Goal: Communication & Community: Answer question/provide support

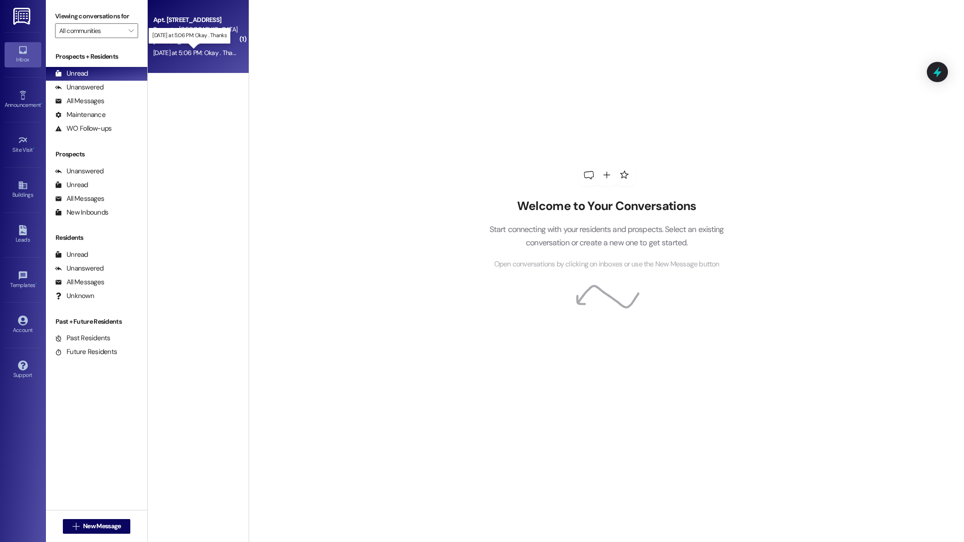
click at [221, 54] on div "[DATE] at 5:06 PM: Okay . Thanks [DATE] at 5:06 PM: Okay . Thanks" at bounding box center [197, 53] width 89 height 8
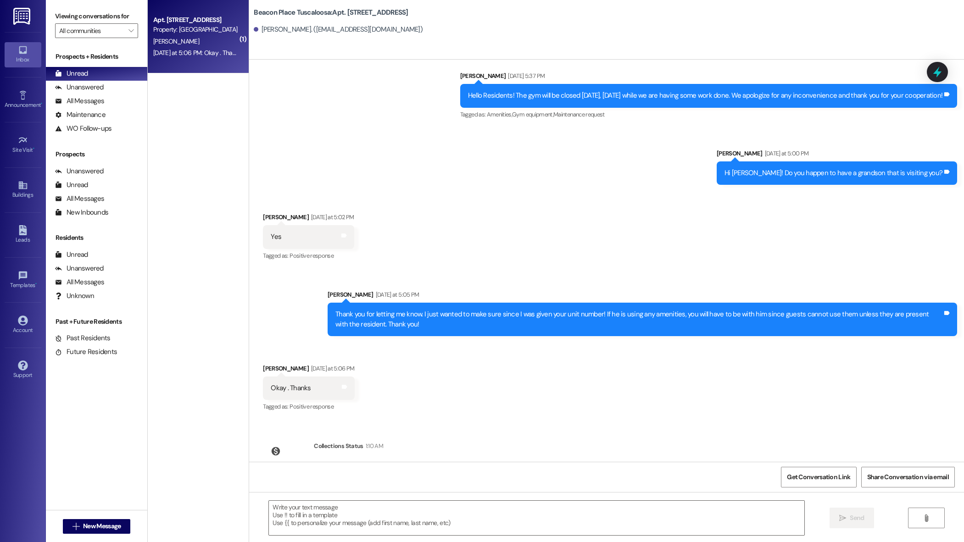
scroll to position [12648, 0]
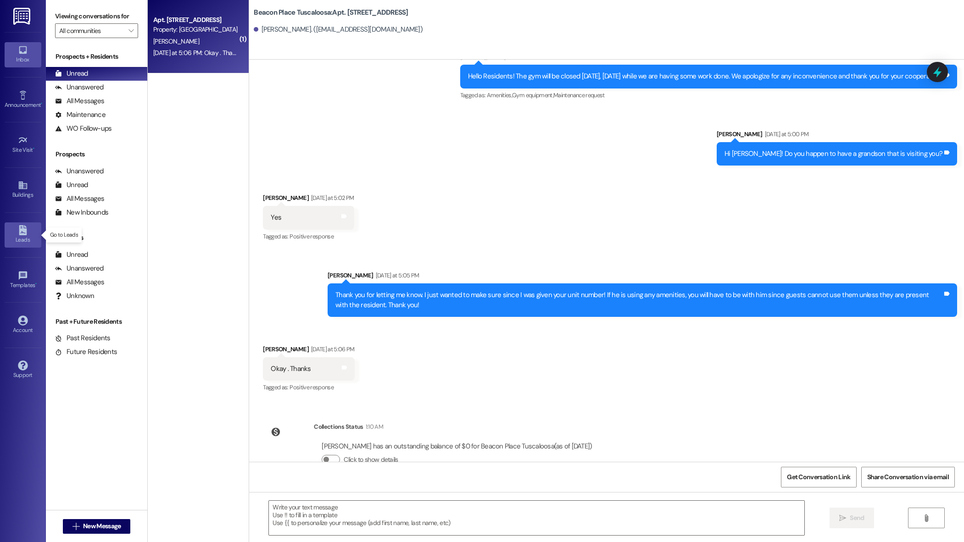
click at [22, 241] on div "Leads" at bounding box center [23, 239] width 46 height 9
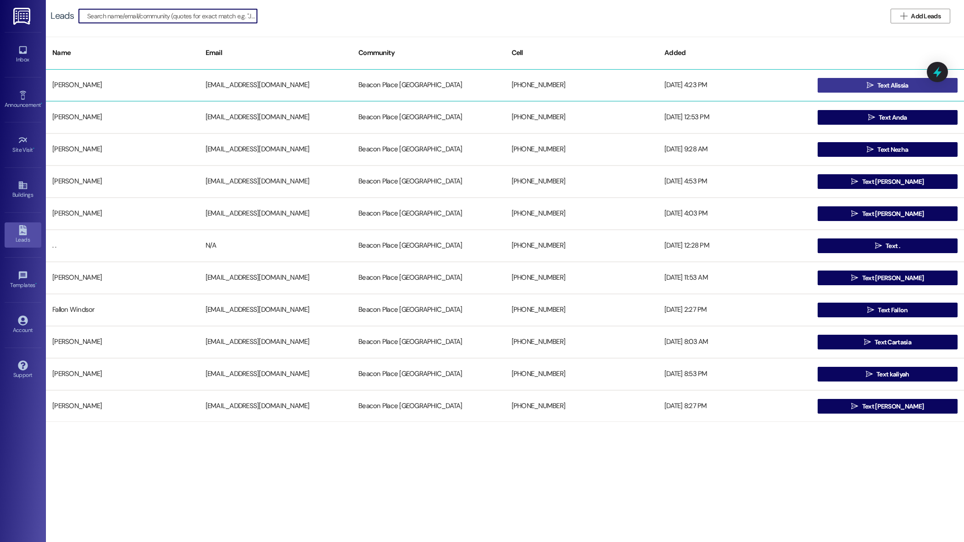
click at [856, 86] on button " Text Alissia" at bounding box center [888, 85] width 140 height 15
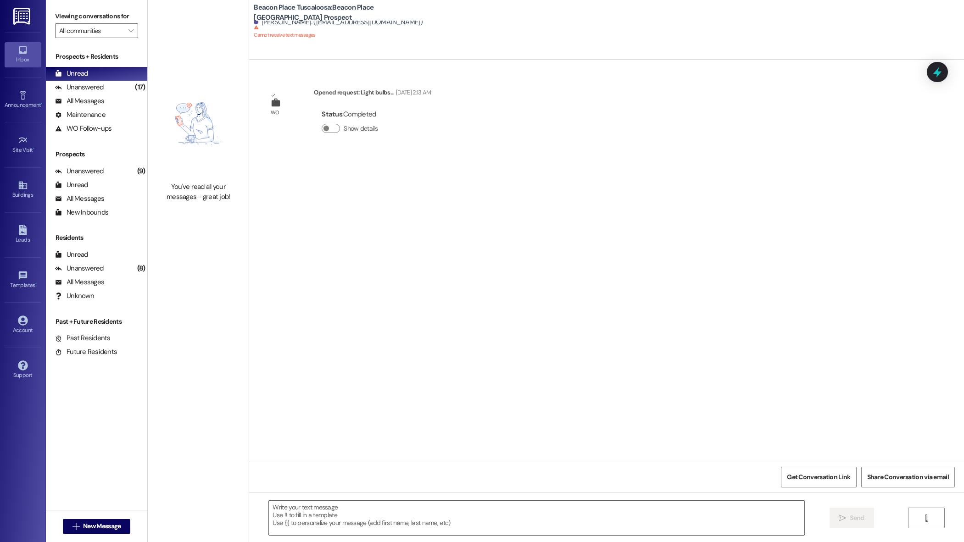
click at [22, 221] on div "Leads Go to Leads" at bounding box center [23, 234] width 37 height 45
click at [22, 230] on icon at bounding box center [23, 230] width 8 height 10
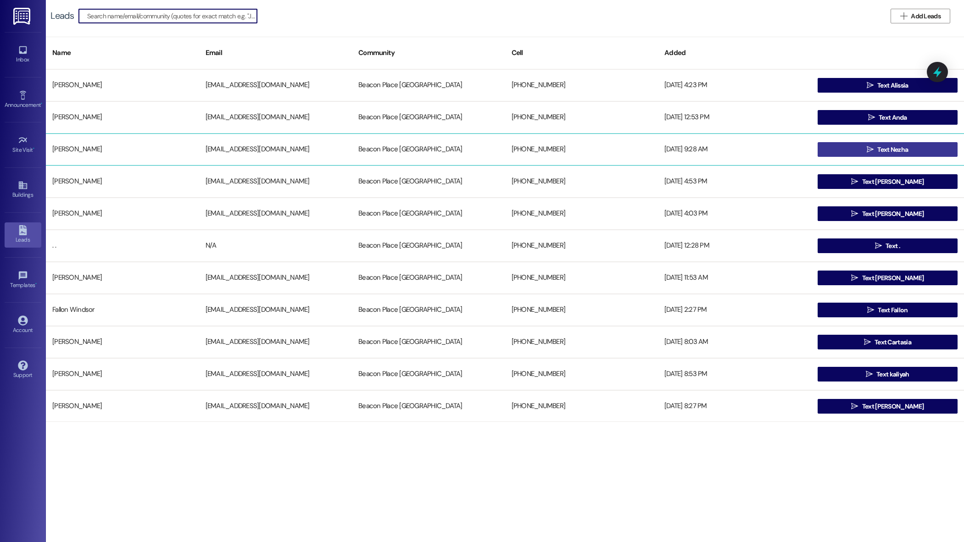
click at [839, 145] on button " Text Nezha" at bounding box center [888, 149] width 140 height 15
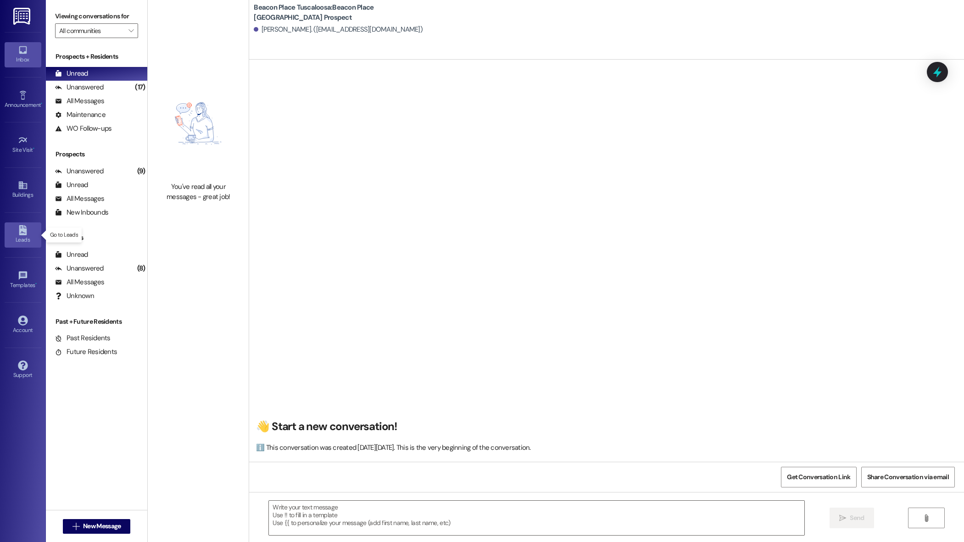
click at [22, 239] on div "Leads" at bounding box center [23, 239] width 46 height 9
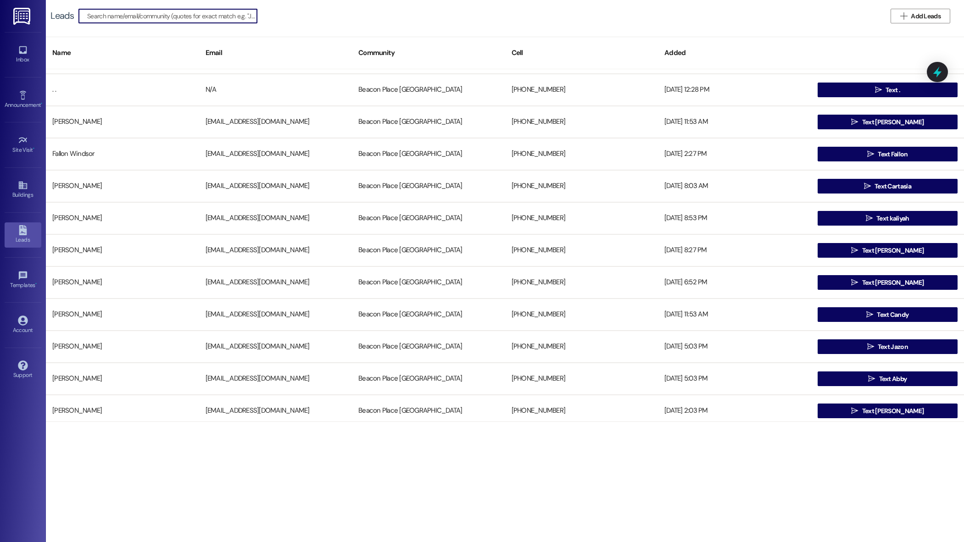
scroll to position [84, 0]
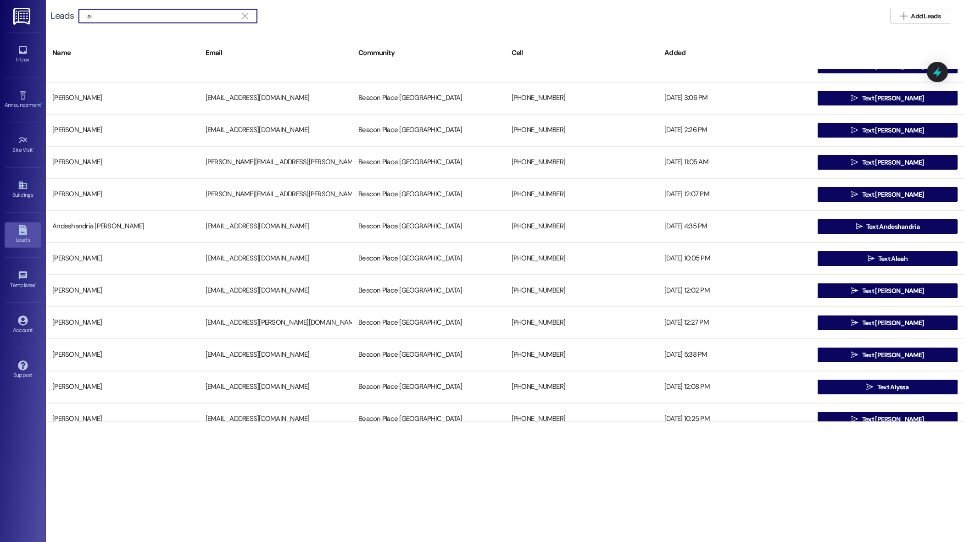
type input "a"
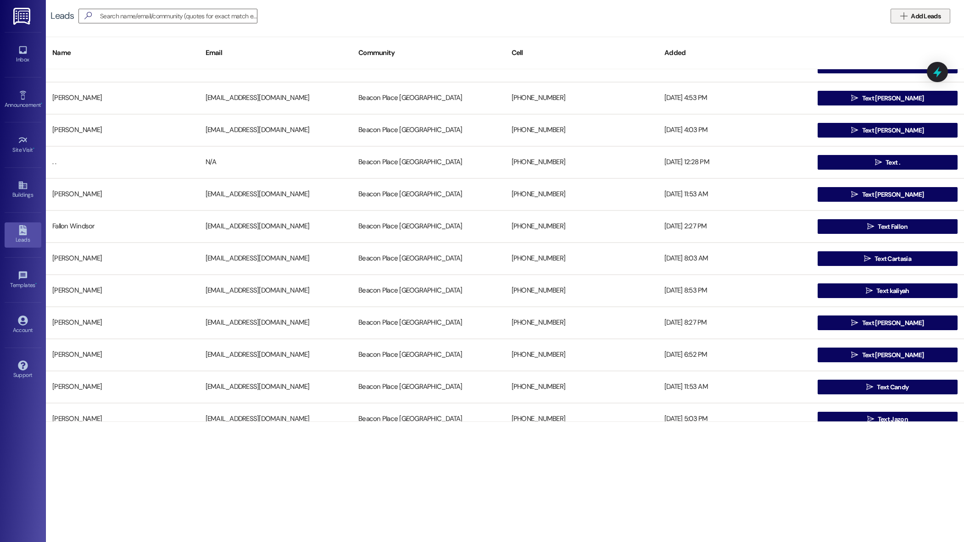
click at [939, 17] on span "Add Leads" at bounding box center [926, 16] width 30 height 10
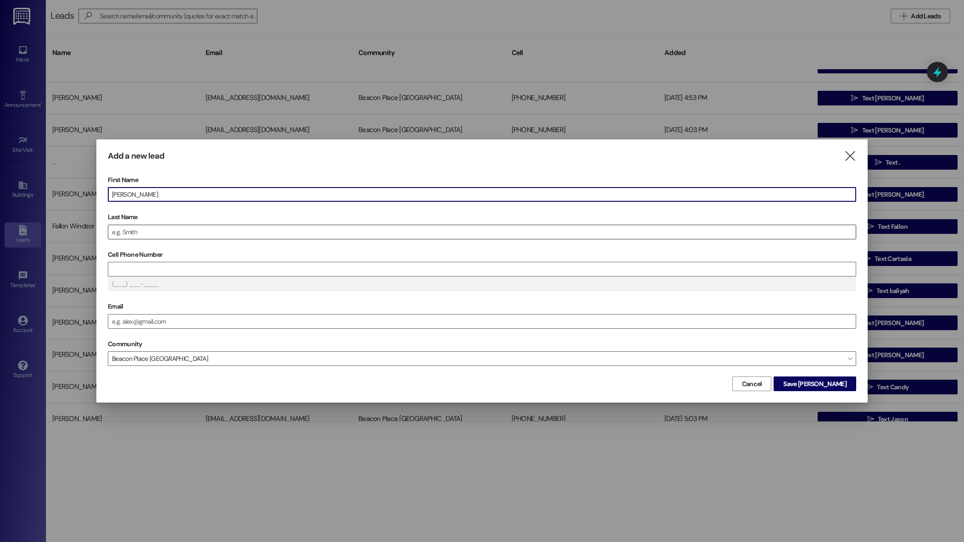
click at [167, 230] on input "Last Name" at bounding box center [482, 232] width 748 height 14
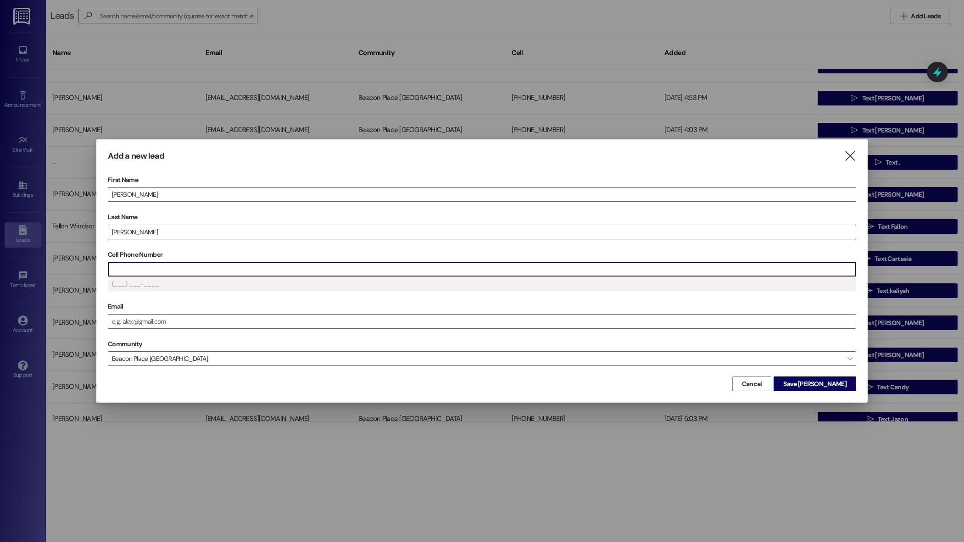
click at [148, 267] on input "Cell Phone Number" at bounding box center [482, 270] width 748 height 14
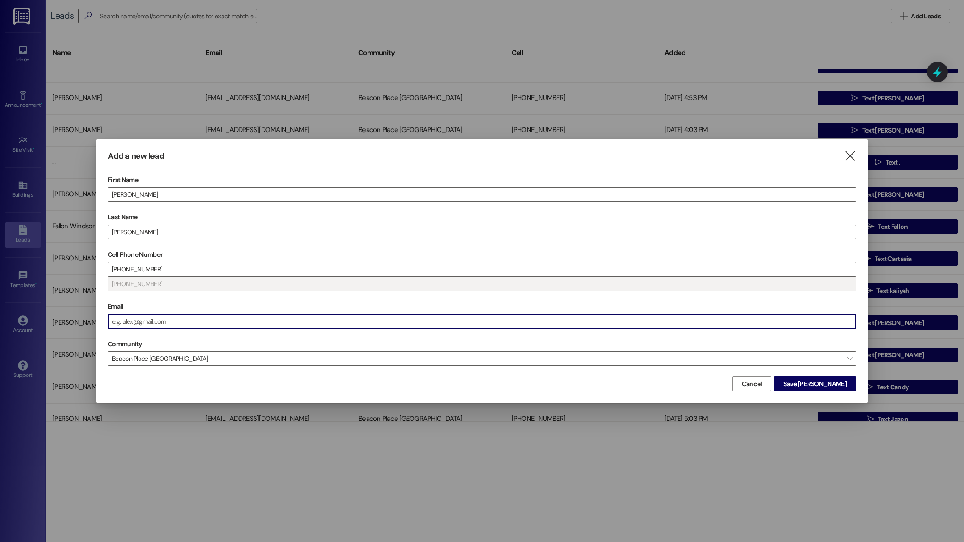
click at [340, 328] on input "Email" at bounding box center [482, 322] width 748 height 14
click at [829, 386] on span "Save Alessandro" at bounding box center [814, 385] width 63 height 10
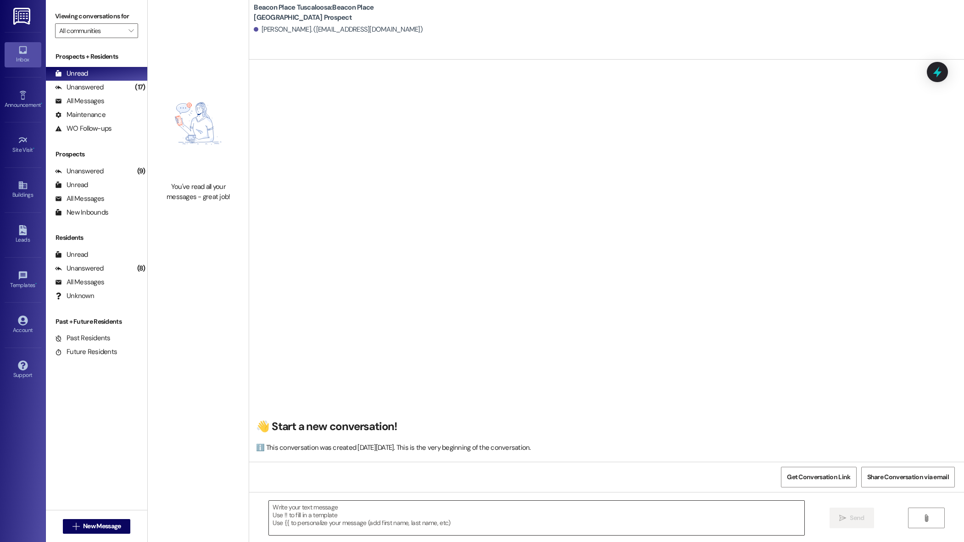
drag, startPoint x: 348, startPoint y: 522, endPoint x: 349, endPoint y: 518, distance: 4.6
click at [348, 522] on textarea at bounding box center [536, 518] width 535 height 34
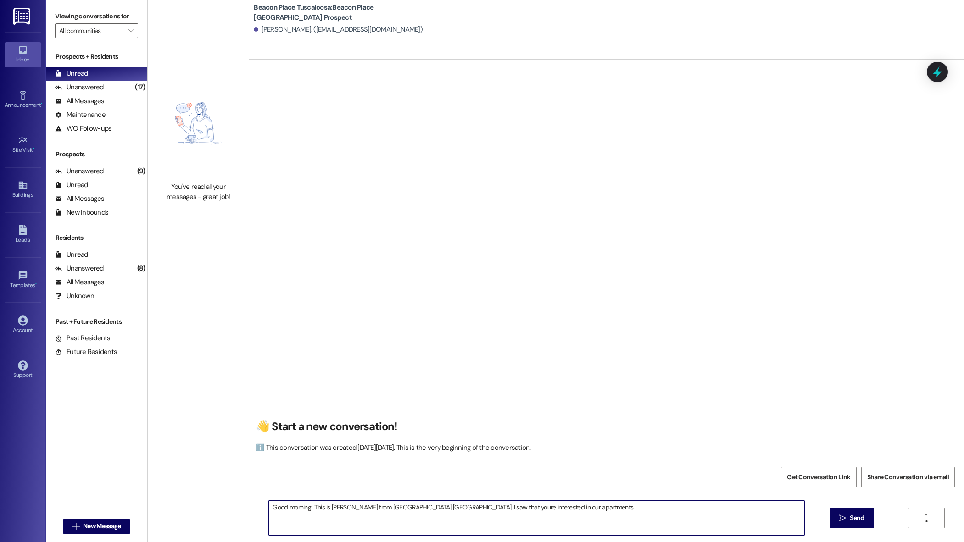
type textarea "Good morning! This is Emma from Beacon Place Tuscaloosa. I saw that youre inter…"
click at [460, 511] on textarea "Good morning! This is Emma from Beacon Place Tuscaloosa. I saw that youre inter…" at bounding box center [536, 518] width 535 height 34
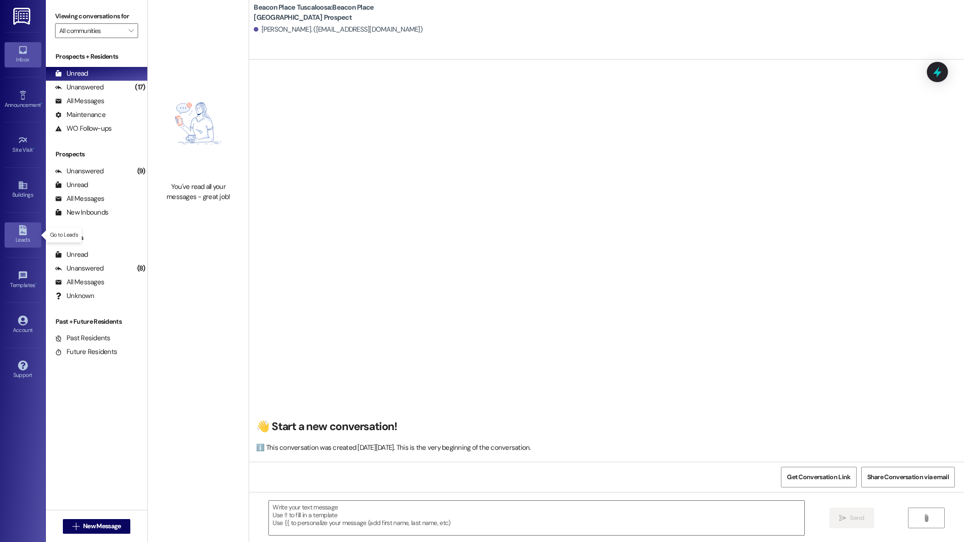
click at [22, 243] on div "Leads" at bounding box center [23, 239] width 46 height 9
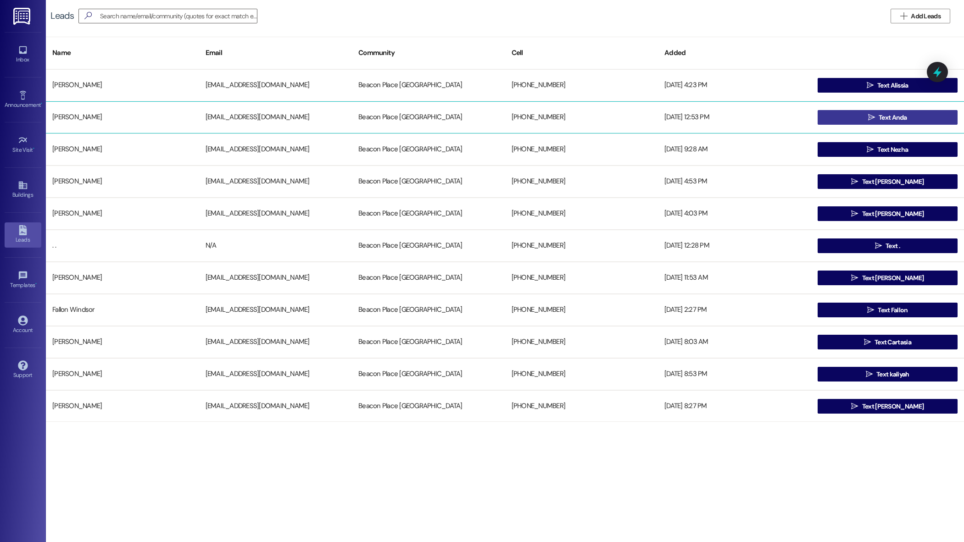
click at [903, 120] on span "Text Anda" at bounding box center [893, 118] width 28 height 10
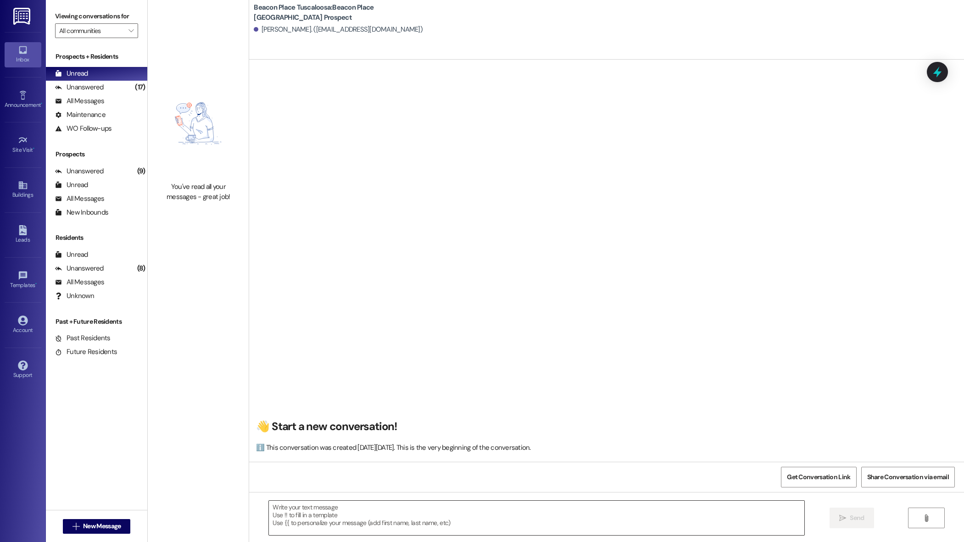
click at [368, 519] on textarea at bounding box center [536, 518] width 535 height 34
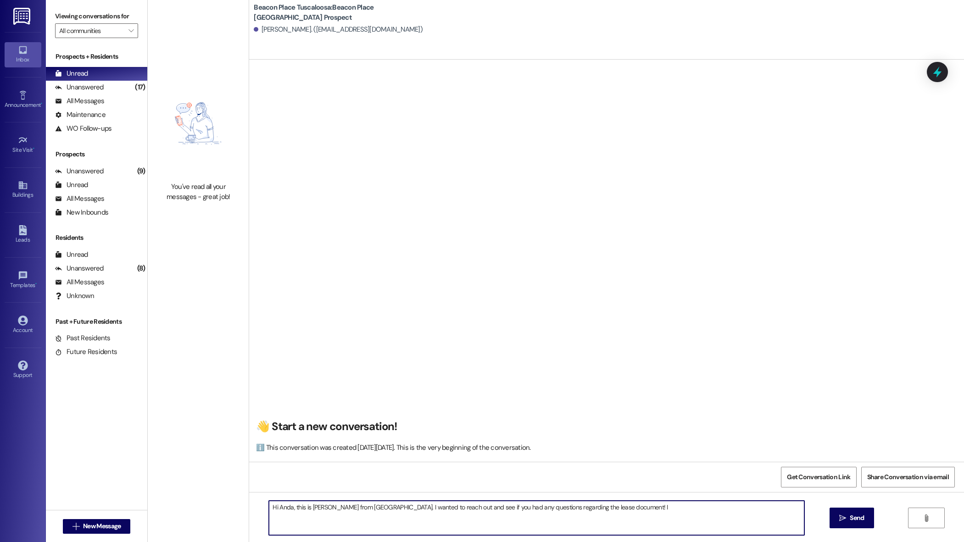
click at [635, 510] on textarea "Hi Anda, this is Emma from Beacon Place Tuscaloosa. I wanted to reach out and s…" at bounding box center [536, 518] width 535 height 34
click at [408, 508] on textarea "Hi Anda, this is Emma from Beacon Place Tuscaloosa. I wanted to reach out and s…" at bounding box center [536, 518] width 535 height 34
click at [794, 509] on textarea "Hi Anda, this is Emma from Beacon Place Tuscaloosa. I noticed the lease documen…" at bounding box center [536, 518] width 535 height 34
drag, startPoint x: 572, startPoint y: 519, endPoint x: 213, endPoint y: 503, distance: 359.2
click at [213, 503] on div "You've read all your messages - great job! Beacon Place Tuscaloosa: Beacon Plac…" at bounding box center [556, 271] width 816 height 542
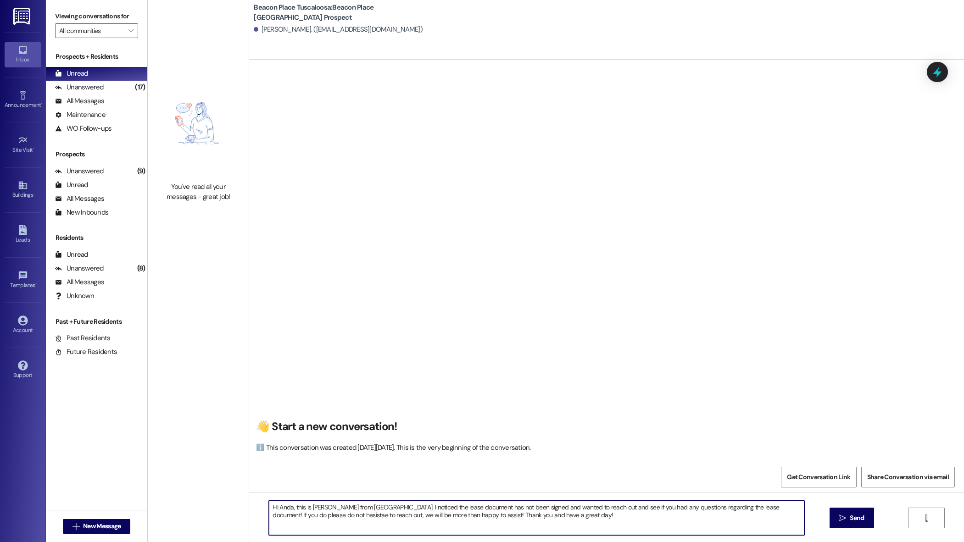
paste textarea "This is Emma from Beacon Place Tuscaloosa. I noticed that your lease document h…"
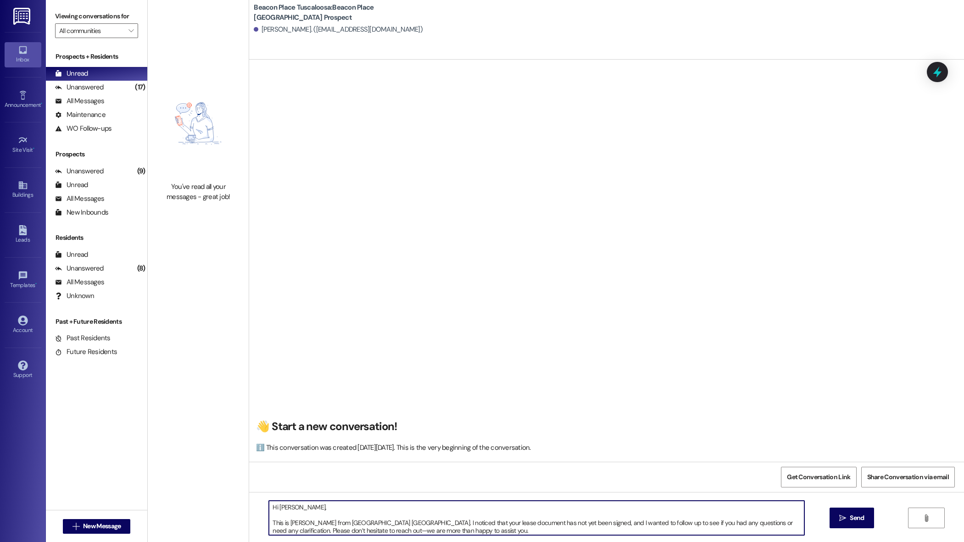
click at [269, 522] on textarea "Hi Anda, This is Emma from Beacon Place Tuscaloosa. I noticed that your lease d…" at bounding box center [536, 518] width 535 height 34
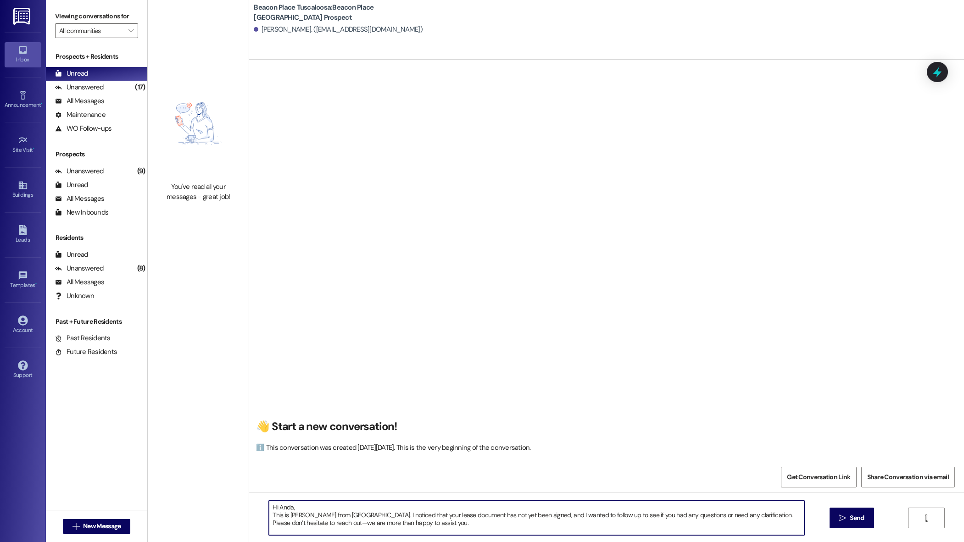
scroll to position [10, 0]
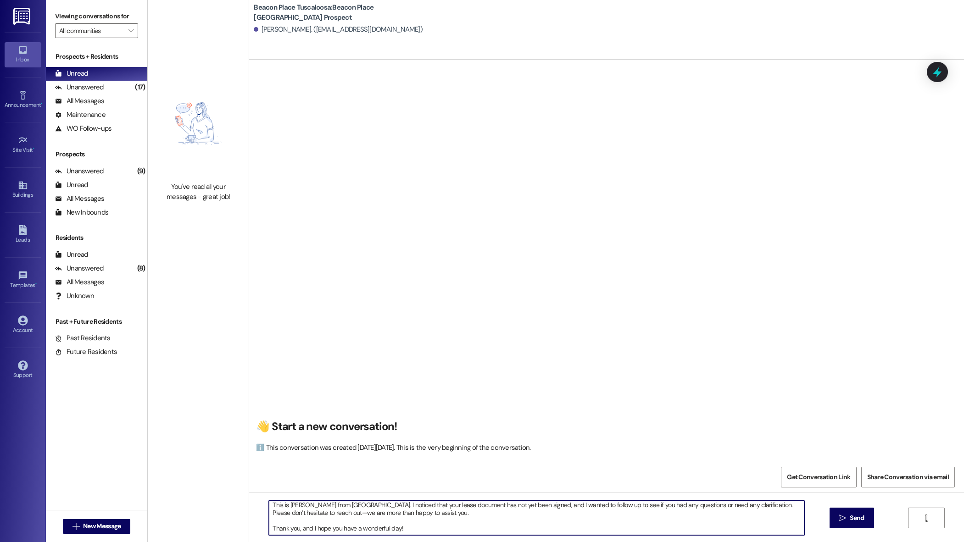
click at [269, 530] on textarea "Hi Anda, This is Emma from Beacon Place Tuscaloosa. I noticed that your lease d…" at bounding box center [536, 518] width 535 height 34
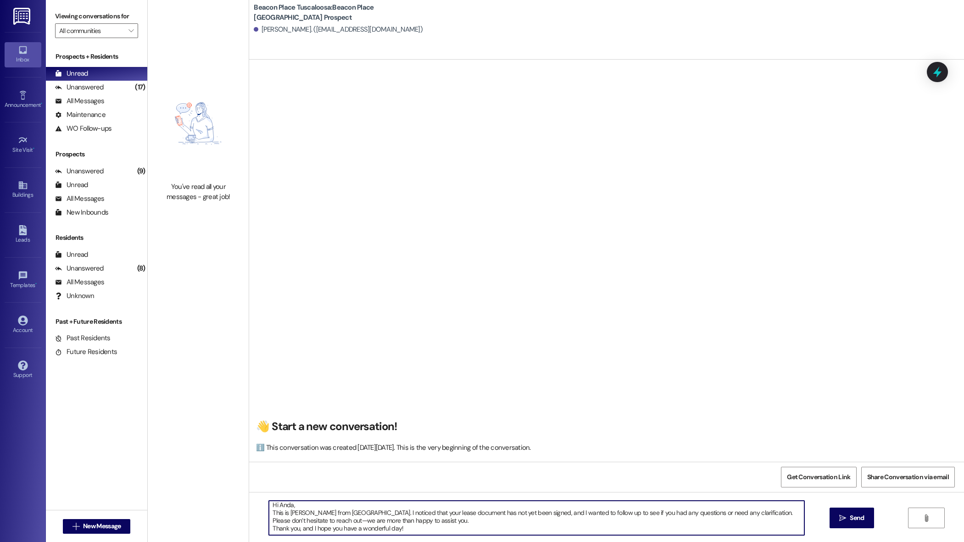
scroll to position [2, 0]
drag, startPoint x: 300, startPoint y: 514, endPoint x: 285, endPoint y: 514, distance: 15.1
click at [285, 514] on textarea "Hi Anda, This is Emma from Beacon Place Tuscaloosa. I noticed that your lease d…" at bounding box center [536, 518] width 535 height 34
type textarea "Hi Anda, This is Summer from Beacon Place Tuscaloosa. I noticed that your lease…"
click at [844, 518] on icon "" at bounding box center [842, 518] width 7 height 7
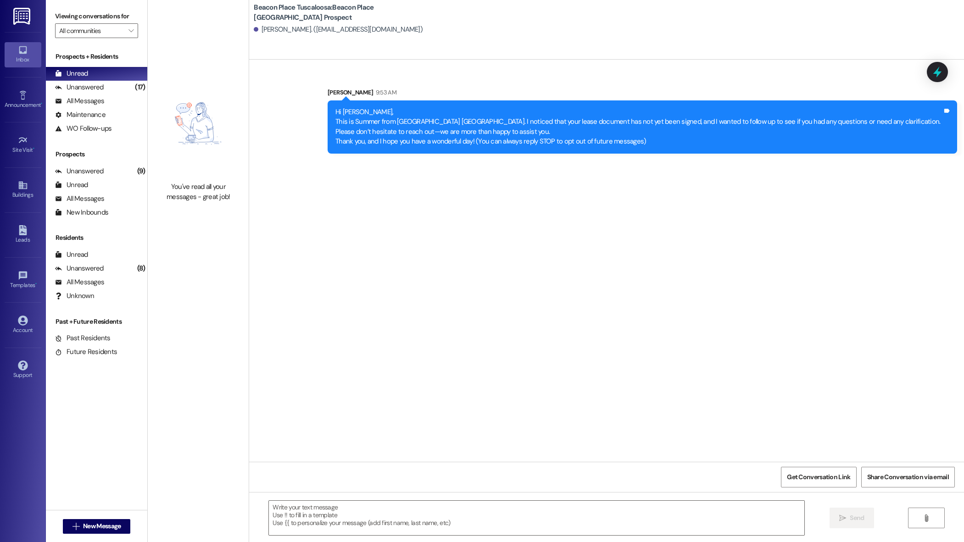
scroll to position [0, 0]
click at [24, 231] on icon at bounding box center [23, 230] width 8 height 10
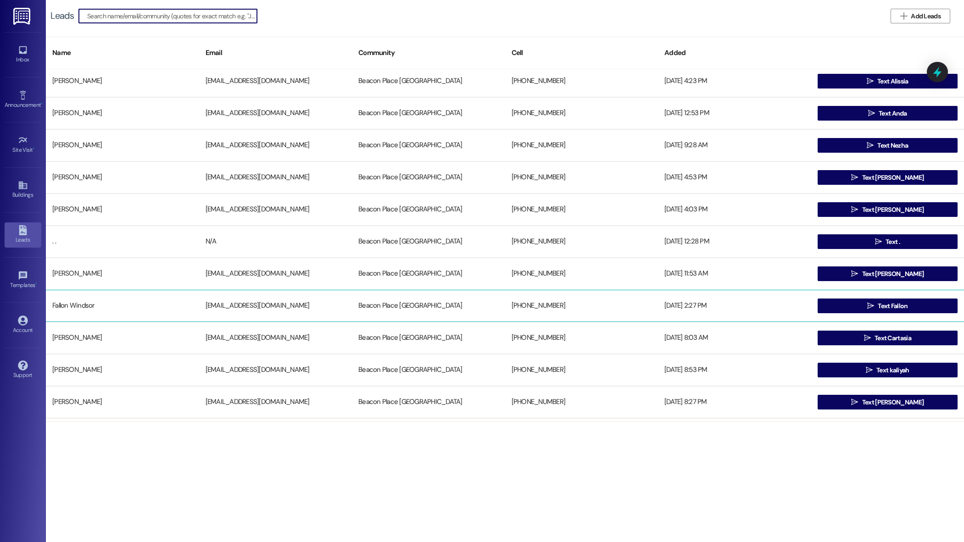
scroll to position [5, 0]
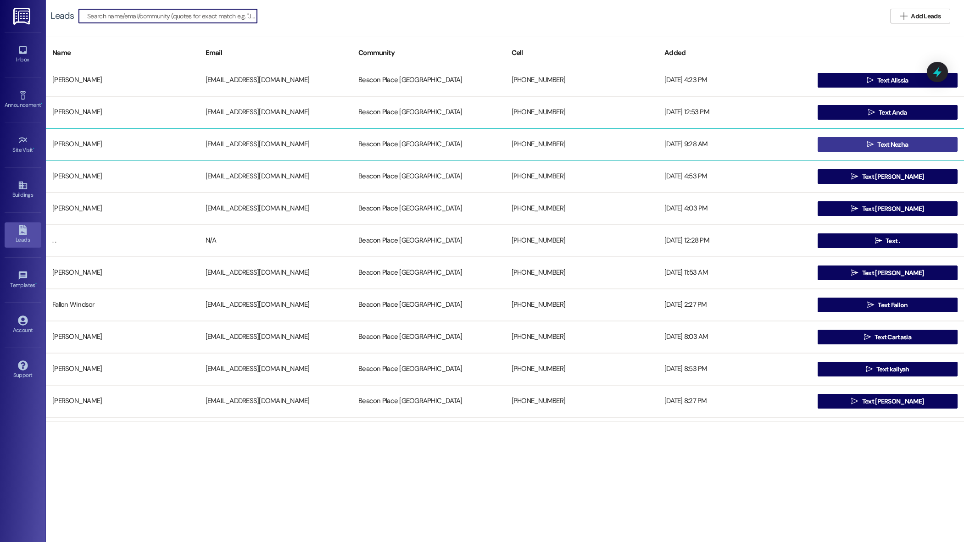
click at [886, 146] on span "Text Nezha" at bounding box center [893, 145] width 31 height 10
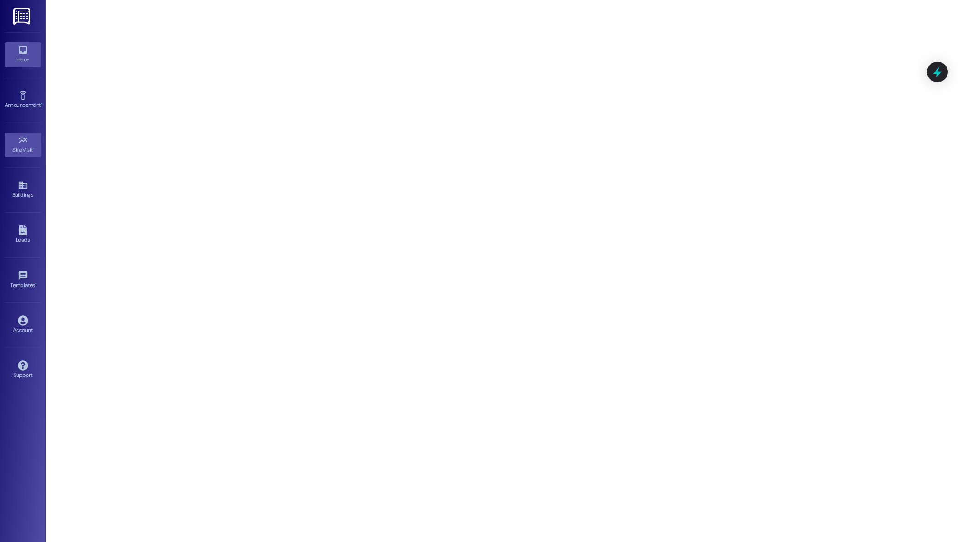
click at [22, 59] on div "Inbox" at bounding box center [23, 59] width 46 height 9
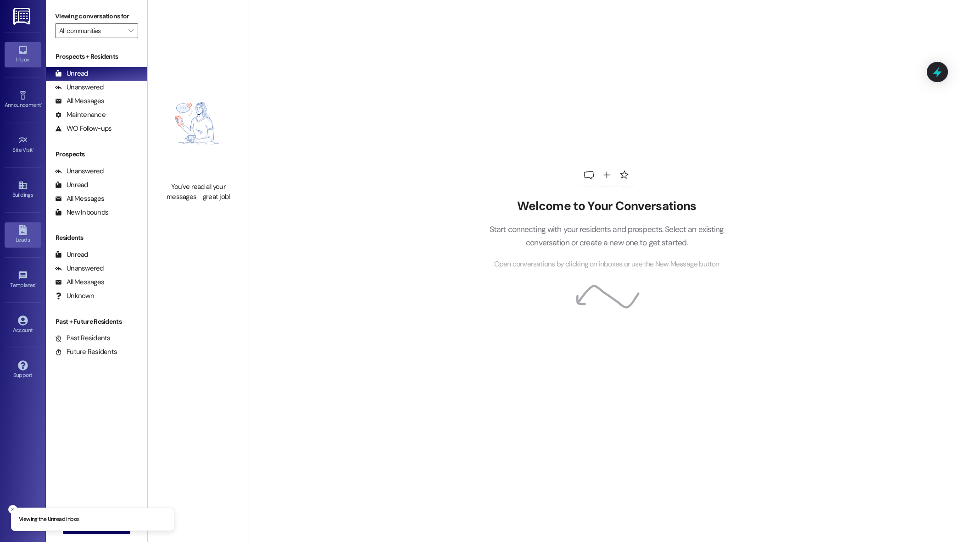
click at [24, 235] on icon at bounding box center [23, 230] width 8 height 10
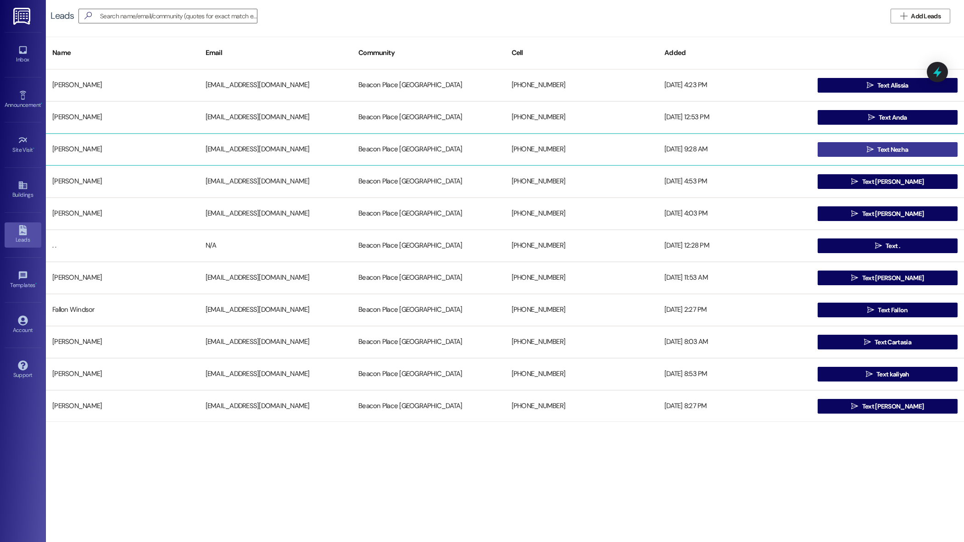
click at [855, 149] on button " Text Nezha" at bounding box center [888, 149] width 140 height 15
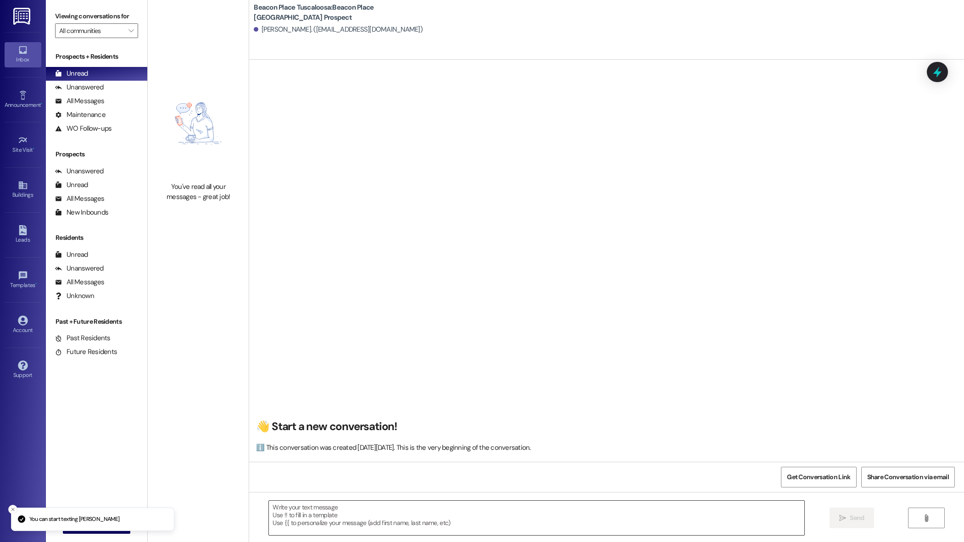
click at [336, 511] on textarea at bounding box center [536, 518] width 535 height 34
paste textarea "Hi [Name], This is Summer from Beacon Place Tuscaloosa. I just wanted to follow…"
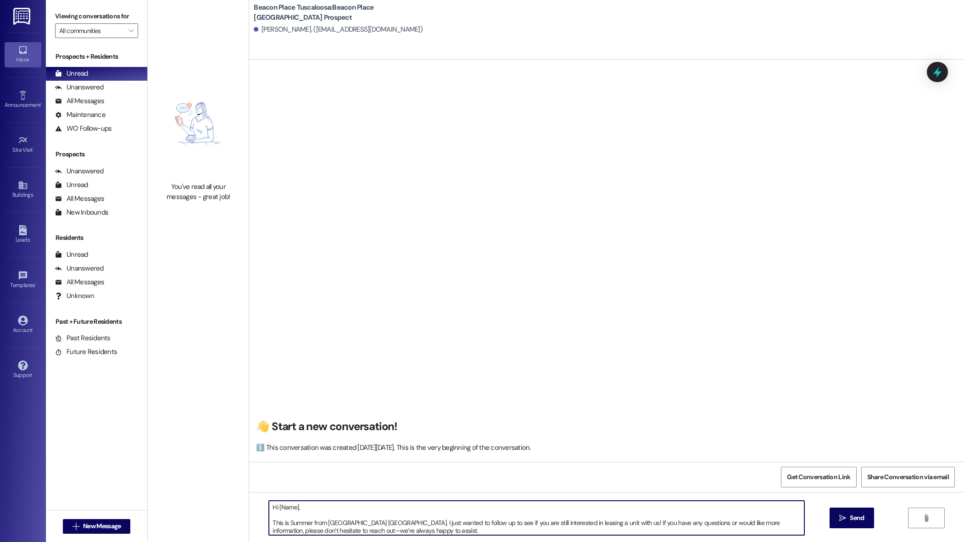
click at [291, 507] on textarea "Hi [Name], This is Summer from Beacon Place Tuscaloosa. I just wanted to follow…" at bounding box center [536, 518] width 535 height 34
click at [269, 526] on textarea "Hi Nezha, This is Summer from Beacon Place Tuscaloosa. I just wanted to follow …" at bounding box center [536, 518] width 535 height 34
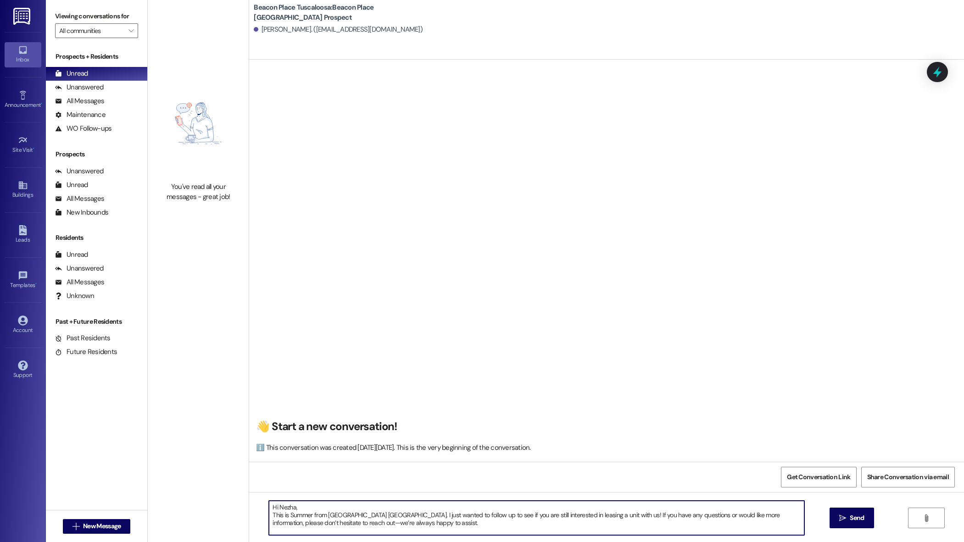
scroll to position [10, 0]
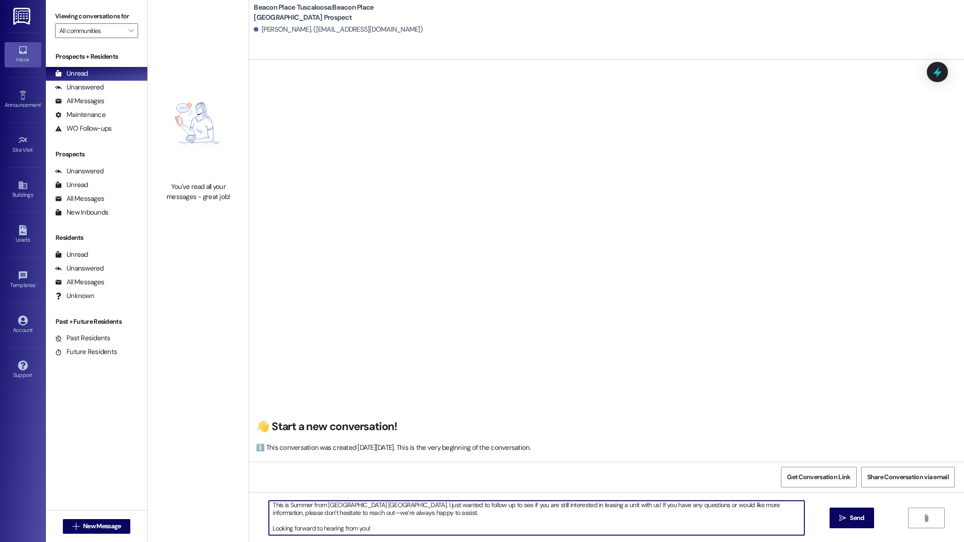
click at [269, 530] on textarea "Hi Nezha, This is Summer from Beacon Place Tuscaloosa. I just wanted to follow …" at bounding box center [536, 518] width 535 height 34
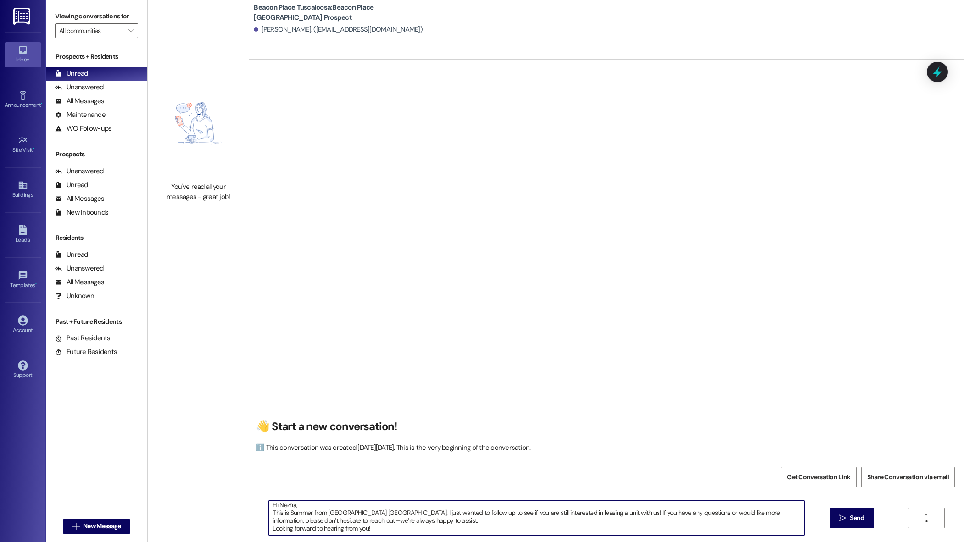
scroll to position [0, 0]
drag, startPoint x: 374, startPoint y: 531, endPoint x: 254, endPoint y: 499, distance: 124.2
click at [254, 500] on div "Hi Nezha, This is Summer from Beacon Place Tuscaloosa. I just wanted to follow …" at bounding box center [606, 526] width 715 height 69
click at [401, 530] on textarea "Hi Nezha, This is Summer from Beacon Place Tuscaloosa. I just wanted to follow …" at bounding box center [536, 518] width 535 height 34
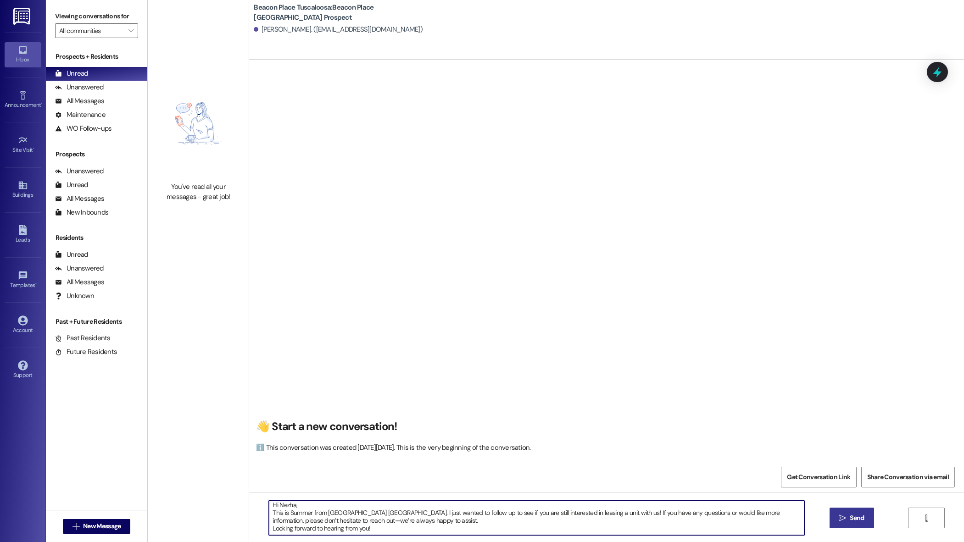
type textarea "Hi Nezha, This is Summer from Beacon Place Tuscaloosa. I just wanted to follow …"
click at [858, 515] on span "Send" at bounding box center [857, 519] width 14 height 10
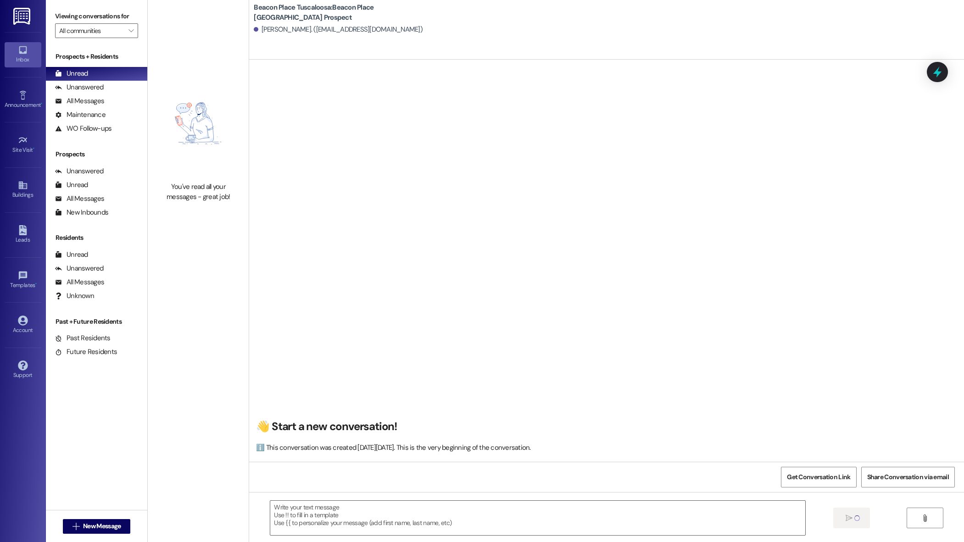
scroll to position [0, 0]
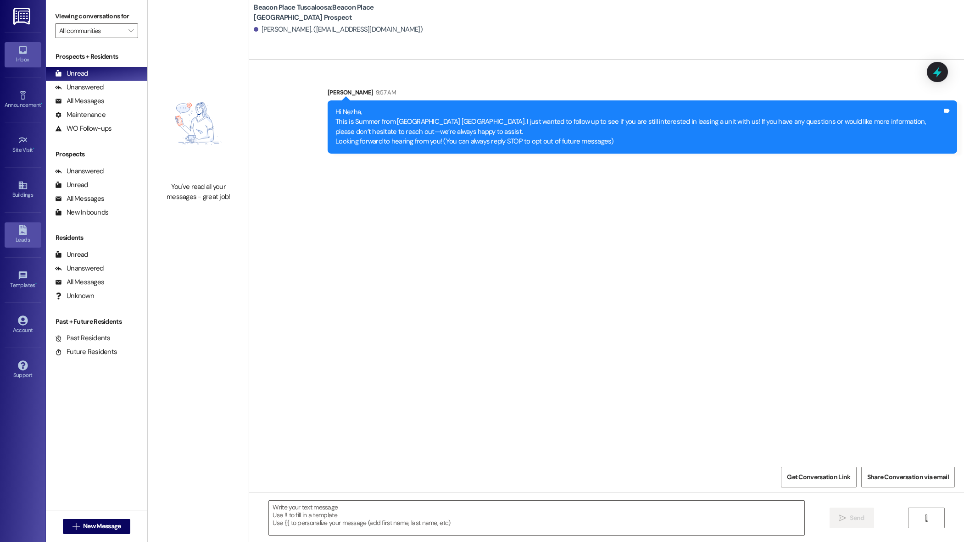
click at [21, 229] on icon at bounding box center [23, 230] width 8 height 10
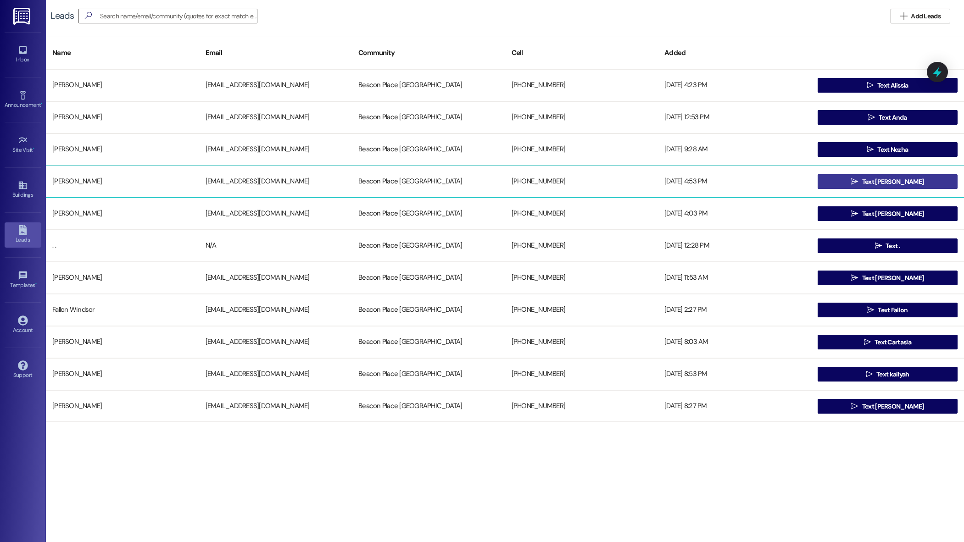
click at [895, 179] on span "Text [PERSON_NAME]" at bounding box center [892, 182] width 61 height 10
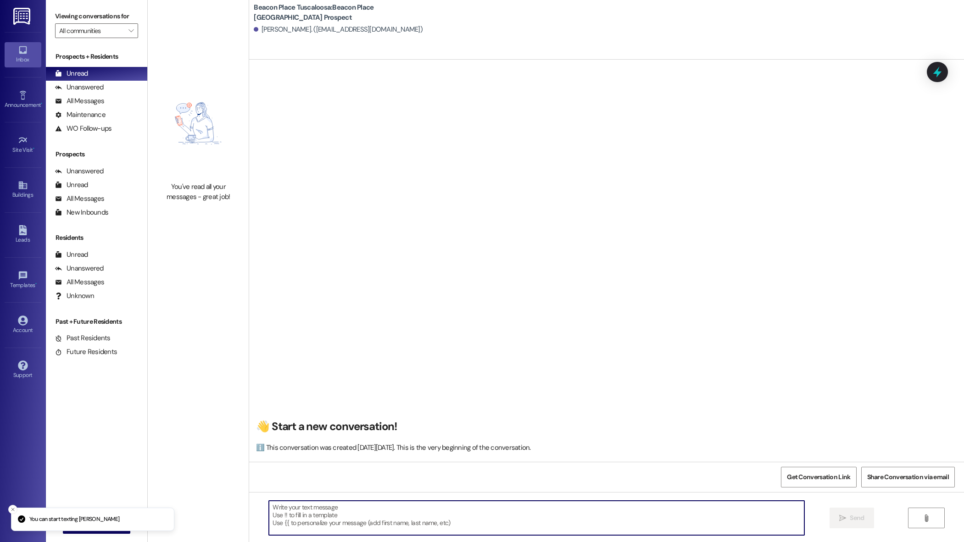
click at [452, 519] on textarea at bounding box center [536, 518] width 535 height 34
paste textarea "Hi Nezha, This is Summer from Beacon Place Tuscaloosa. I just wanted to follow …"
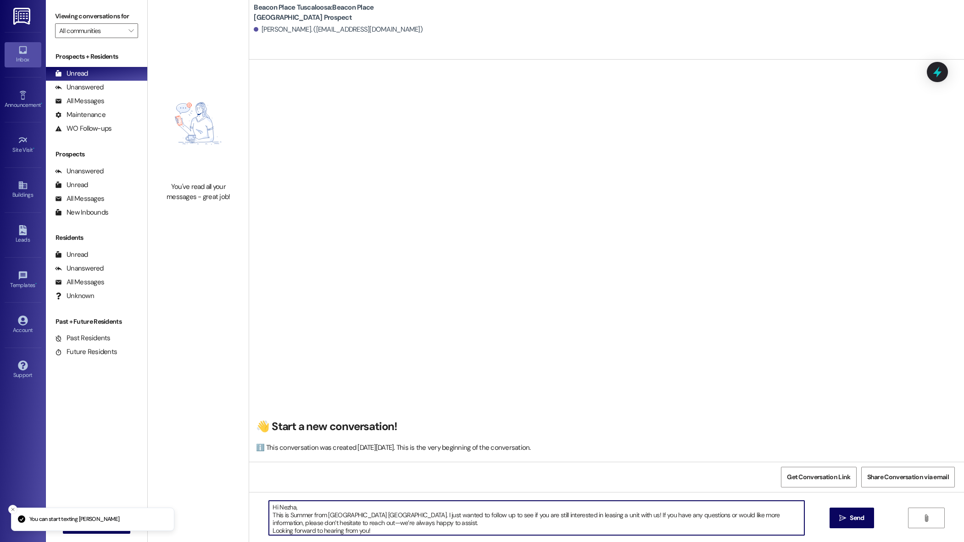
click at [288, 508] on textarea "Hi Nezha, This is Summer from Beacon Place Tuscaloosa. I just wanted to follow …" at bounding box center [536, 518] width 535 height 34
type textarea "Hi Anna, This is Summer from Beacon Place Tuscaloosa. I just wanted to follow u…"
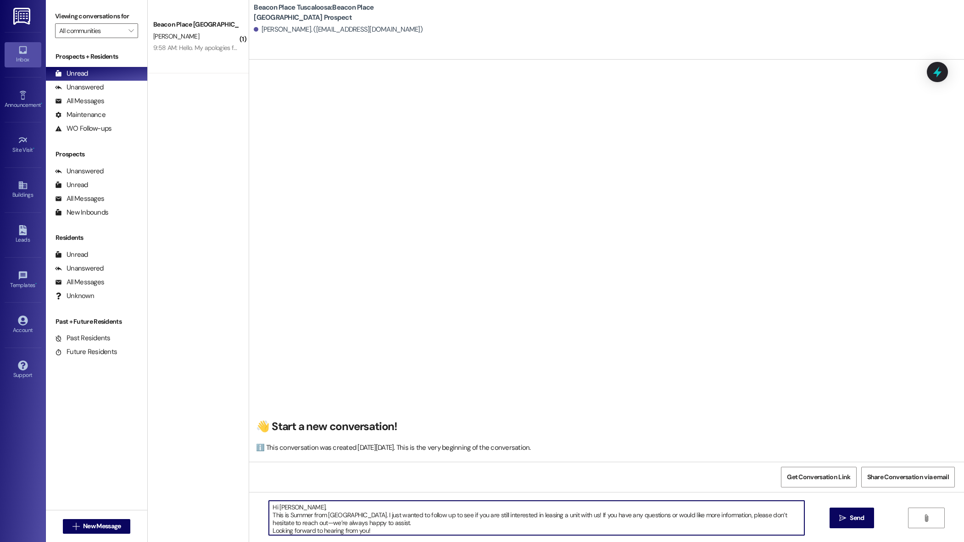
scroll to position [2, 0]
click at [857, 513] on button " Send" at bounding box center [852, 518] width 45 height 21
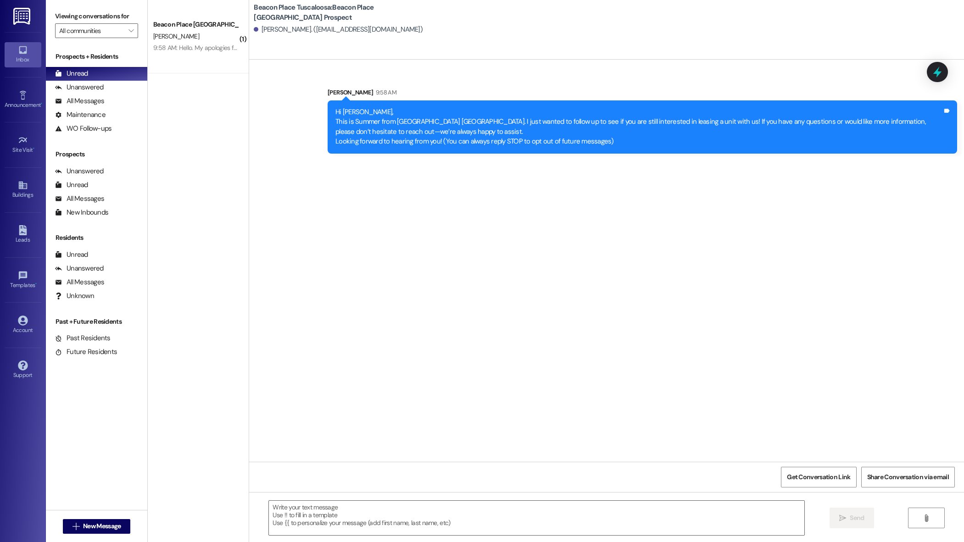
scroll to position [0, 0]
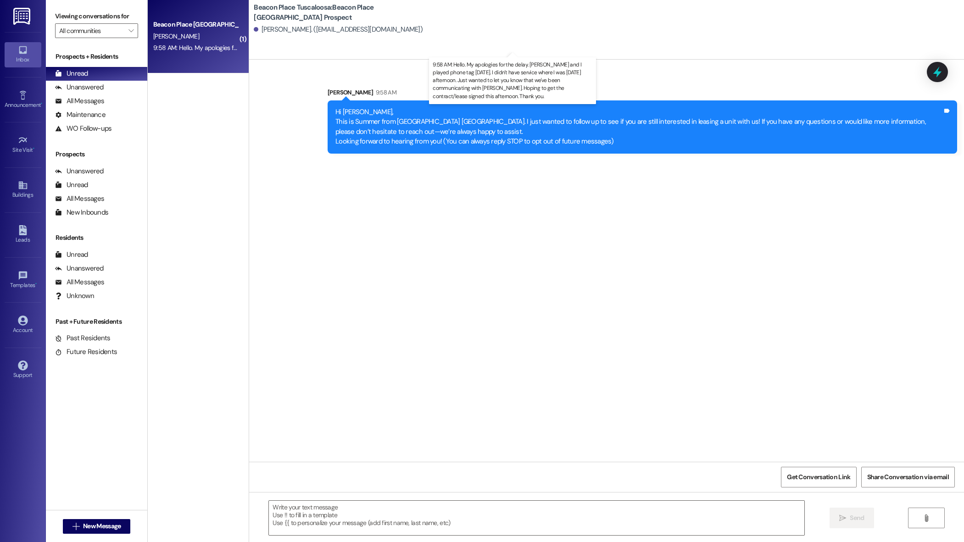
click at [189, 46] on div "9:58 AM: Hello. My apologies for the delay. Emma and I played phone tag yesterd…" at bounding box center [541, 48] width 777 height 8
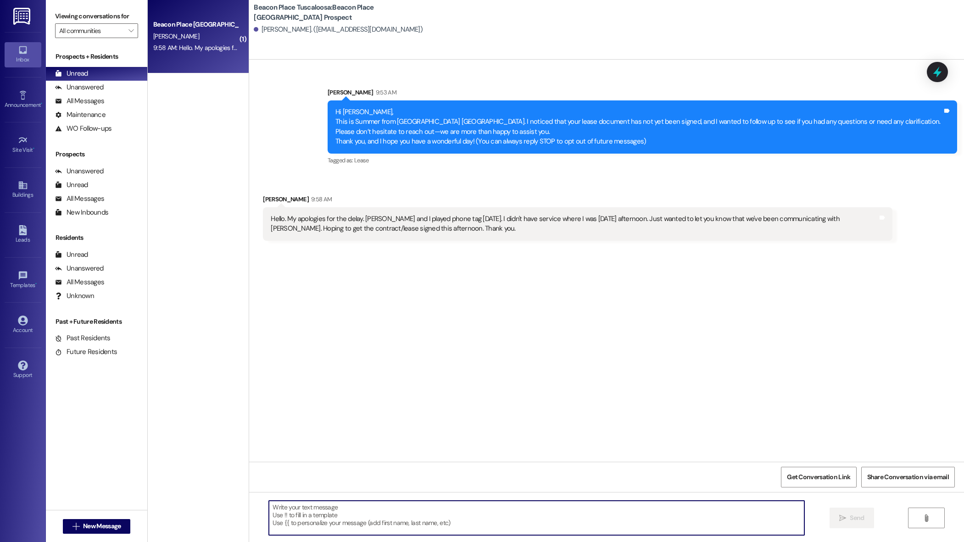
click at [408, 518] on textarea at bounding box center [536, 518] width 535 height 34
type textarea "No problem at all, please let me know if there is anything I can help with!"
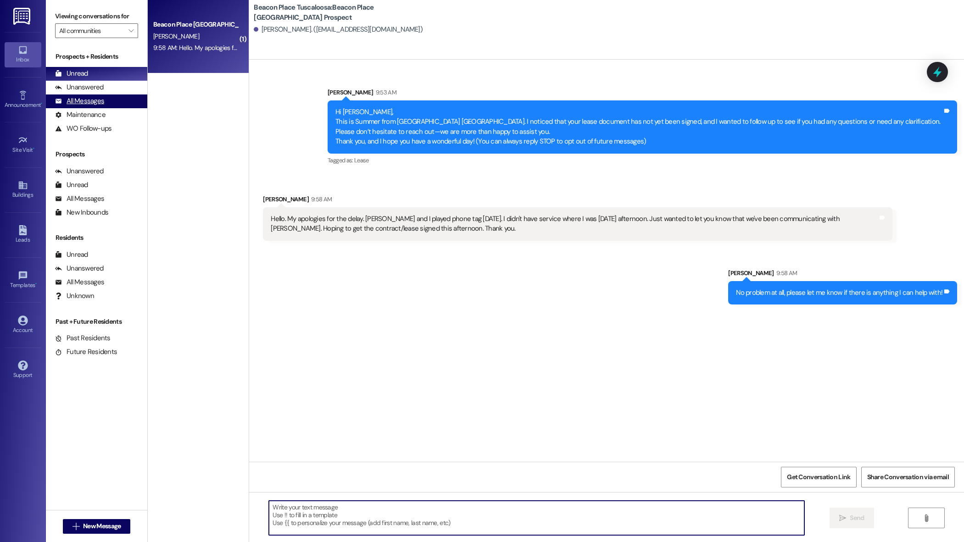
click at [101, 104] on div "All Messages" at bounding box center [79, 101] width 49 height 10
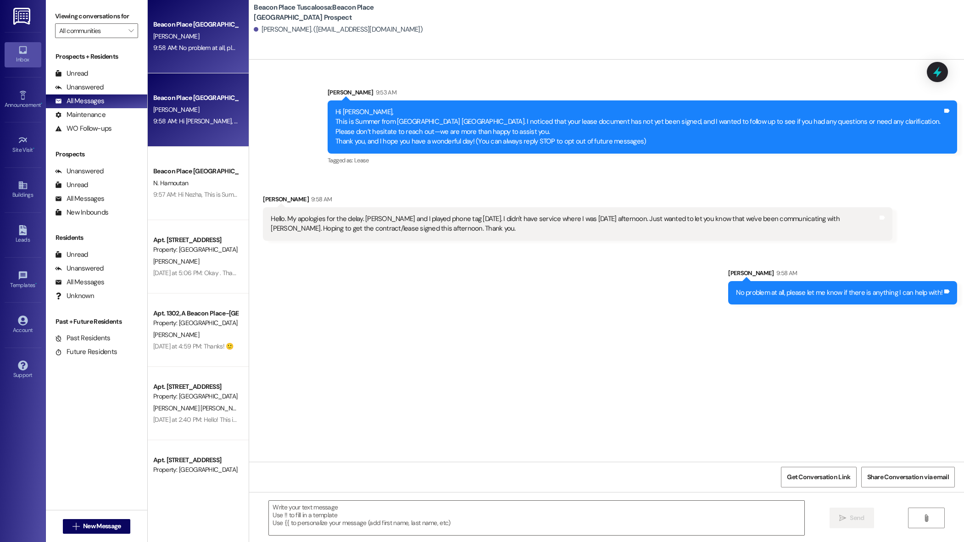
click at [206, 131] on div "Beacon Place Tuscaloosa Prospect A. Haley 9:58 AM: Hi Anna, This is Summer from…" at bounding box center [198, 109] width 101 height 73
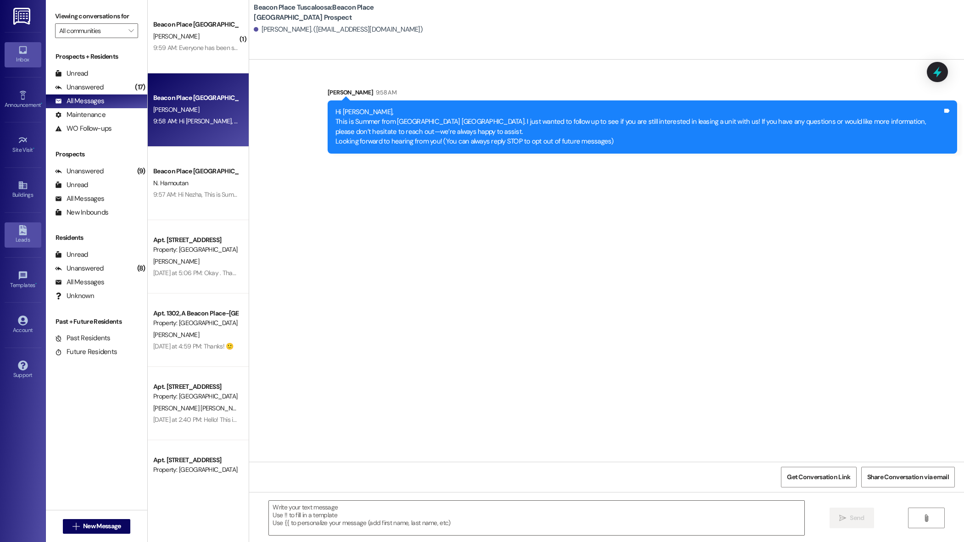
click at [25, 228] on icon at bounding box center [23, 230] width 10 height 10
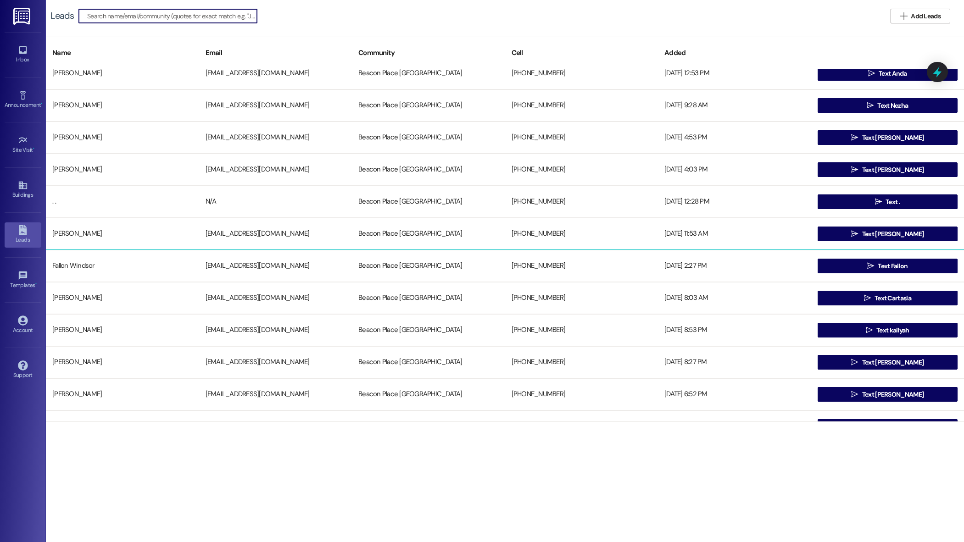
scroll to position [46, 0]
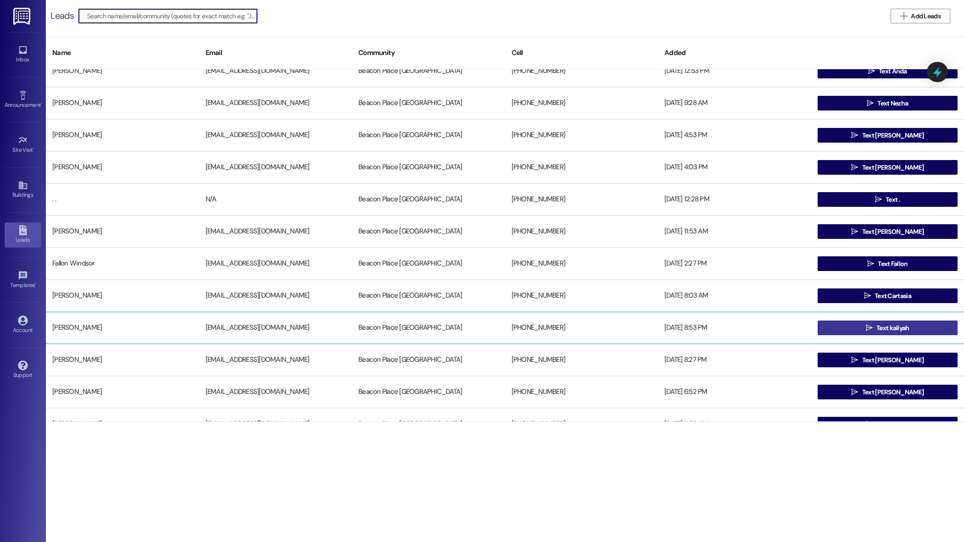
click at [898, 325] on span "Text kaliyah" at bounding box center [893, 329] width 33 height 10
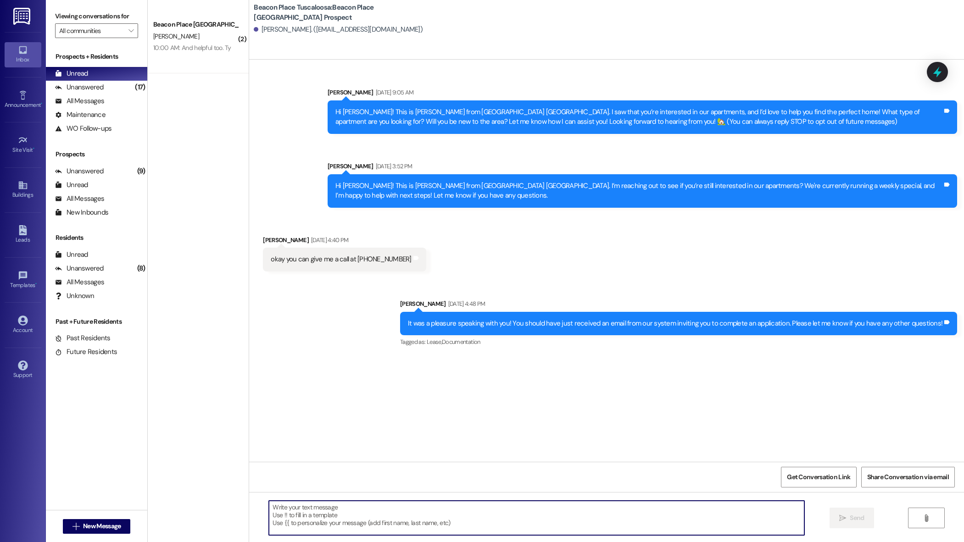
click at [457, 532] on textarea at bounding box center [536, 518] width 535 height 34
paste textarea "Hi Nezha, This is Summer from Beacon Place Tuscaloosa. I just wanted to follow …"
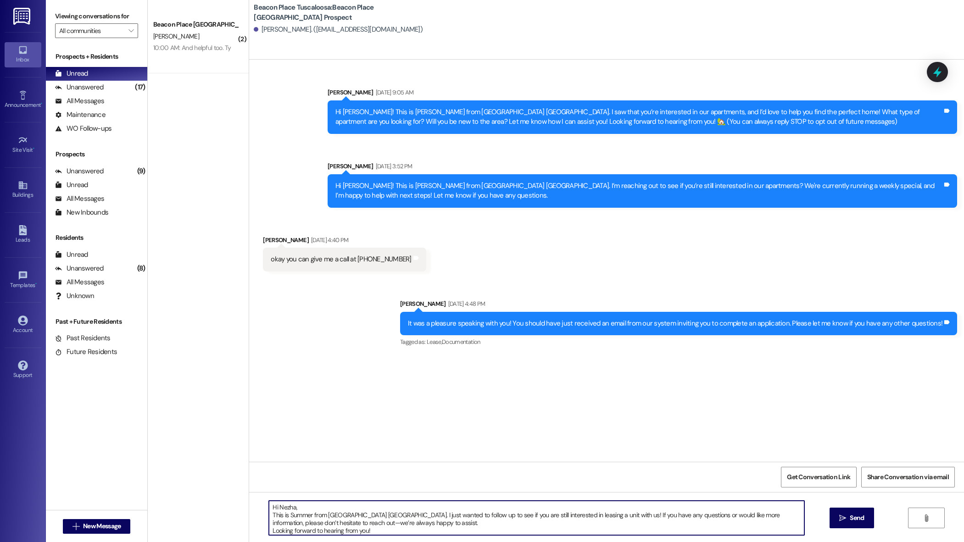
click at [287, 505] on textarea "Hi Nezha, This is Summer from Beacon Place Tuscaloosa. I just wanted to follow …" at bounding box center [536, 518] width 535 height 34
type textarea "Hi Kaliyah, This is Summer from Beacon Place Tuscaloosa. I just wanted to follo…"
click at [850, 518] on span "Send" at bounding box center [857, 519] width 14 height 10
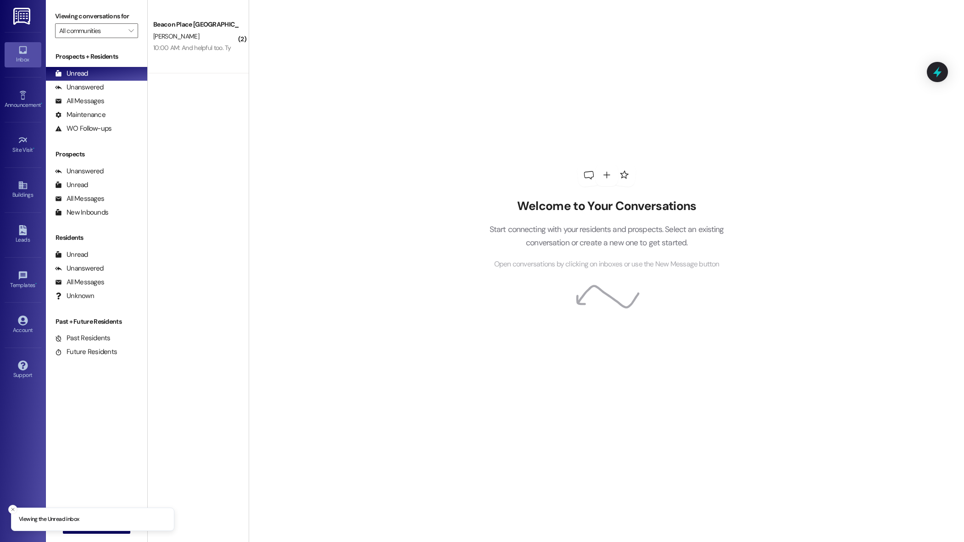
click at [191, 42] on div "A. Robbins" at bounding box center [195, 36] width 87 height 11
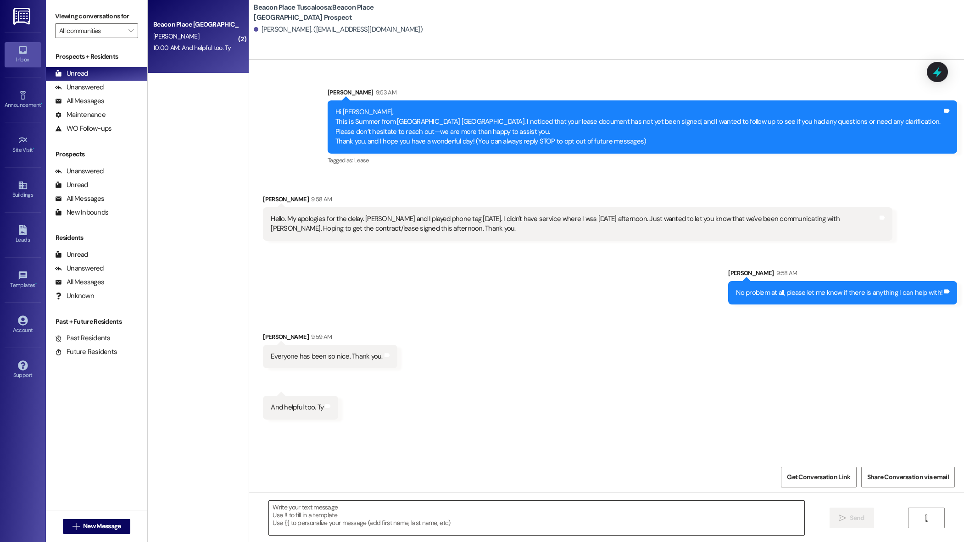
click at [355, 522] on textarea at bounding box center [536, 518] width 535 height 34
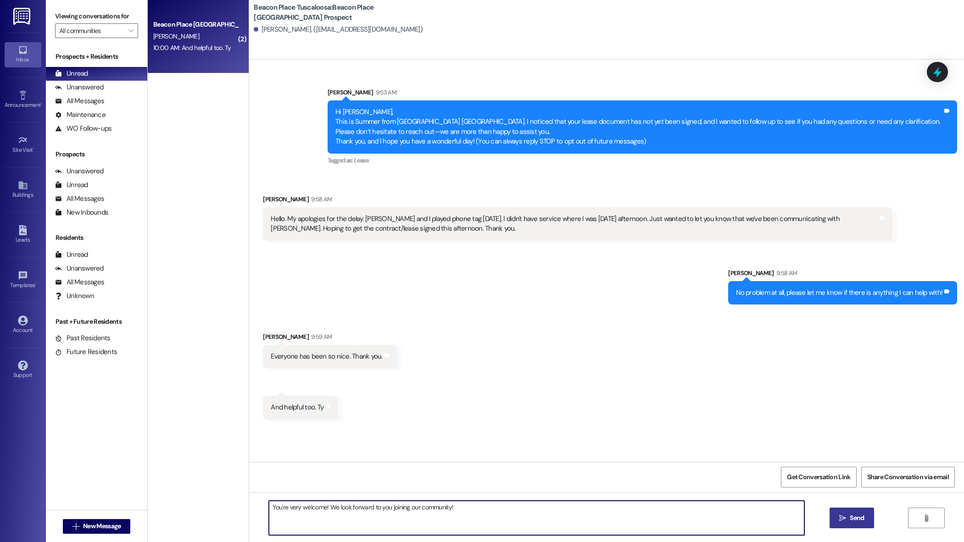
type textarea "You're very welcome! We look forward to you joining our community!"
click at [840, 521] on icon "" at bounding box center [842, 518] width 7 height 7
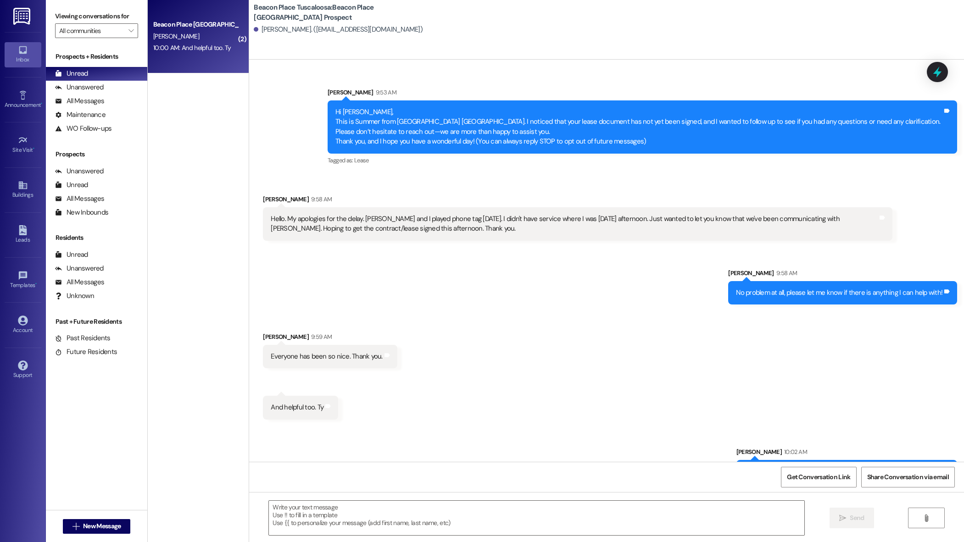
scroll to position [29, 0]
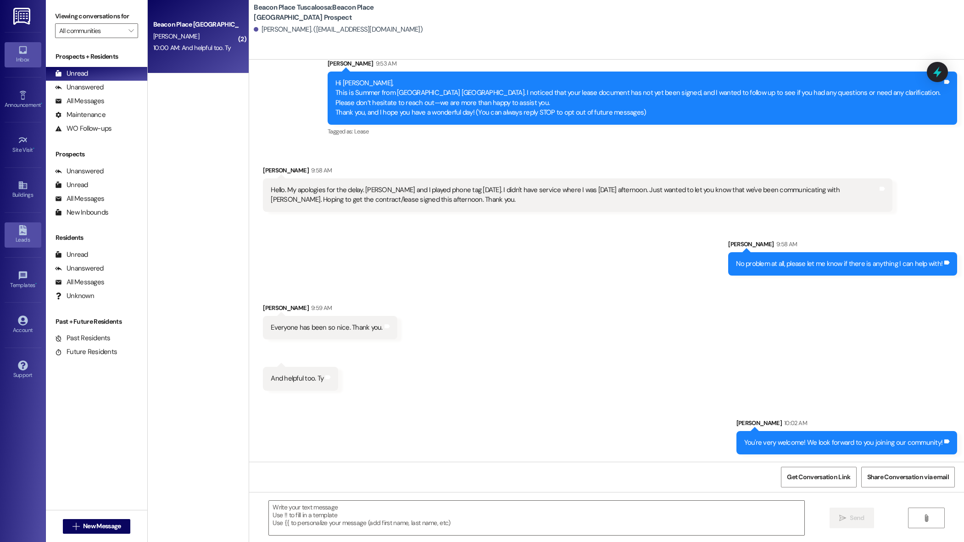
click at [31, 240] on div "Leads" at bounding box center [23, 239] width 46 height 9
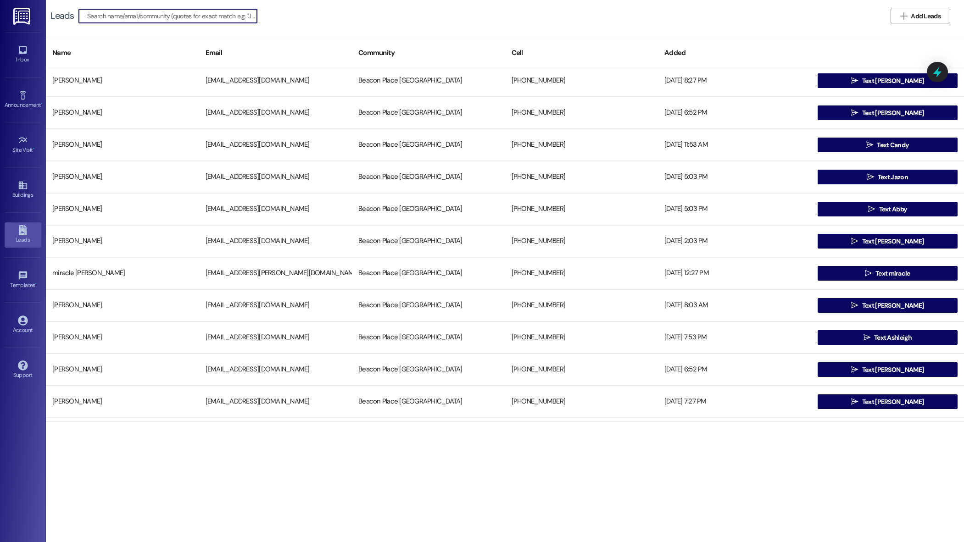
scroll to position [323, 0]
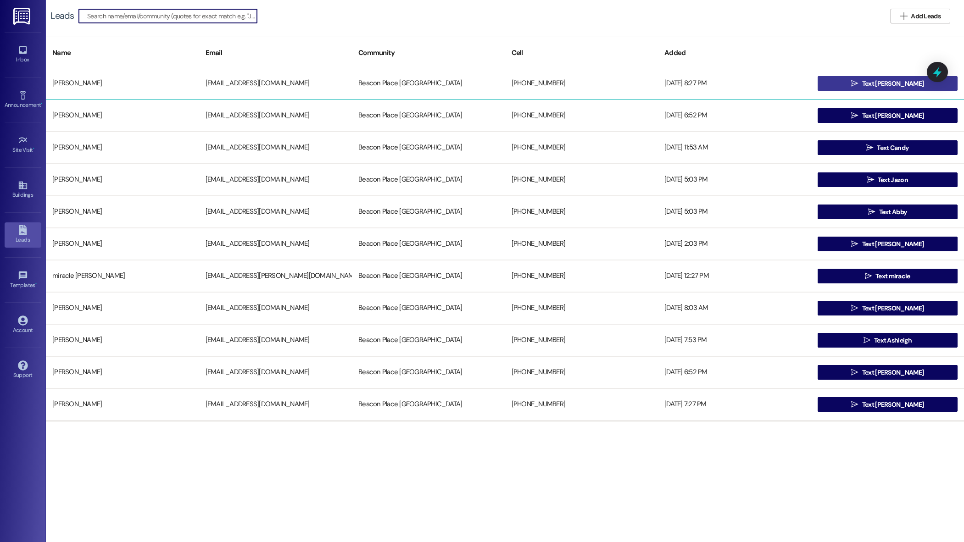
click at [872, 83] on span "Text [PERSON_NAME]" at bounding box center [892, 84] width 61 height 10
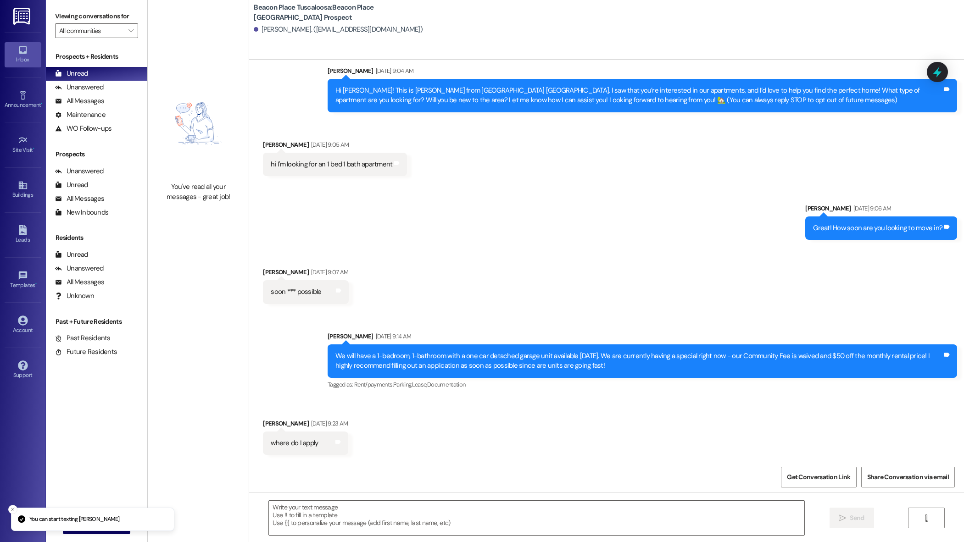
scroll to position [86, 0]
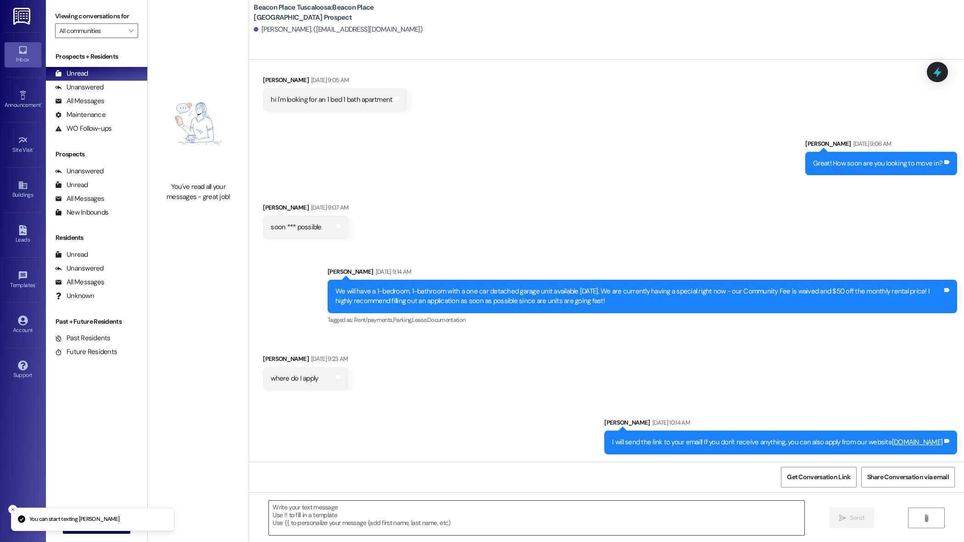
click at [411, 515] on textarea at bounding box center [536, 518] width 535 height 34
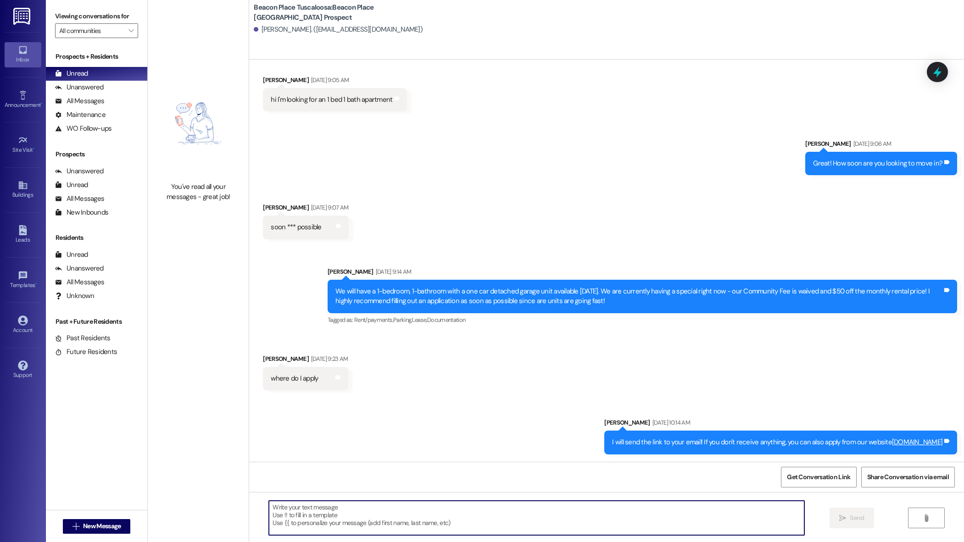
paste textarea "Hi Nezha, This is Summer from [GEOGRAPHIC_DATA] [GEOGRAPHIC_DATA]. I just wante…"
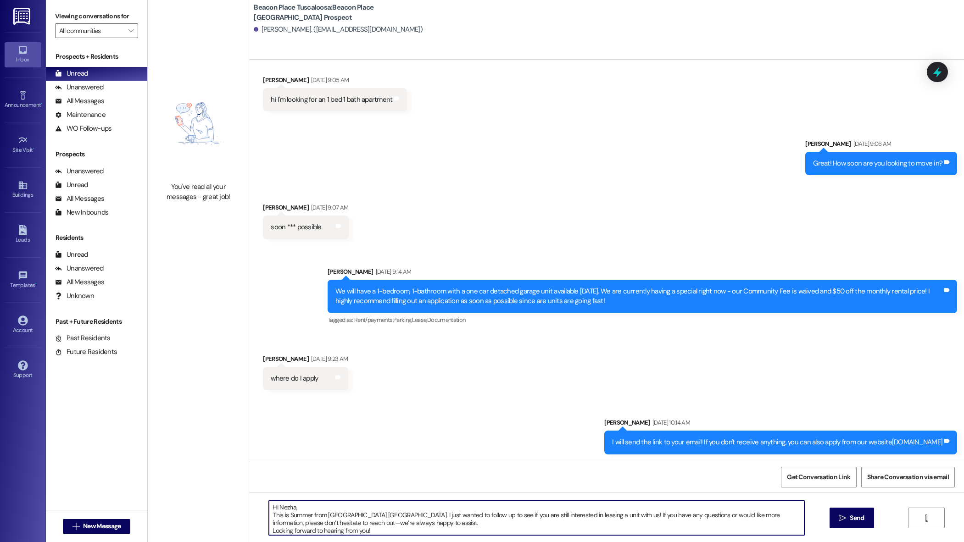
click at [287, 505] on textarea "Hi Nezha, This is Summer from [GEOGRAPHIC_DATA] [GEOGRAPHIC_DATA]. I just wante…" at bounding box center [536, 518] width 535 height 34
type textarea "Hi Nechelle, This is Summer from Beacon Place Tuscaloosa. I just wanted to foll…"
click at [857, 516] on span "Send" at bounding box center [857, 519] width 14 height 10
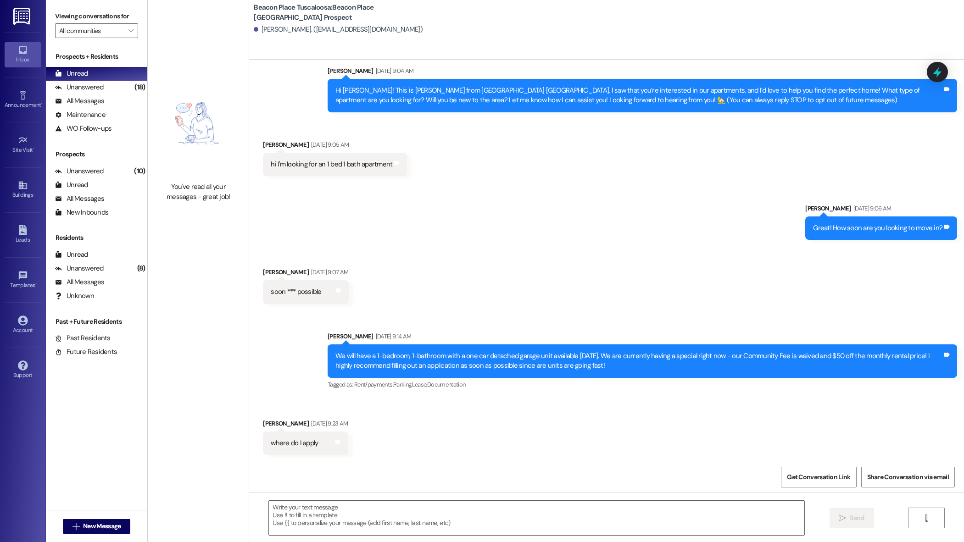
scroll to position [179, 0]
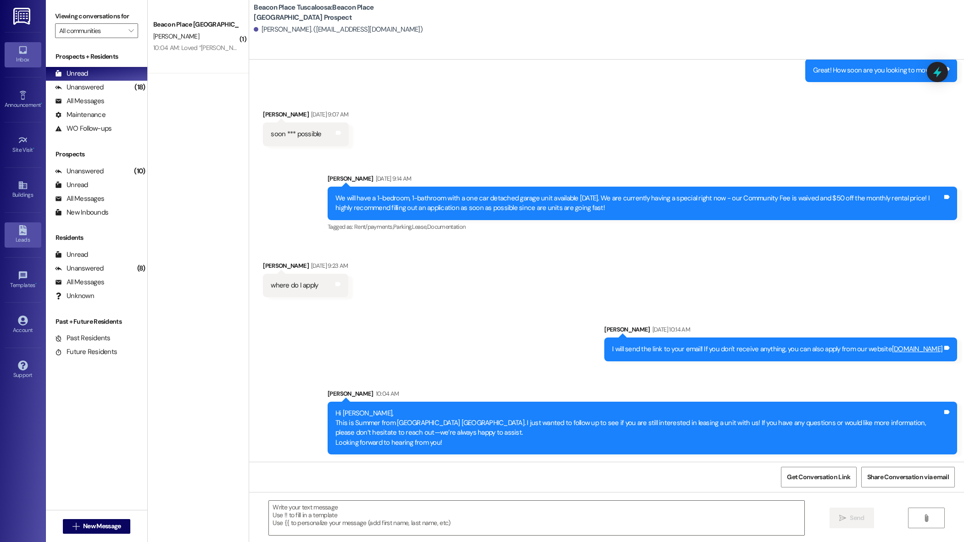
click at [14, 231] on link "Leads" at bounding box center [23, 235] width 37 height 25
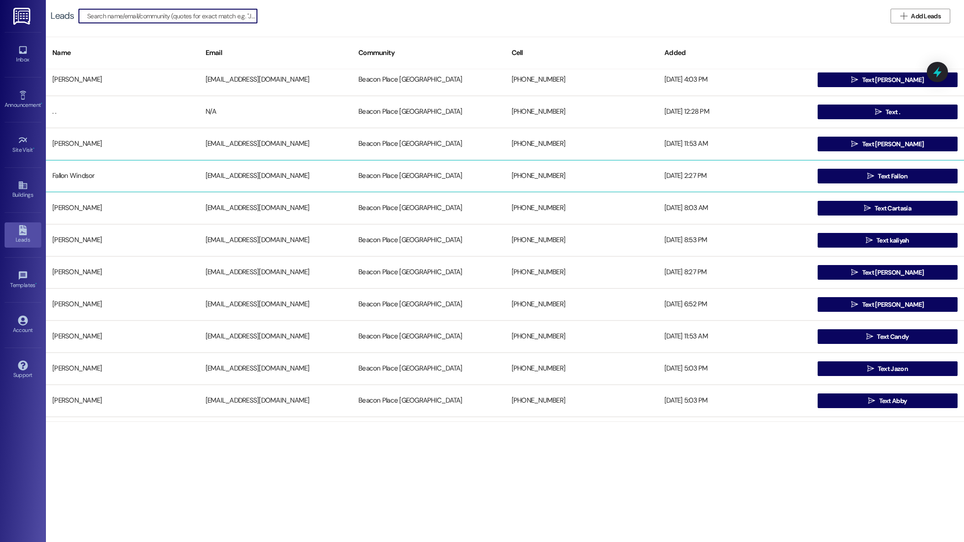
scroll to position [151, 0]
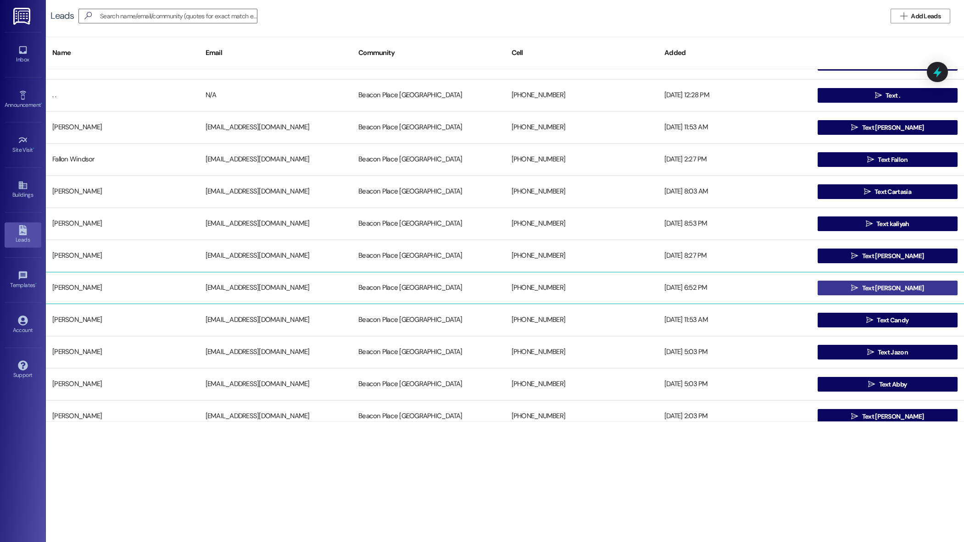
click at [858, 288] on icon "" at bounding box center [854, 288] width 7 height 7
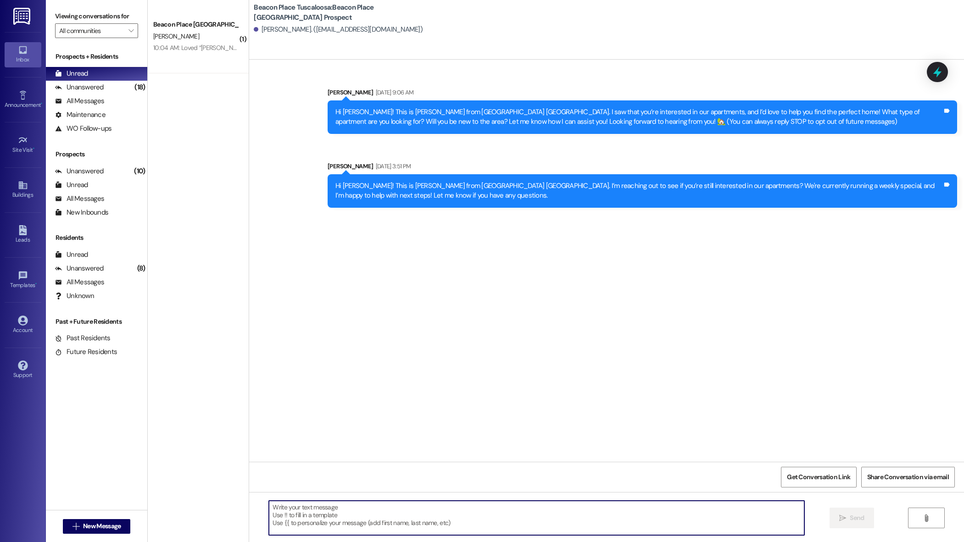
click at [369, 515] on textarea at bounding box center [536, 518] width 535 height 34
paste textarea "Hi Nezha, This is Summer from [GEOGRAPHIC_DATA] [GEOGRAPHIC_DATA]. I just wante…"
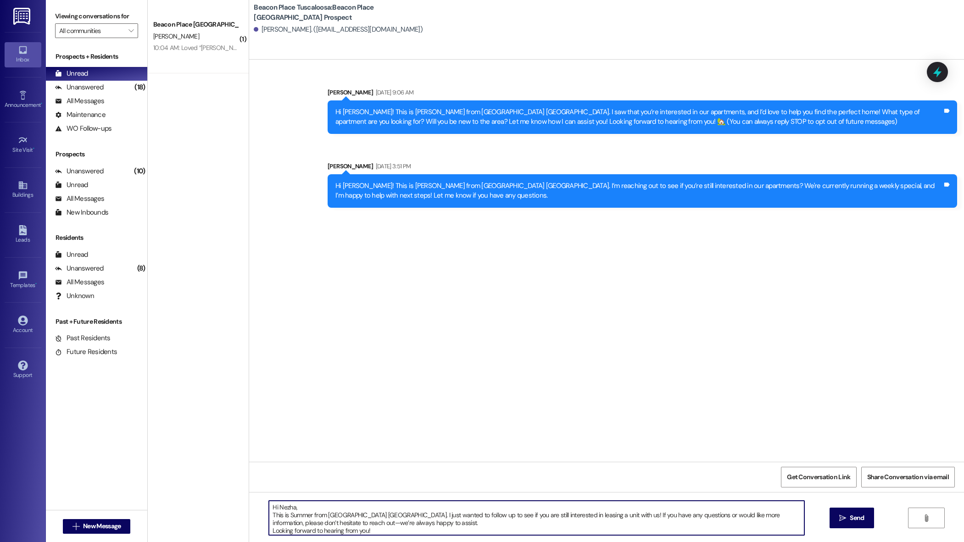
click at [288, 507] on textarea "Hi Nezha, This is Summer from [GEOGRAPHIC_DATA] [GEOGRAPHIC_DATA]. I just wante…" at bounding box center [536, 518] width 535 height 34
type textarea "Hi Nicholas, This is Summer from Beacon Place Tuscaloosa. I just wanted to foll…"
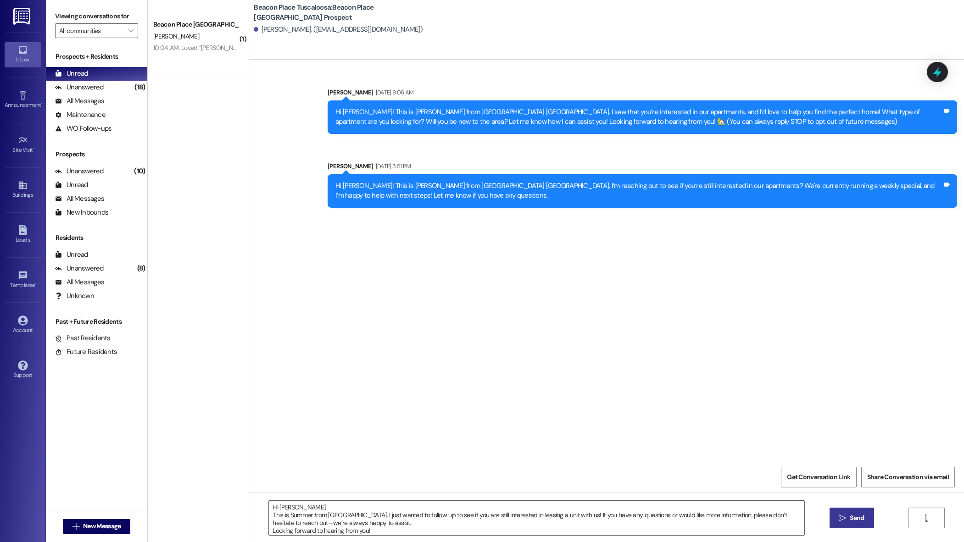
click at [861, 515] on span "Send" at bounding box center [857, 519] width 14 height 10
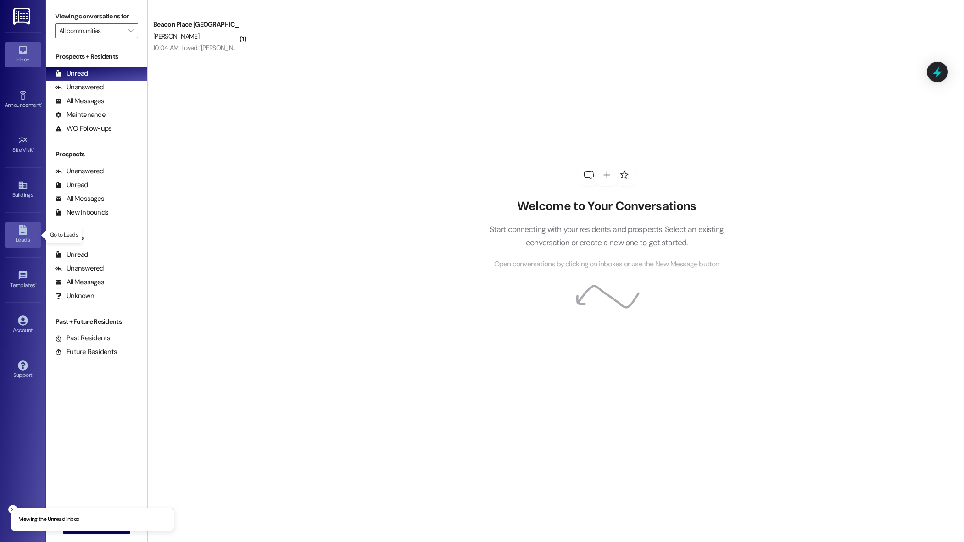
click at [20, 237] on div "Leads" at bounding box center [23, 239] width 46 height 9
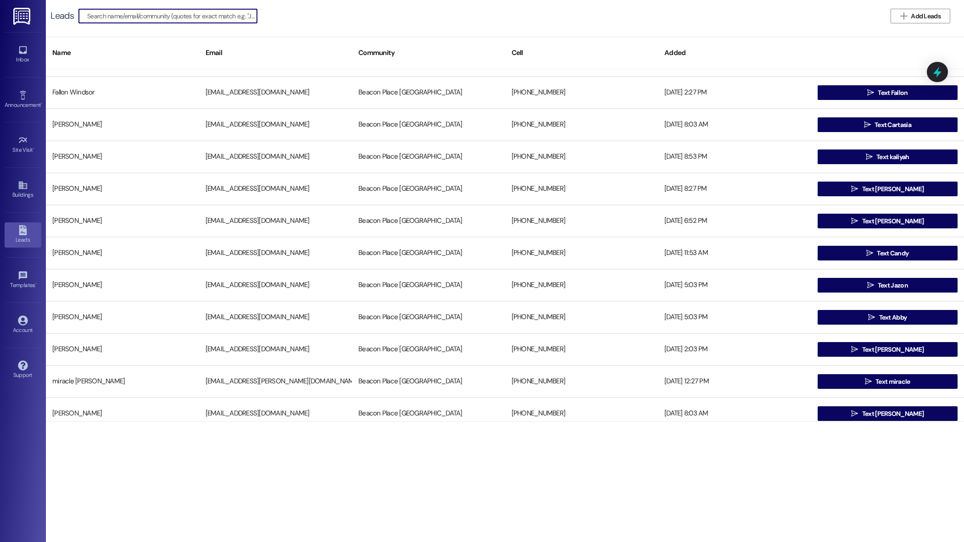
scroll to position [221, 0]
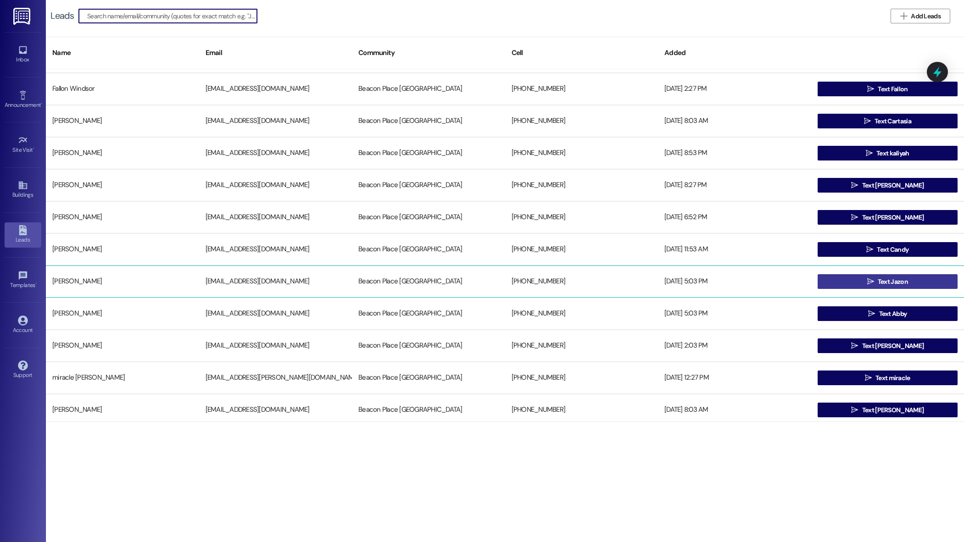
click at [881, 282] on span "Text Jazon" at bounding box center [893, 282] width 30 height 10
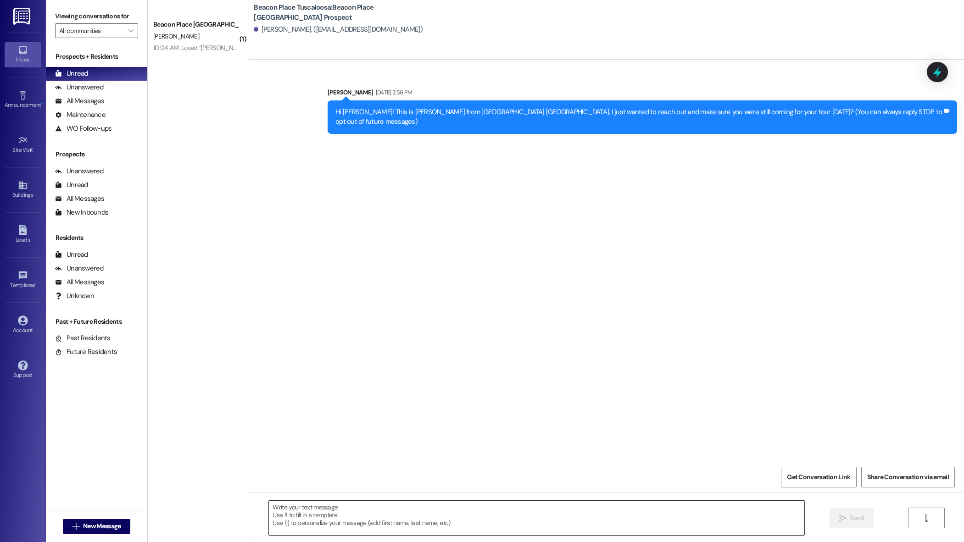
click at [367, 523] on textarea at bounding box center [536, 518] width 535 height 34
paste textarea "Hi Nezha, This is Summer from Beacon Place Tuscaloosa. I just wanted to follow …"
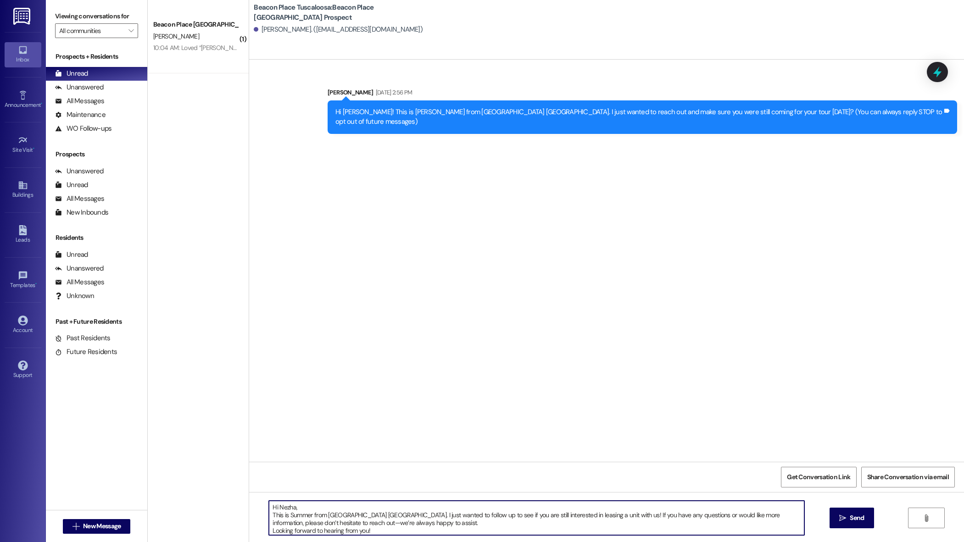
click at [288, 509] on textarea "Hi Nezha, This is Summer from Beacon Place Tuscaloosa. I just wanted to follow …" at bounding box center [536, 518] width 535 height 34
type textarea "Hi Jazon, This is Summer from Beacon Place Tuscaloosa. I just wanted to follow …"
click at [848, 515] on span "Send" at bounding box center [857, 519] width 18 height 10
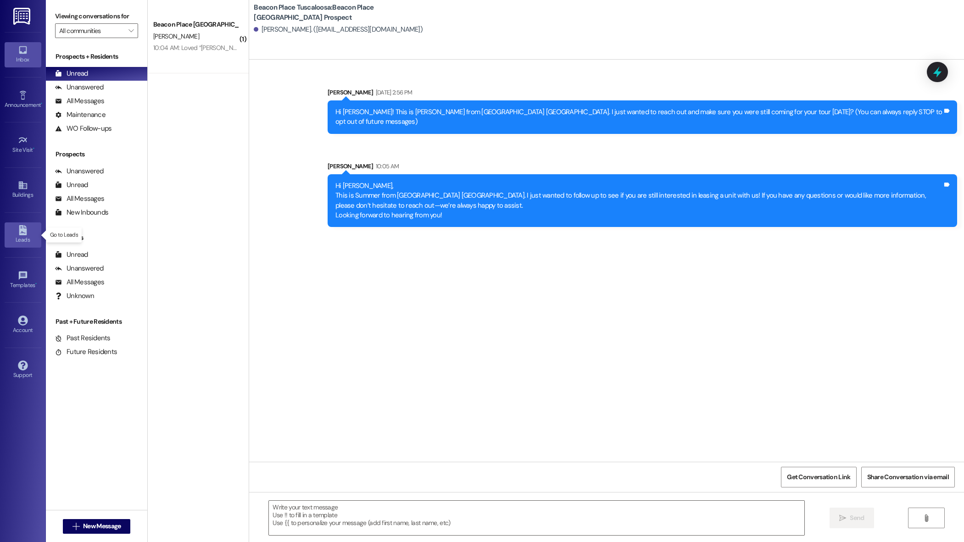
click at [22, 235] on div "Leads" at bounding box center [23, 239] width 46 height 9
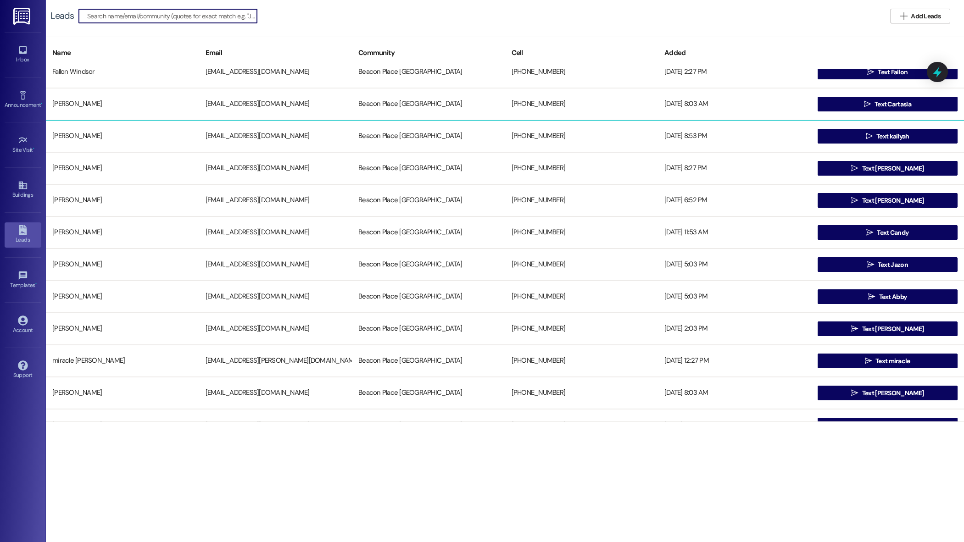
scroll to position [257, 0]
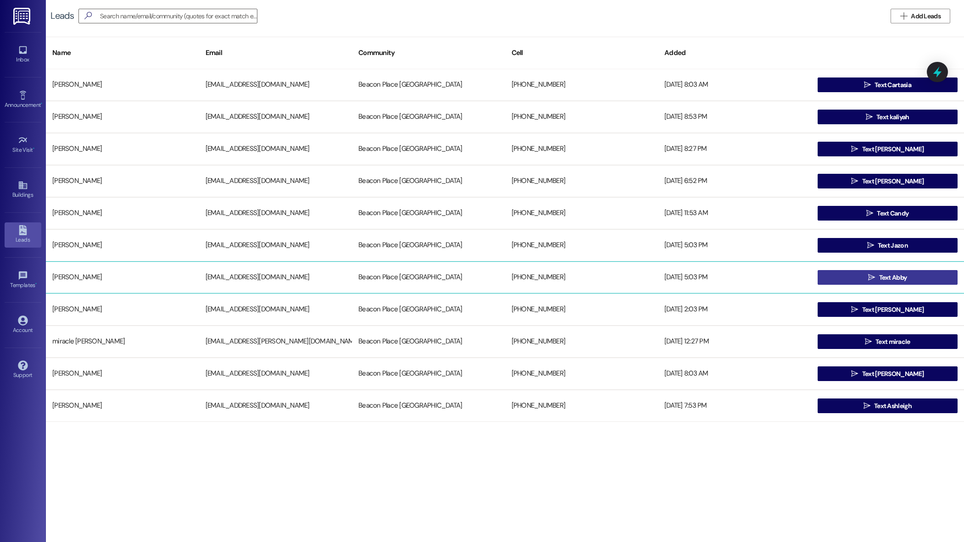
click at [854, 279] on button " Text Abby" at bounding box center [888, 277] width 140 height 15
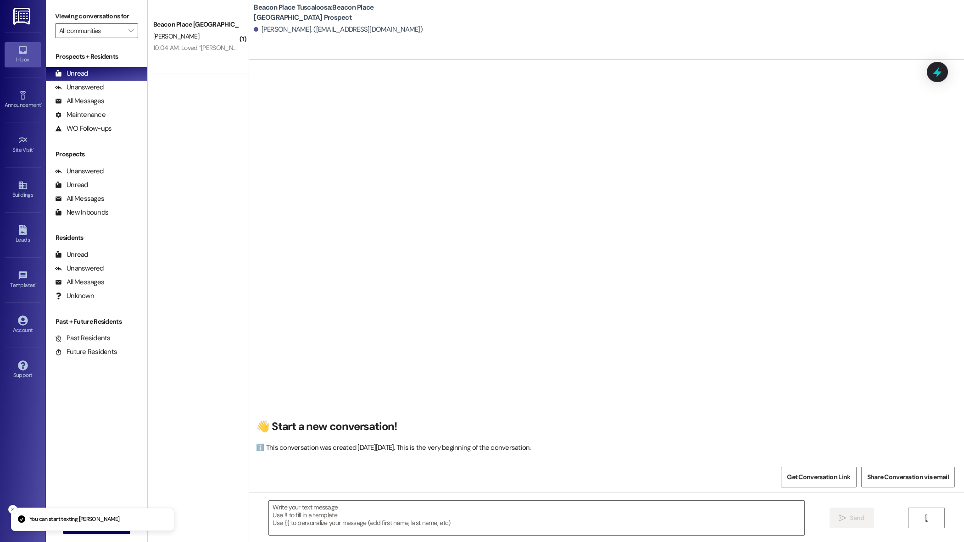
scroll to position [0, 0]
click at [417, 531] on textarea at bounding box center [536, 518] width 535 height 34
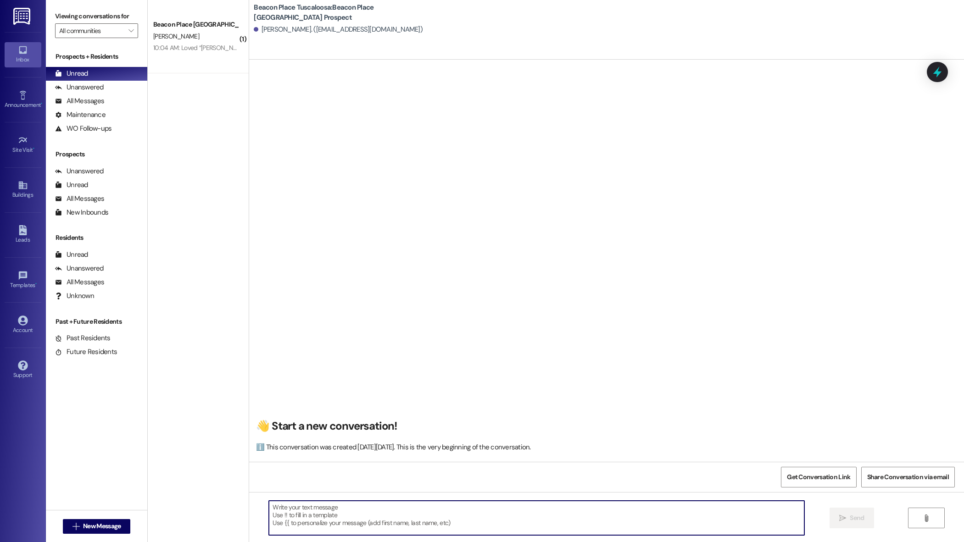
paste textarea "Hi Nezha, This is Summer from [GEOGRAPHIC_DATA] [GEOGRAPHIC_DATA]. I just wante…"
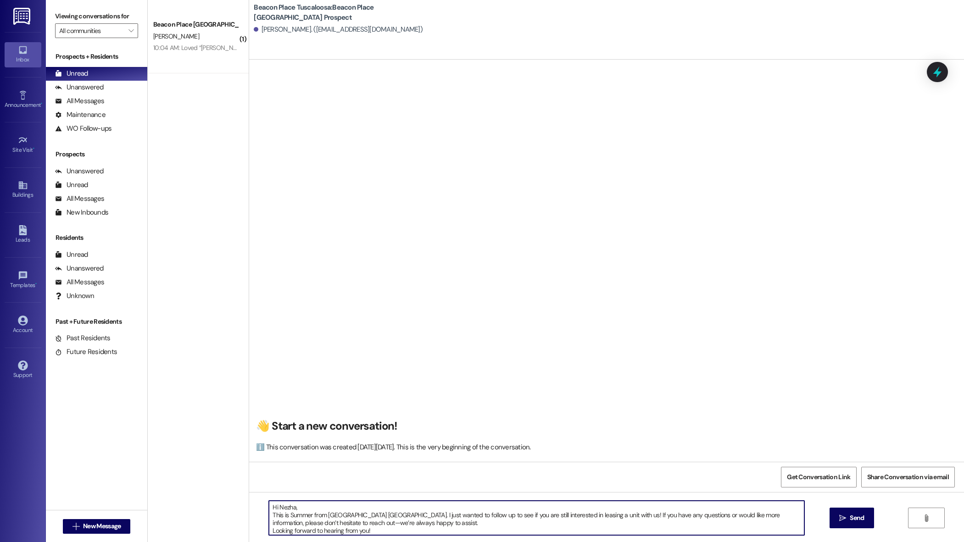
click at [288, 510] on textarea "Hi Nezha, This is Summer from [GEOGRAPHIC_DATA] [GEOGRAPHIC_DATA]. I just wante…" at bounding box center [536, 518] width 535 height 34
type textarea "Hi Abby, This is Summer from Beacon Place Tuscaloosa. I just wanted to follow u…"
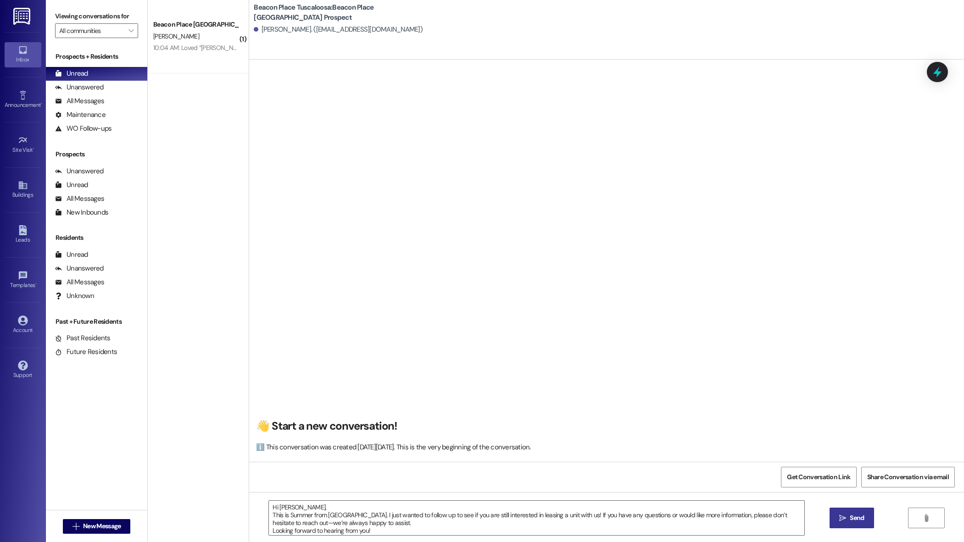
click at [852, 515] on span "Send" at bounding box center [857, 519] width 14 height 10
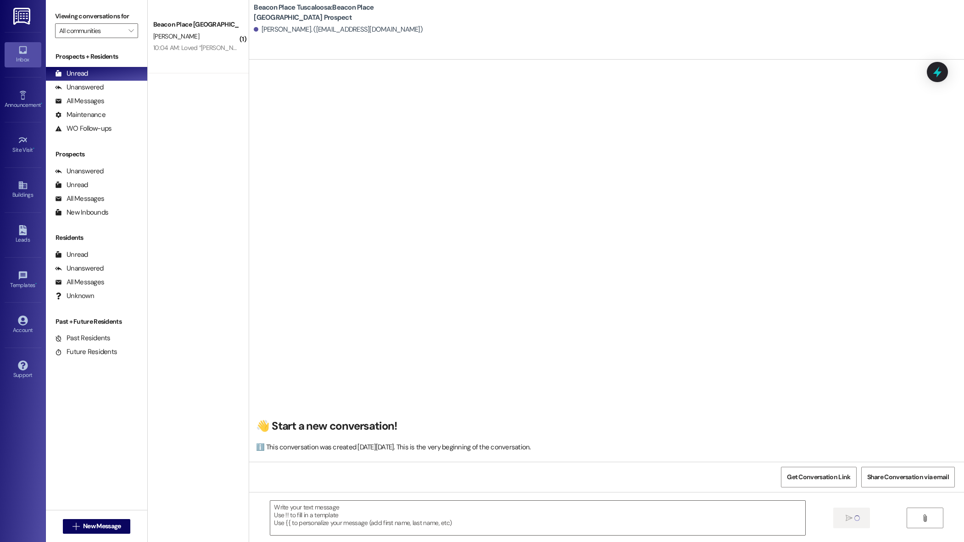
scroll to position [0, 0]
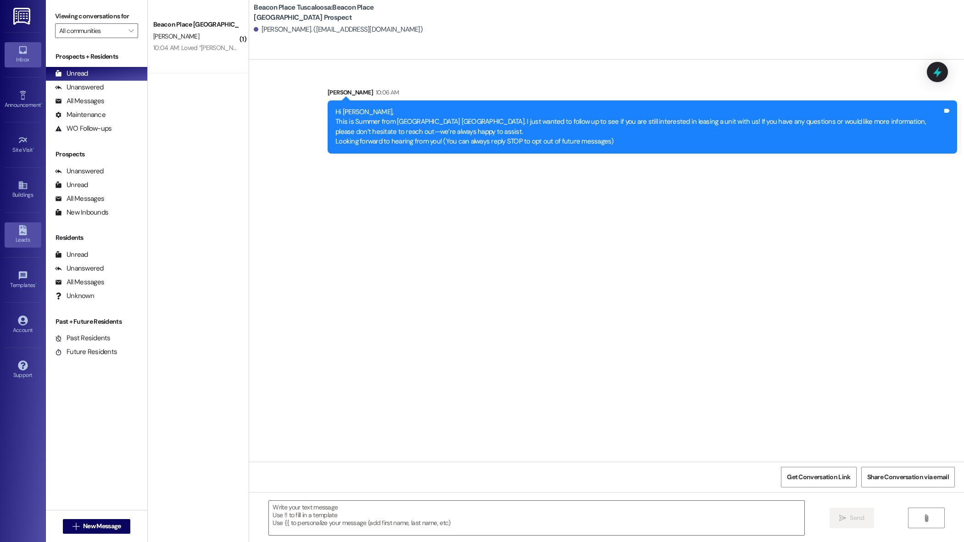
click at [26, 233] on icon at bounding box center [23, 230] width 8 height 10
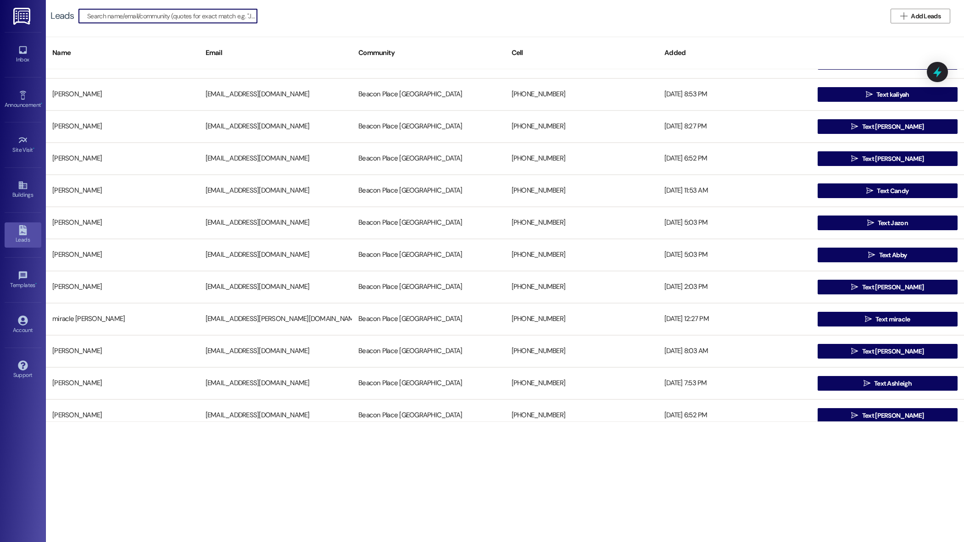
scroll to position [282, 0]
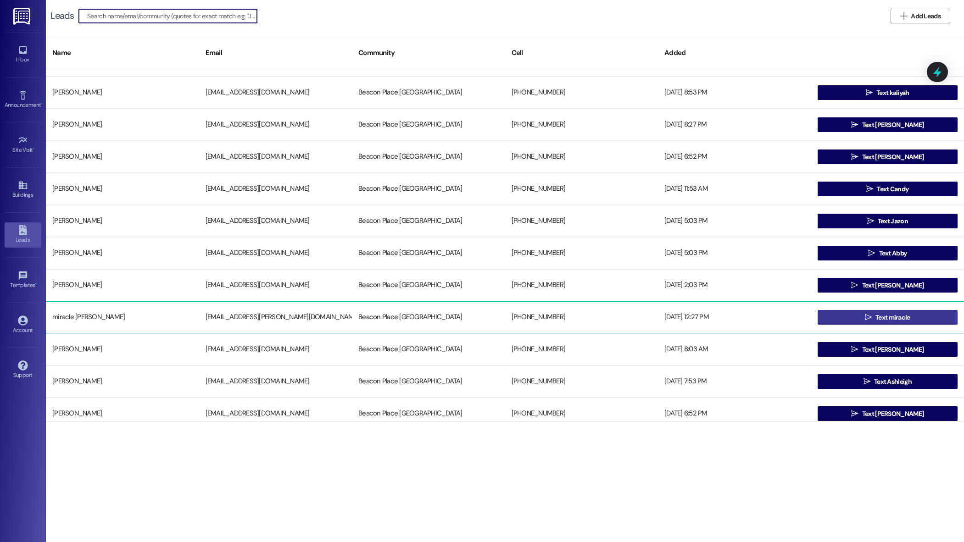
click at [857, 318] on button " Text miracle" at bounding box center [888, 317] width 140 height 15
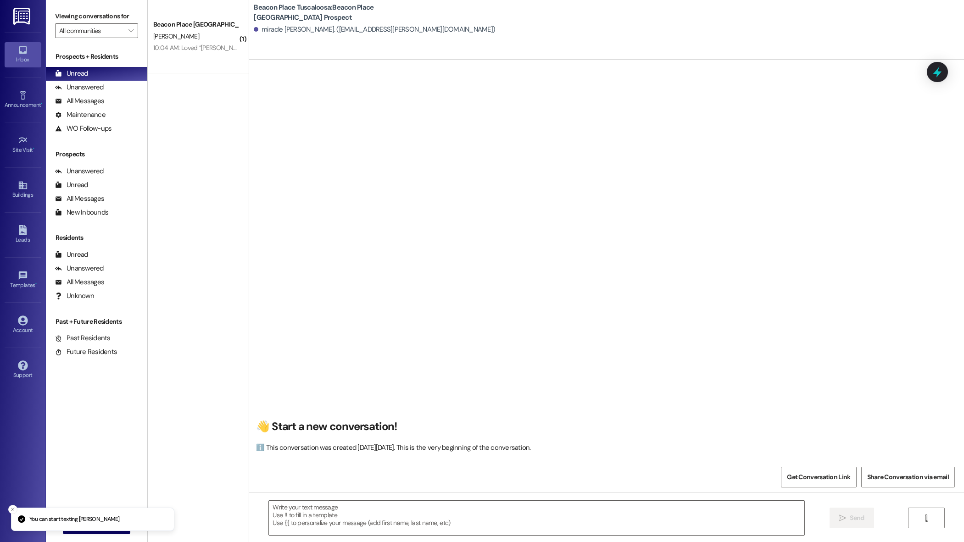
scroll to position [0, 0]
click at [391, 522] on textarea at bounding box center [536, 518] width 535 height 34
paste textarea "Hi Nezha, This is Summer from [GEOGRAPHIC_DATA] [GEOGRAPHIC_DATA]. I just wante…"
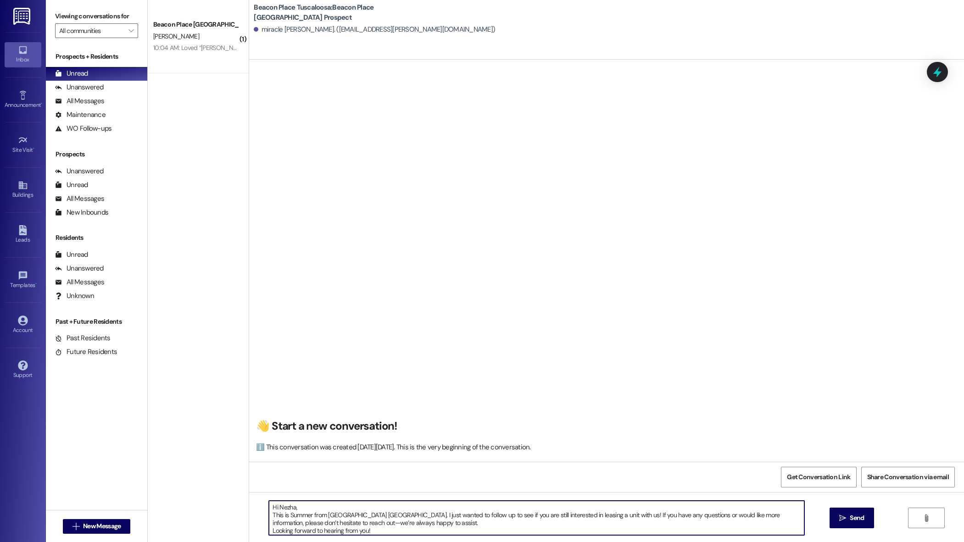
click at [289, 505] on textarea "Hi Nezha, This is Summer from [GEOGRAPHIC_DATA] [GEOGRAPHIC_DATA]. I just wante…" at bounding box center [536, 518] width 535 height 34
click at [288, 507] on textarea "Hi Nezha, This is Summer from [GEOGRAPHIC_DATA] [GEOGRAPHIC_DATA]. I just wante…" at bounding box center [536, 518] width 535 height 34
type textarea "Hi Miracle, This is Summer from Beacon Place Tuscaloosa. I just wanted to follo…"
click at [844, 515] on icon "" at bounding box center [842, 518] width 7 height 7
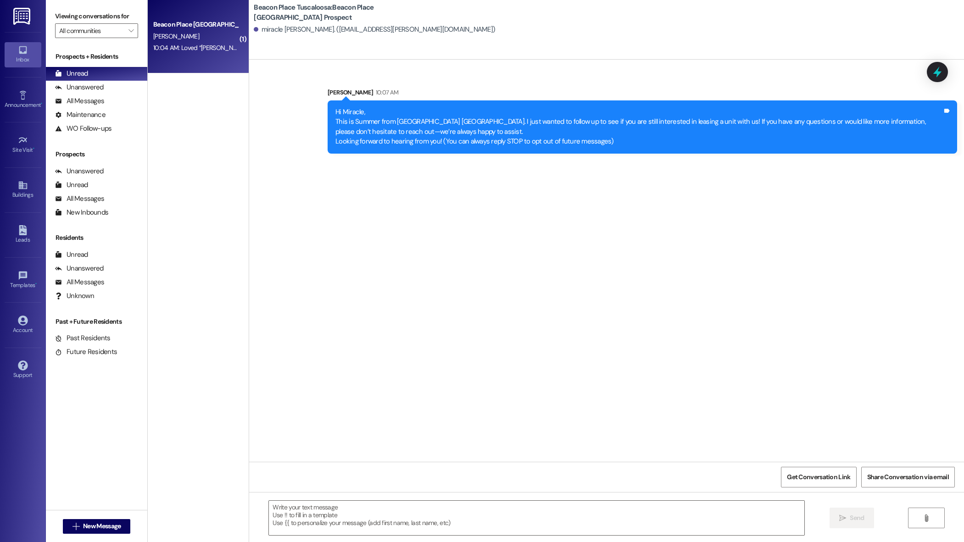
scroll to position [0, 0]
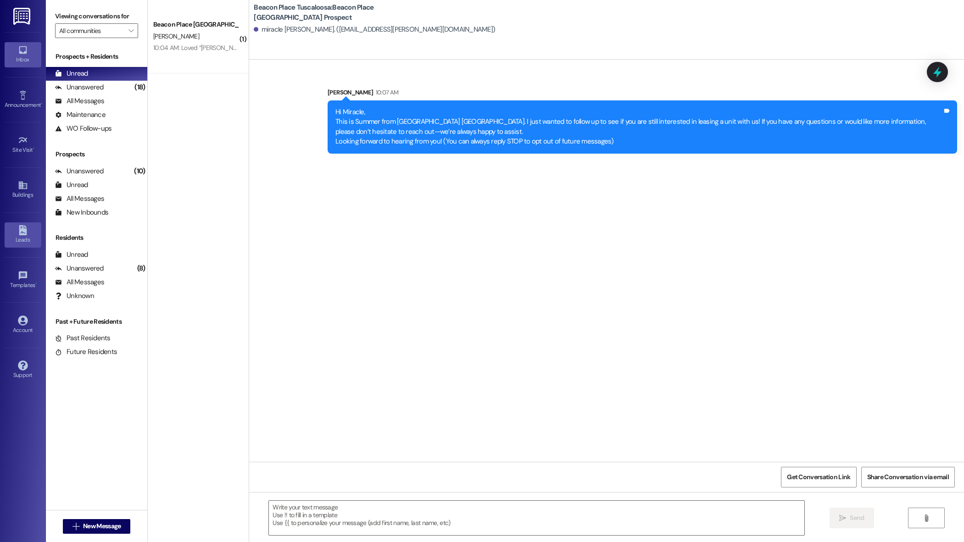
click at [22, 231] on icon at bounding box center [23, 230] width 8 height 10
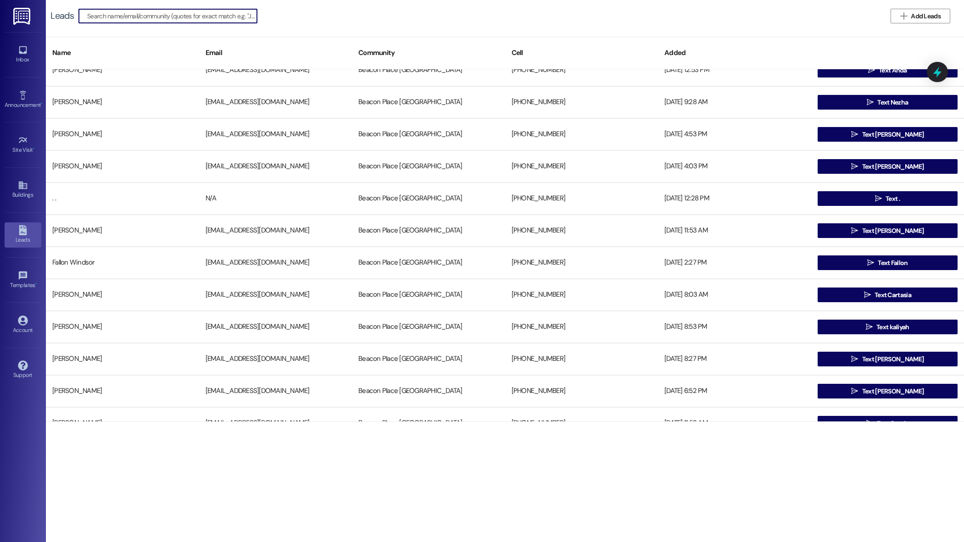
scroll to position [44, 0]
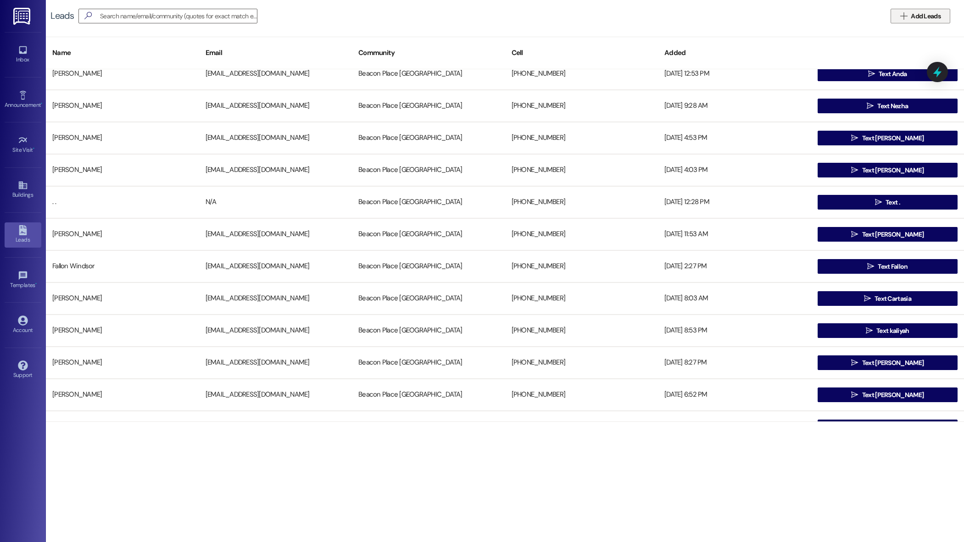
click at [929, 11] on button " Add Leads" at bounding box center [921, 16] width 60 height 15
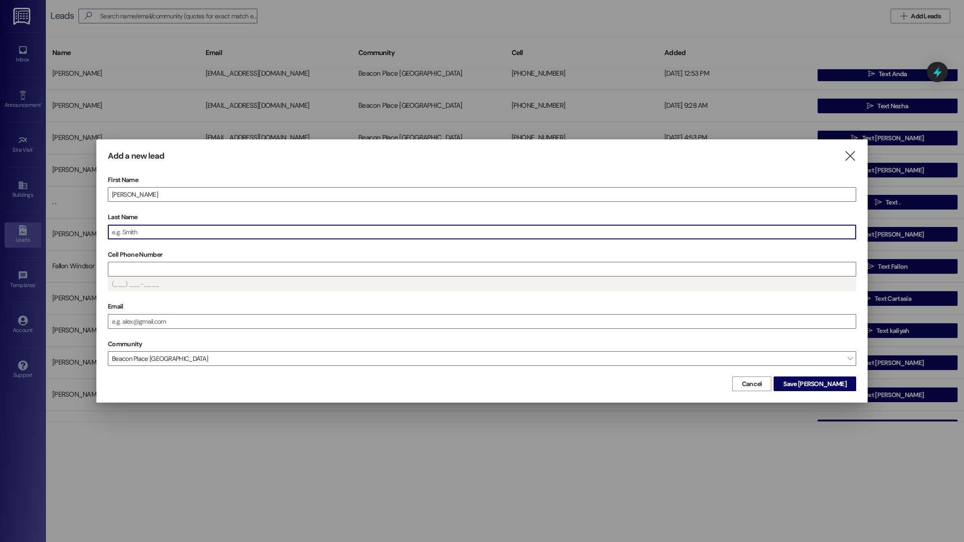
click at [153, 235] on input "Last Name" at bounding box center [482, 232] width 748 height 14
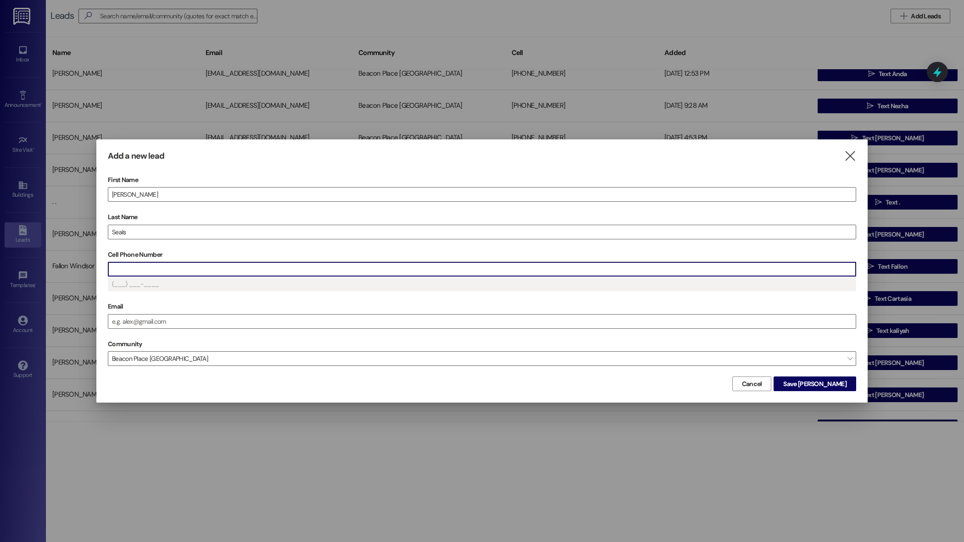
click at [172, 272] on input "Cell Phone Number" at bounding box center [482, 270] width 748 height 14
click at [167, 329] on div "Email" at bounding box center [482, 314] width 749 height 29
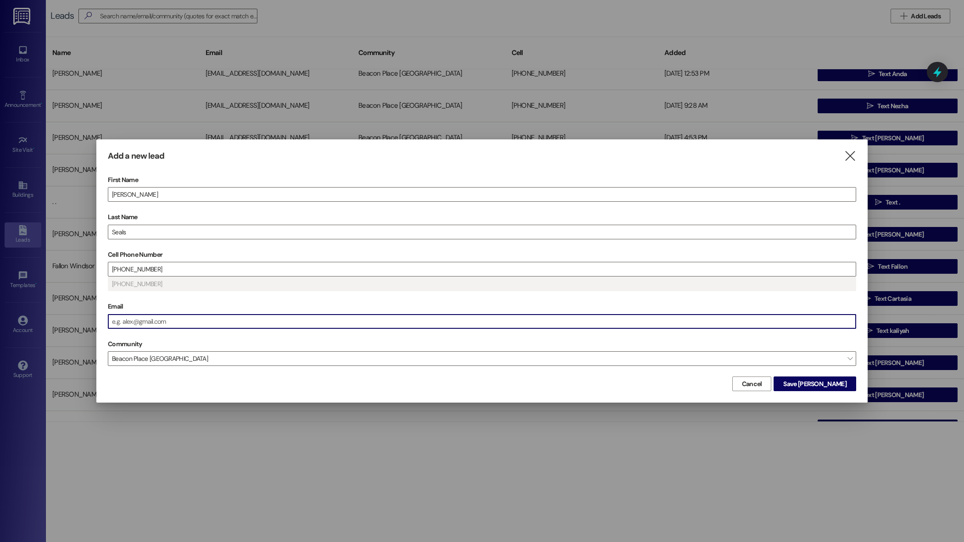
click at [167, 324] on input "Email" at bounding box center [482, 322] width 748 height 14
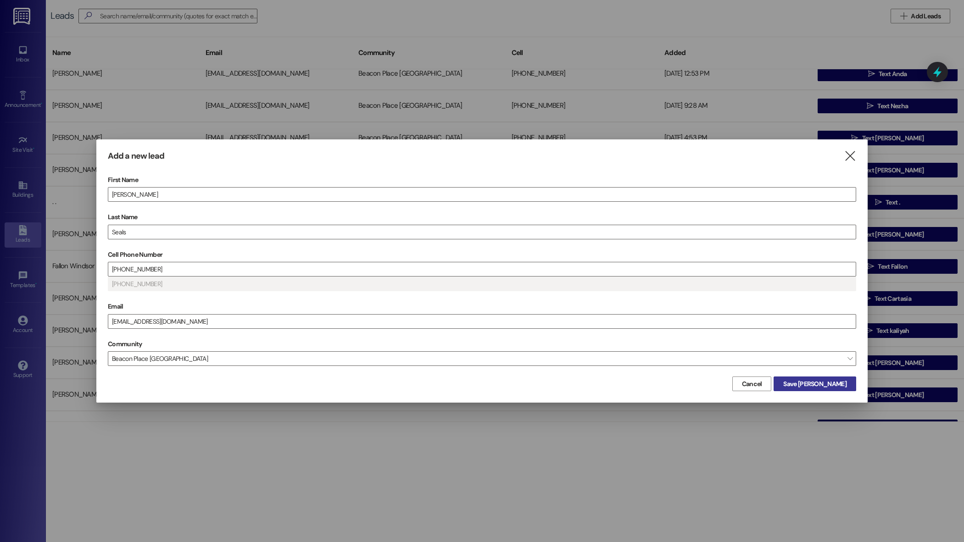
click at [834, 386] on span "Save Stacy" at bounding box center [814, 385] width 63 height 10
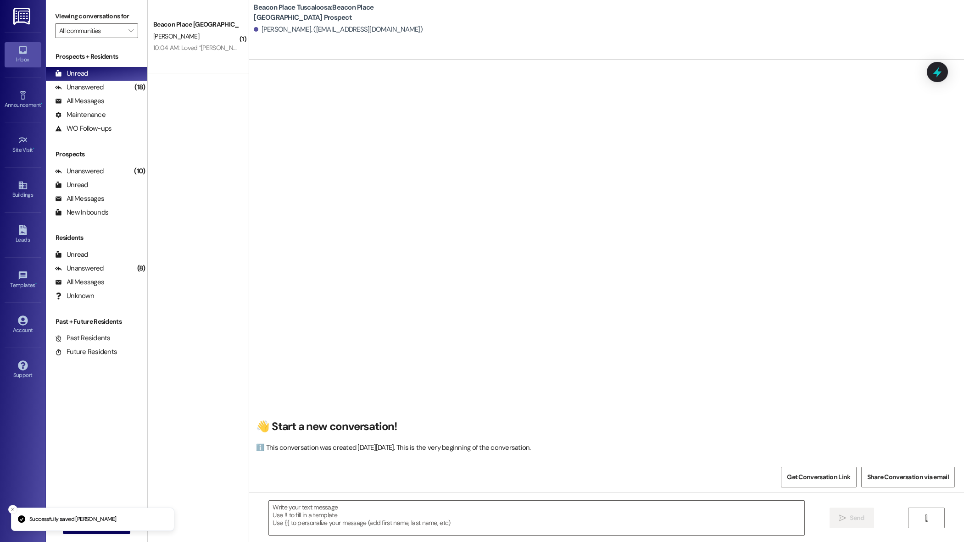
scroll to position [0, 0]
click at [307, 508] on textarea at bounding box center [536, 518] width 535 height 34
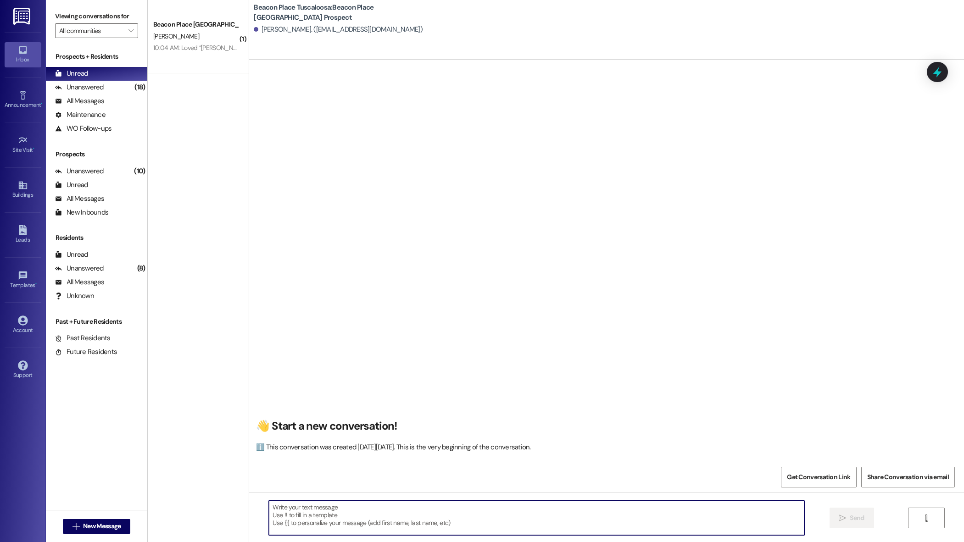
click at [335, 514] on textarea at bounding box center [536, 518] width 535 height 34
paste textarea "Hi [Name], This is Summer from Beacon Place Tuscaloosa. I just wanted to follow…"
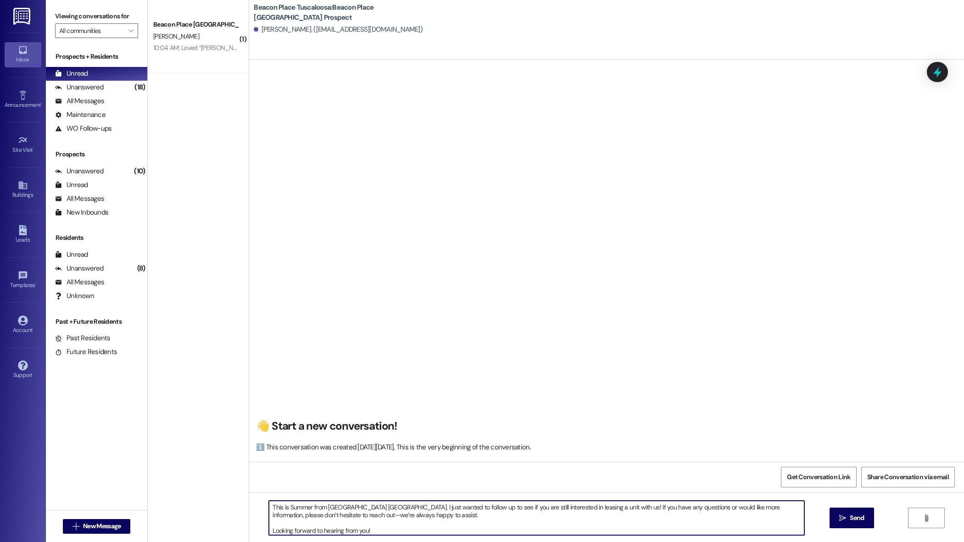
scroll to position [0, 0]
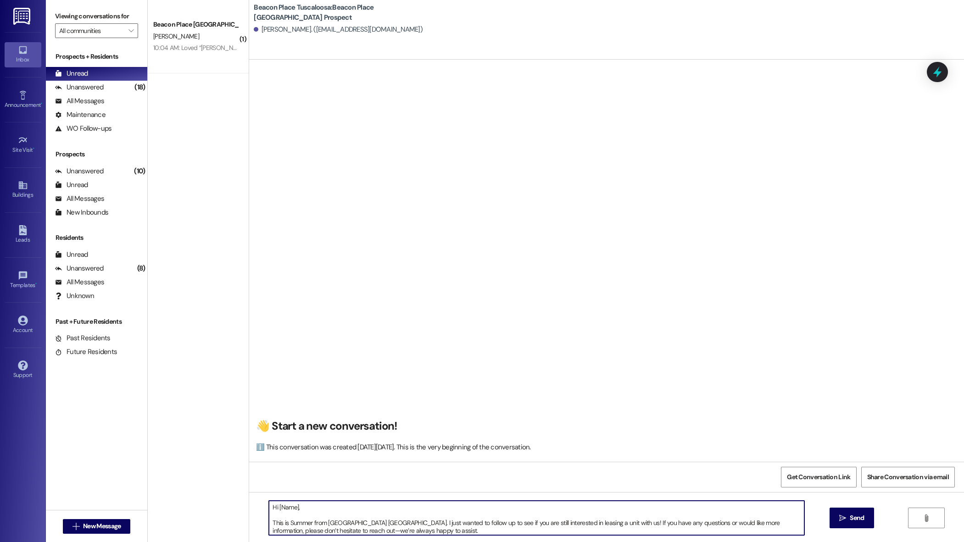
click at [283, 516] on textarea "Hi [Name], This is Summer from Beacon Place Tuscaloosa. I just wanted to follow…" at bounding box center [536, 518] width 535 height 34
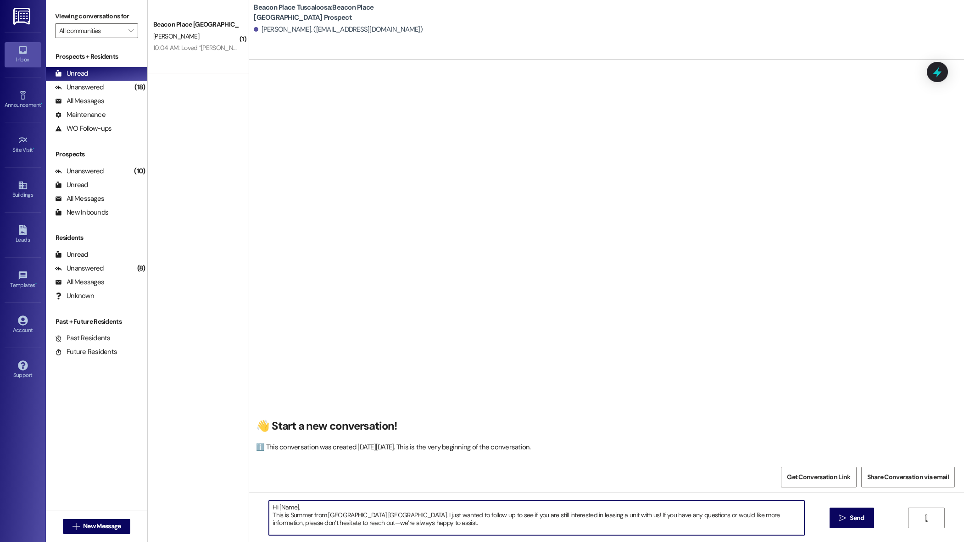
click at [291, 509] on textarea "Hi [Name], This is Summer from Beacon Place Tuscaloosa. I just wanted to follow…" at bounding box center [536, 518] width 535 height 34
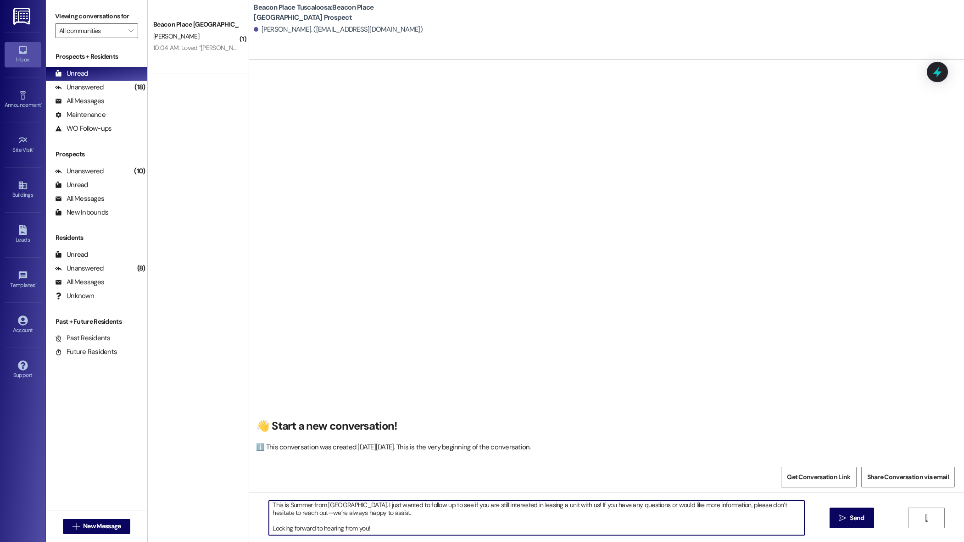
click at [269, 530] on textarea "Hi Stacy, This is Summer from Beacon Place Tuscaloosa. I just wanted to follow …" at bounding box center [536, 518] width 535 height 34
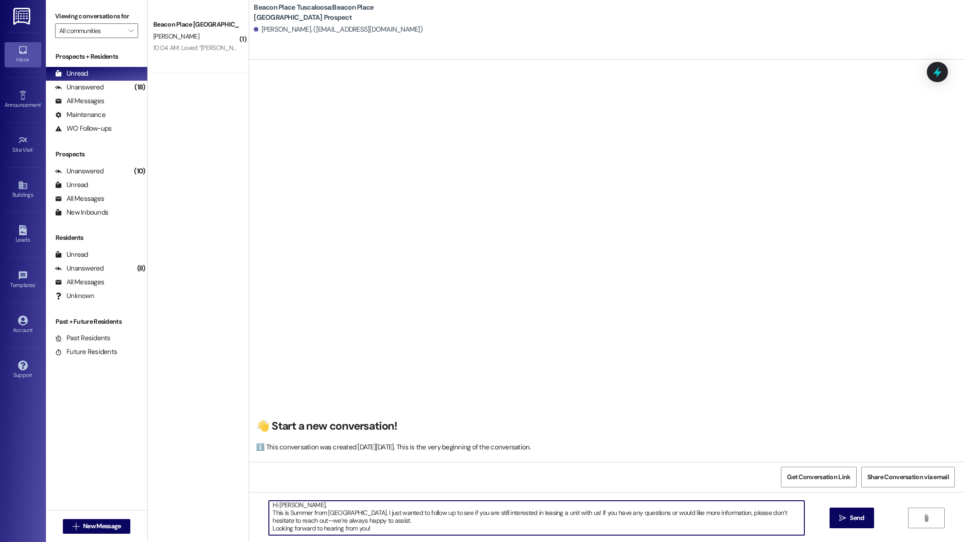
scroll to position [0, 0]
drag, startPoint x: 370, startPoint y: 530, endPoint x: 259, endPoint y: 503, distance: 114.2
click at [264, 503] on div "Hi [PERSON_NAME], This is Summer from [GEOGRAPHIC_DATA]. I just wanted to follo…" at bounding box center [532, 518] width 536 height 35
click at [568, 533] on textarea "Hi [PERSON_NAME], This is Summer from [GEOGRAPHIC_DATA]. I just wanted to follo…" at bounding box center [536, 518] width 535 height 34
type textarea "Hi [PERSON_NAME], This is Summer from [GEOGRAPHIC_DATA]. I just wanted to follo…"
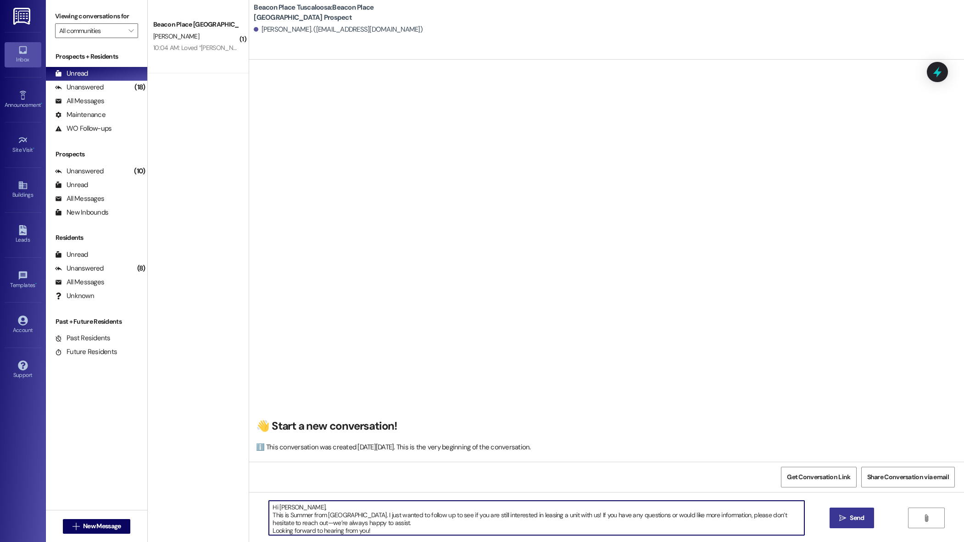
click at [841, 521] on icon "" at bounding box center [842, 518] width 7 height 7
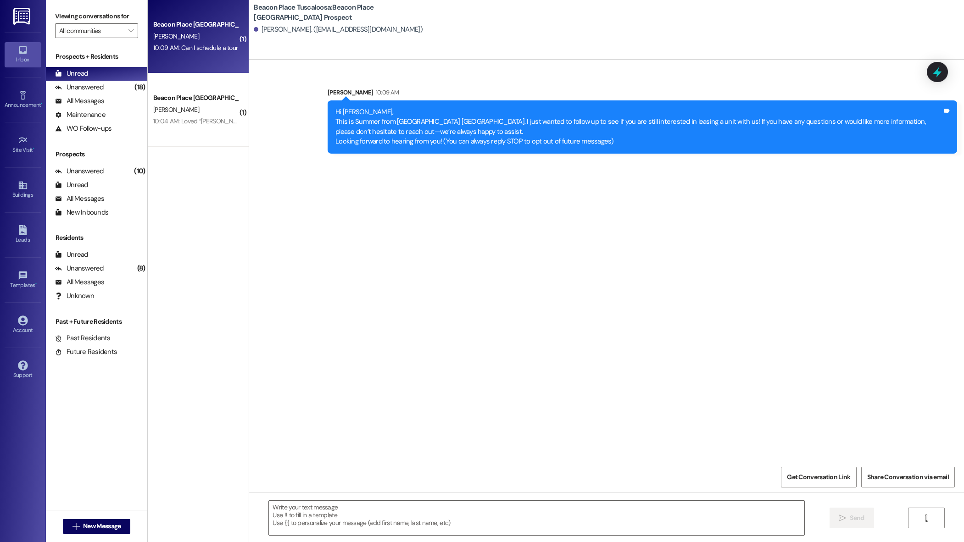
click at [173, 60] on div "Beacon Place Tuscaloosa Prospect N. Ruffin 10:09 AM: Can I schedule a tour 10:0…" at bounding box center [198, 36] width 101 height 73
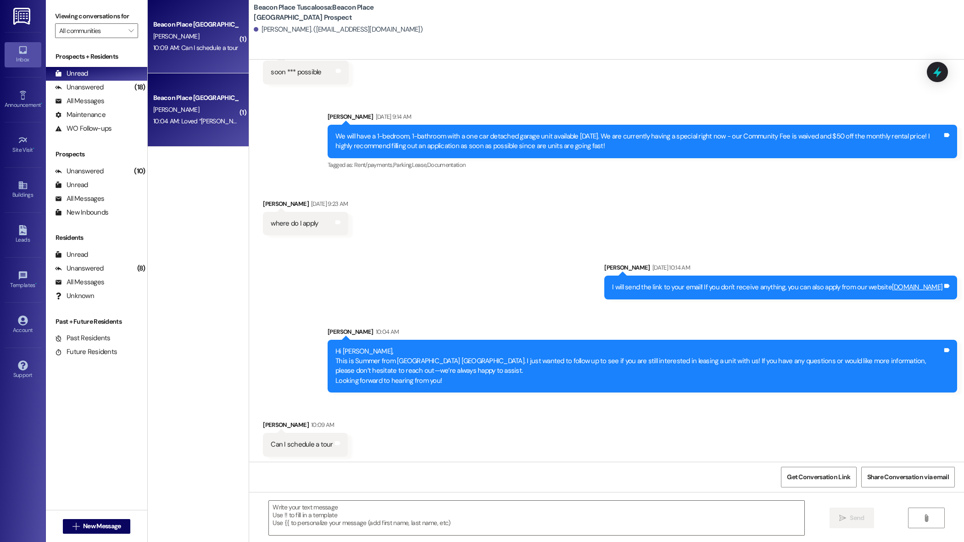
scroll to position [243, 0]
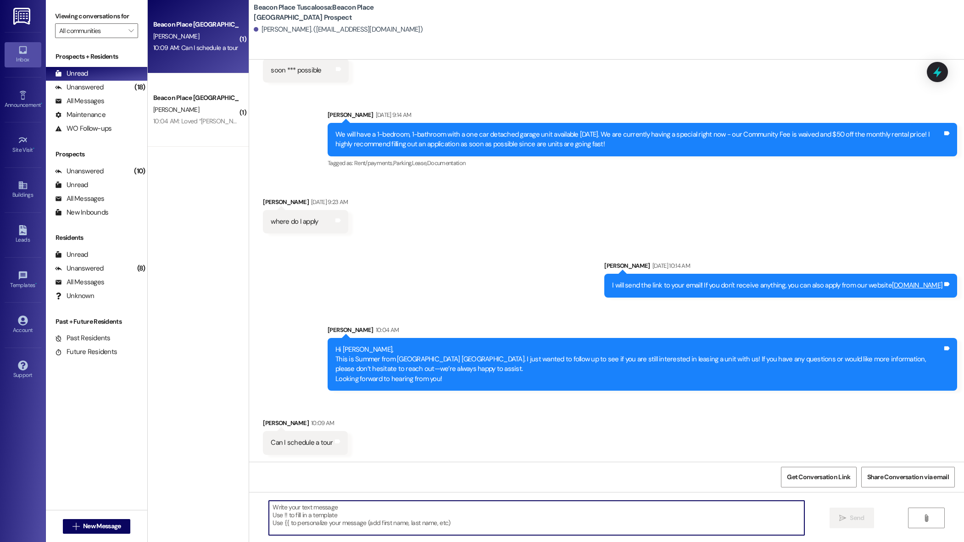
click at [295, 514] on textarea at bounding box center [536, 518] width 535 height 34
type textarea "Of course, what would be a good time and day for you?"
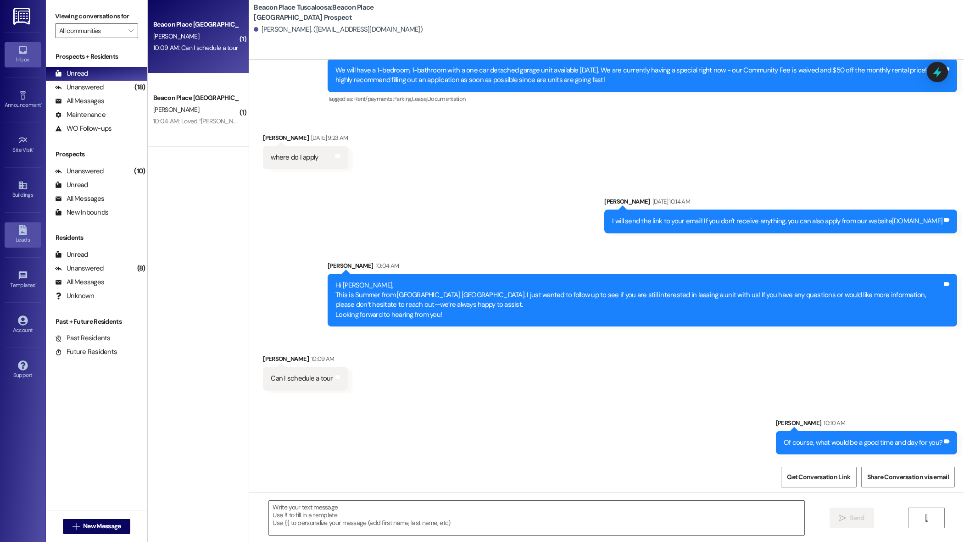
click at [18, 239] on div "Leads" at bounding box center [23, 239] width 46 height 9
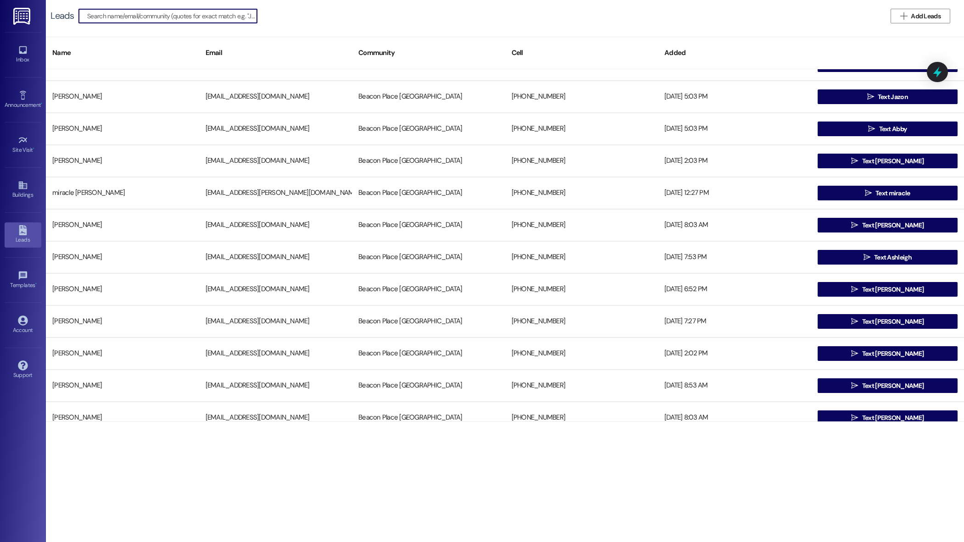
scroll to position [440, 0]
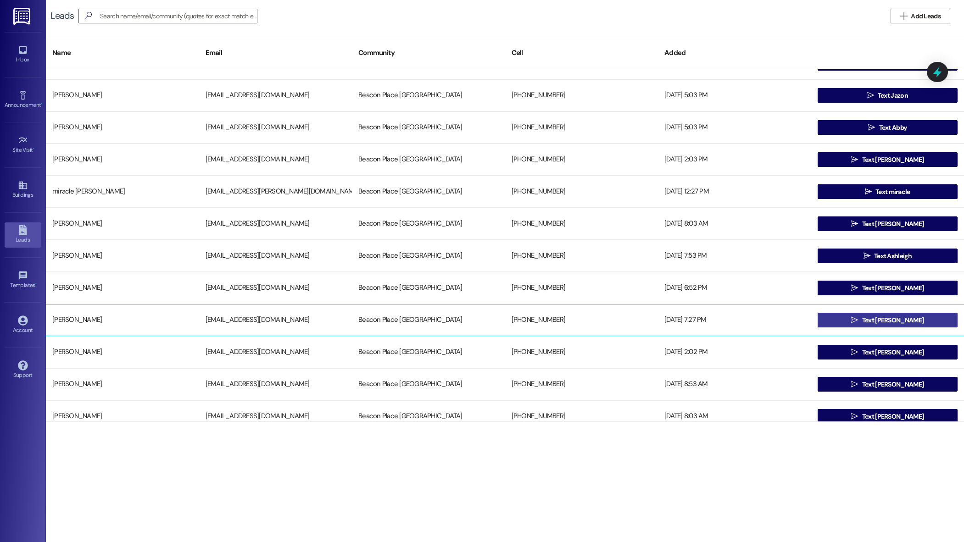
click at [844, 317] on button " Text Elizabeth" at bounding box center [888, 320] width 140 height 15
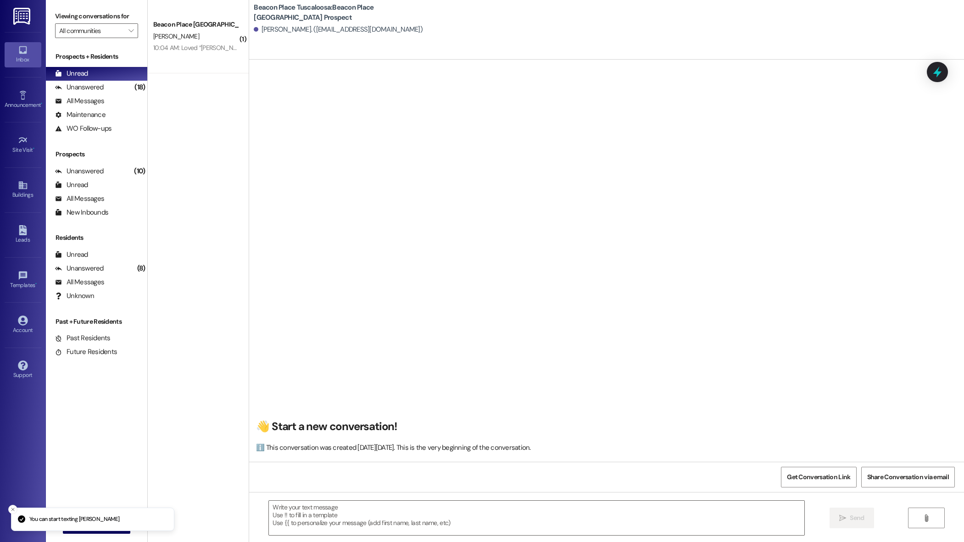
scroll to position [0, 0]
click at [346, 519] on textarea at bounding box center [536, 518] width 535 height 34
paste textarea "Hi [PERSON_NAME], This is Summer from [GEOGRAPHIC_DATA]. I just wanted to follo…"
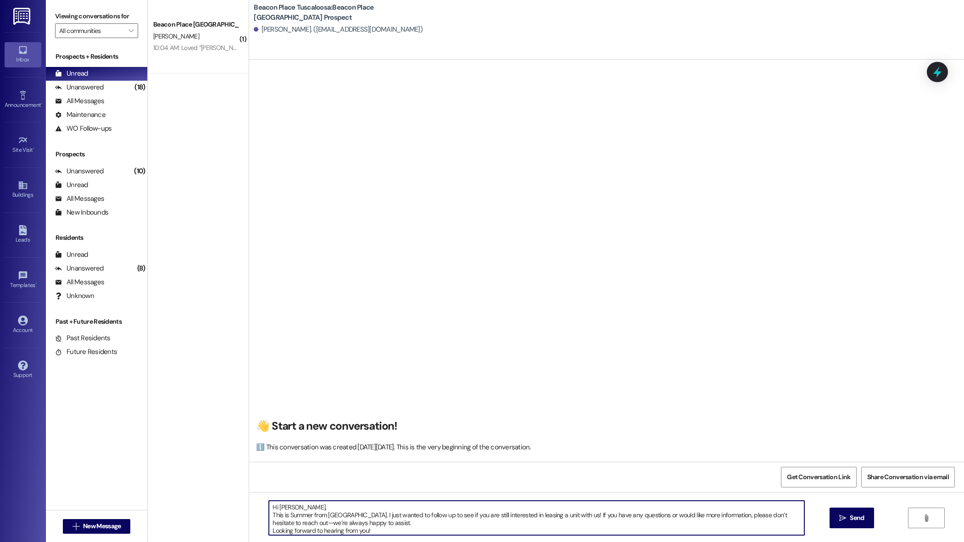
click at [286, 508] on textarea "Hi [PERSON_NAME], This is Summer from [GEOGRAPHIC_DATA]. I just wanted to follo…" at bounding box center [536, 518] width 535 height 34
type textarea "Hi Elizabeth, This is Summer from Beacon Place Tuscaloosa. I just wanted to fol…"
click at [863, 522] on span "Send" at bounding box center [857, 519] width 14 height 10
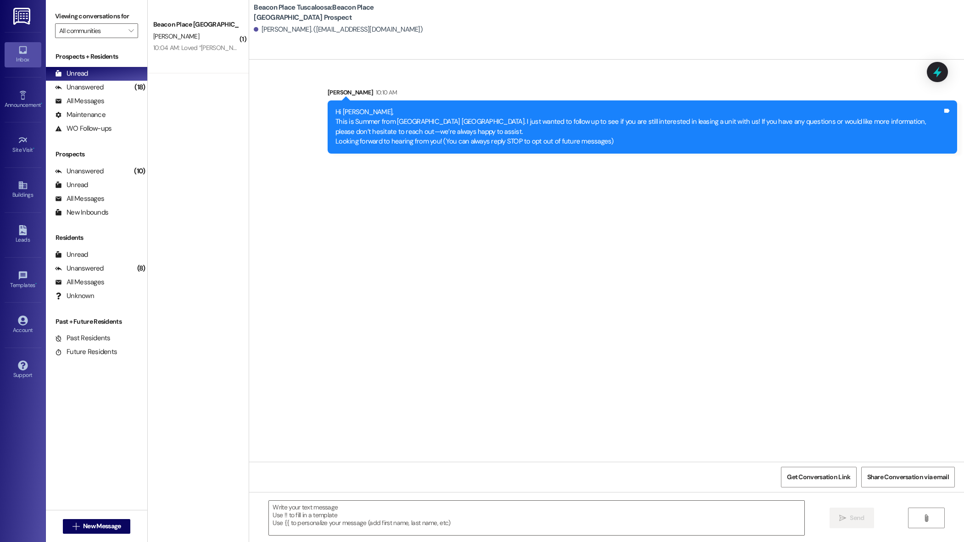
scroll to position [0, 0]
click at [16, 239] on div "Leads" at bounding box center [23, 239] width 46 height 9
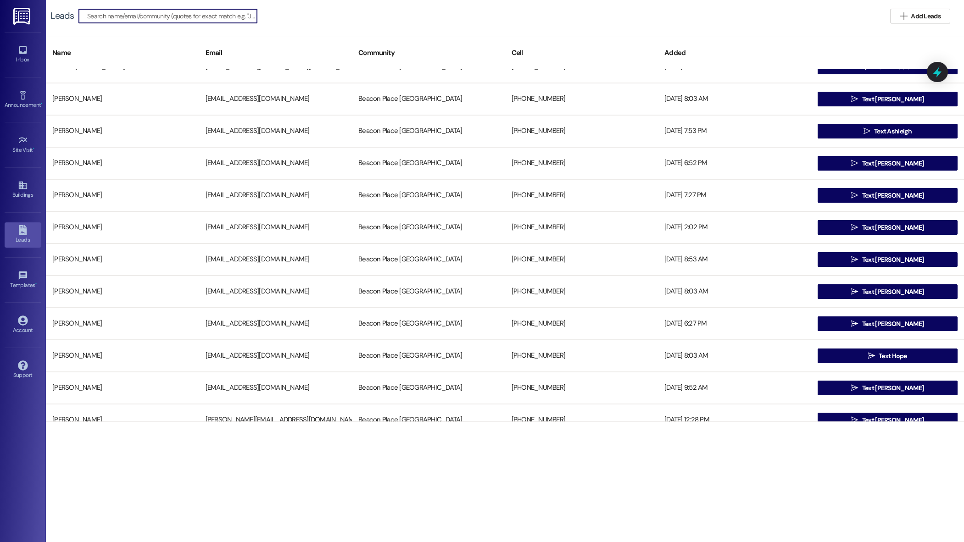
scroll to position [570, 0]
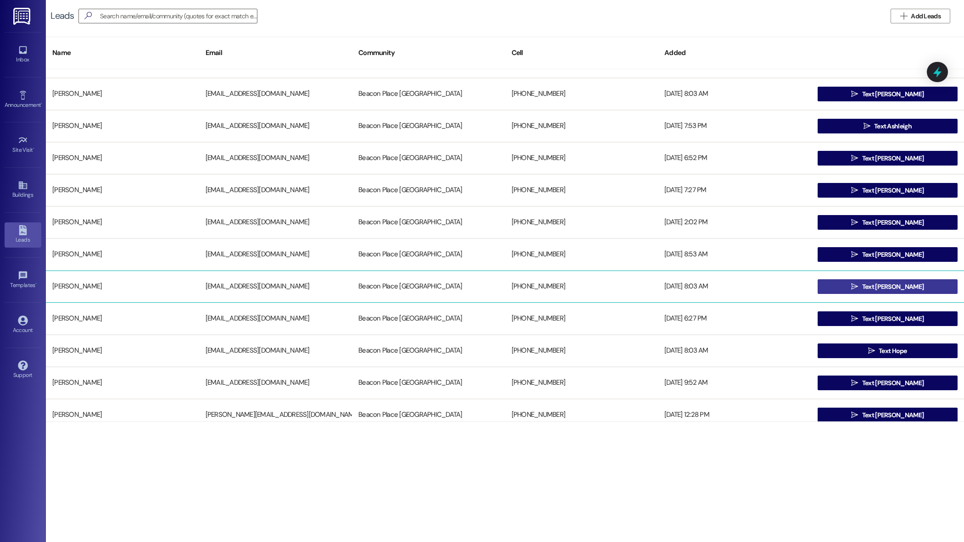
click at [889, 287] on span "Text [PERSON_NAME]" at bounding box center [892, 287] width 61 height 10
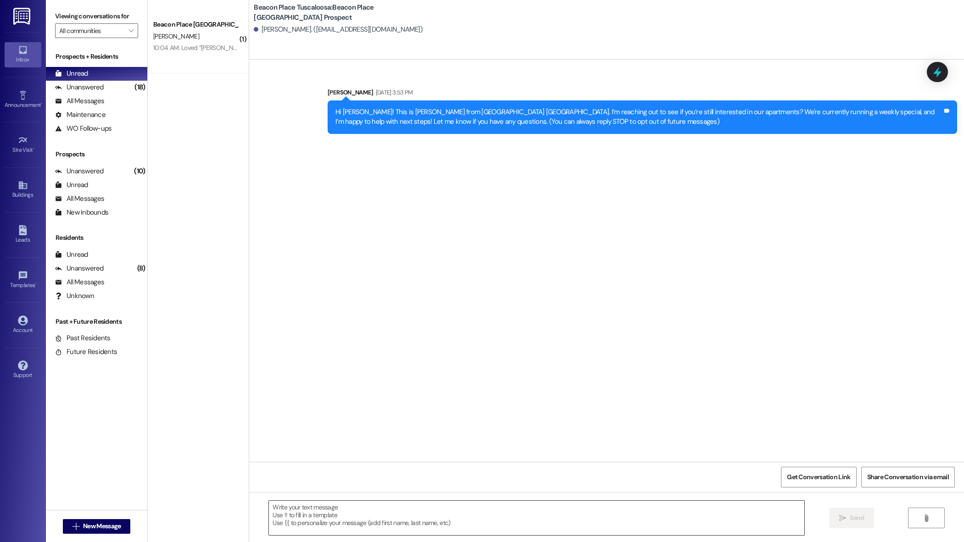
click at [332, 517] on textarea at bounding box center [536, 518] width 535 height 34
paste textarea "Hi [PERSON_NAME], This is Summer from [GEOGRAPHIC_DATA]. I just wanted to follo…"
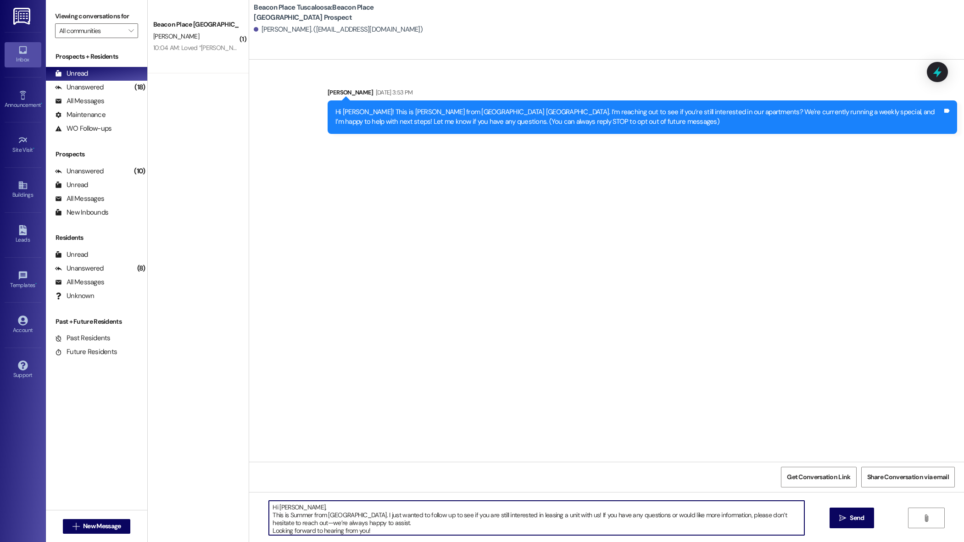
click at [288, 508] on textarea "Hi [PERSON_NAME], This is Summer from [GEOGRAPHIC_DATA]. I just wanted to follo…" at bounding box center [536, 518] width 535 height 34
type textarea "Hi Demaria, This is Summer from Beacon Place Tuscaloosa. I just wanted to follo…"
click at [851, 520] on span "Send" at bounding box center [857, 519] width 14 height 10
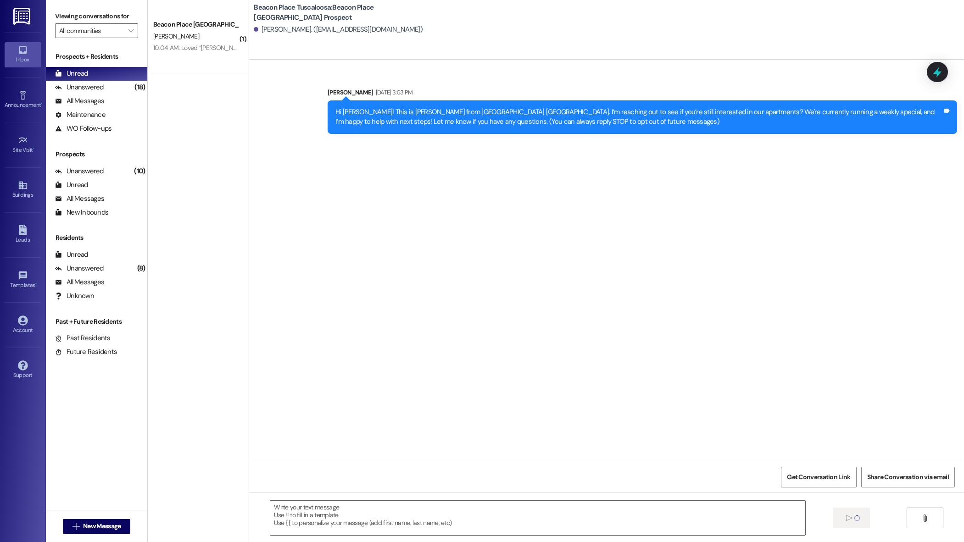
scroll to position [0, 0]
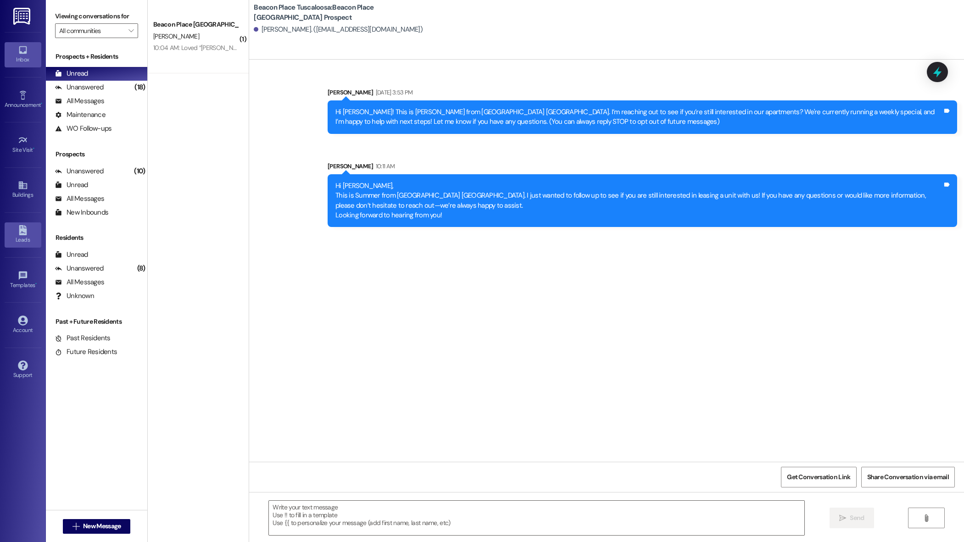
click at [22, 230] on icon at bounding box center [23, 230] width 8 height 10
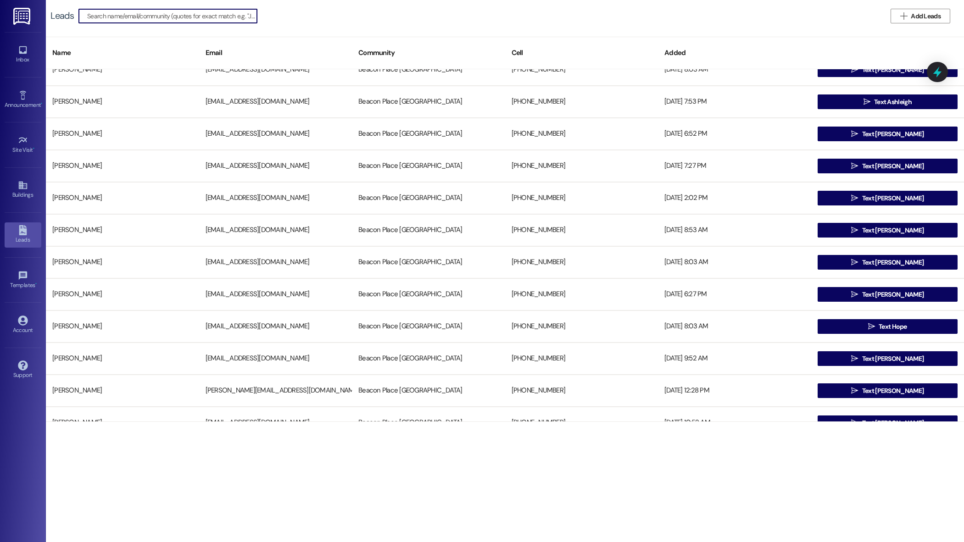
scroll to position [597, 0]
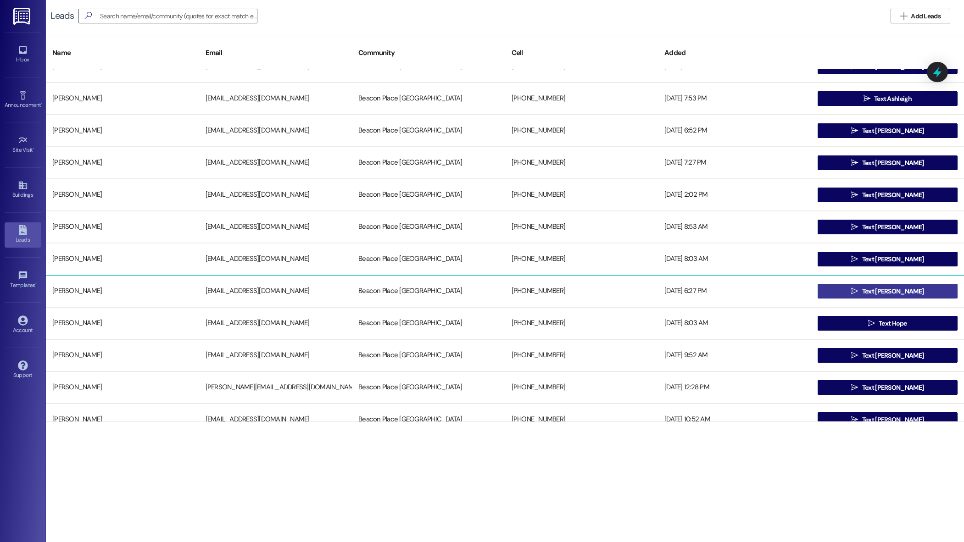
click at [853, 294] on button " Text James" at bounding box center [888, 291] width 140 height 15
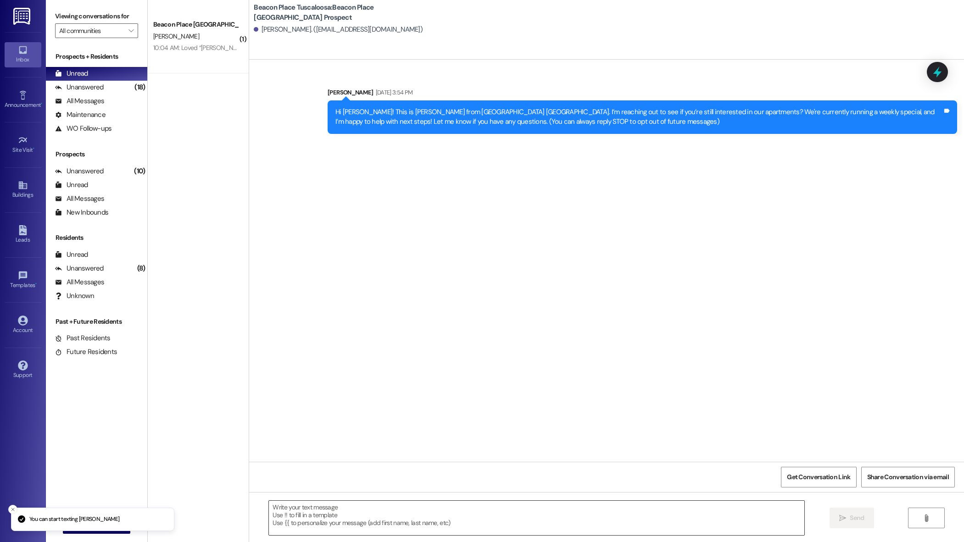
click at [323, 522] on textarea at bounding box center [536, 518] width 535 height 34
paste textarea "Hi [PERSON_NAME], This is Summer from [GEOGRAPHIC_DATA]. I just wanted to follo…"
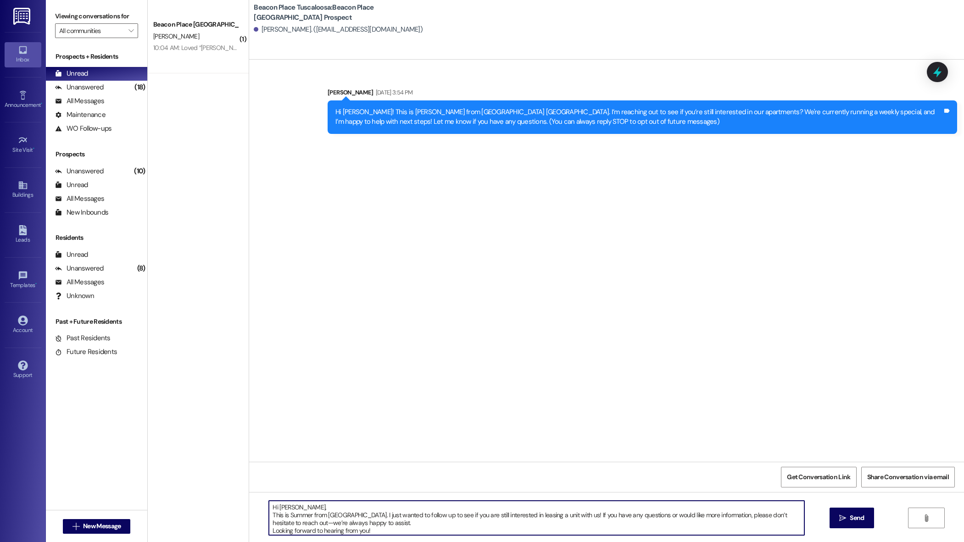
click at [288, 509] on textarea "Hi [PERSON_NAME], This is Summer from [GEOGRAPHIC_DATA]. I just wanted to follo…" at bounding box center [536, 518] width 535 height 34
type textarea "Hi James, This is Summer from Beacon Place Tuscaloosa. I just wanted to follow …"
click at [851, 517] on span "Send" at bounding box center [857, 519] width 14 height 10
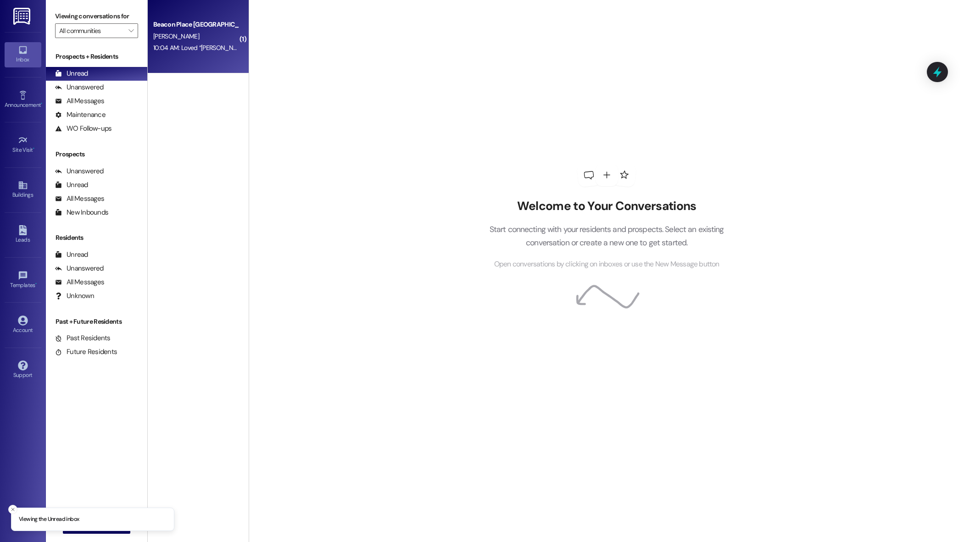
click at [195, 52] on div "10:04 AM: Loved “[PERSON_NAME] (Beacon Place Tuscaloosa): You're very welcome! …" at bounding box center [195, 47] width 87 height 11
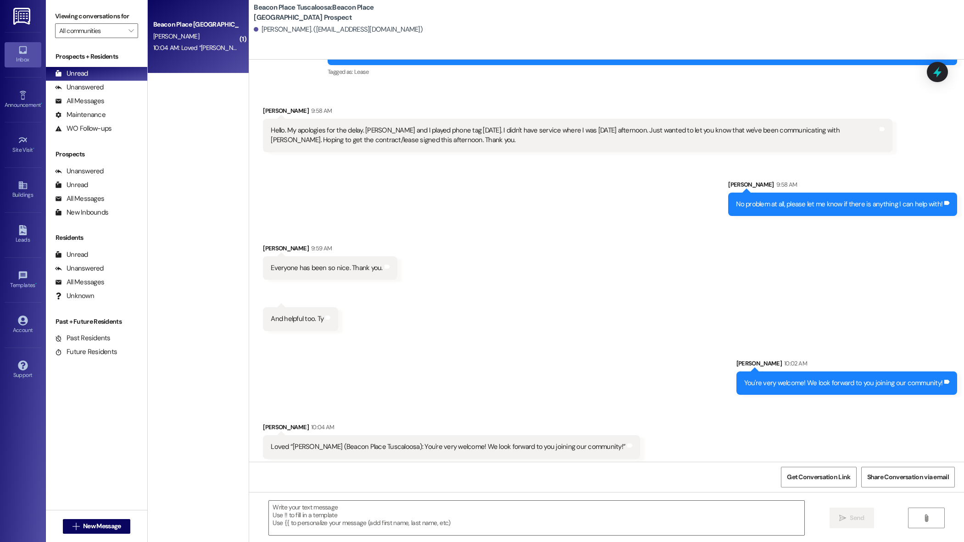
scroll to position [92, 0]
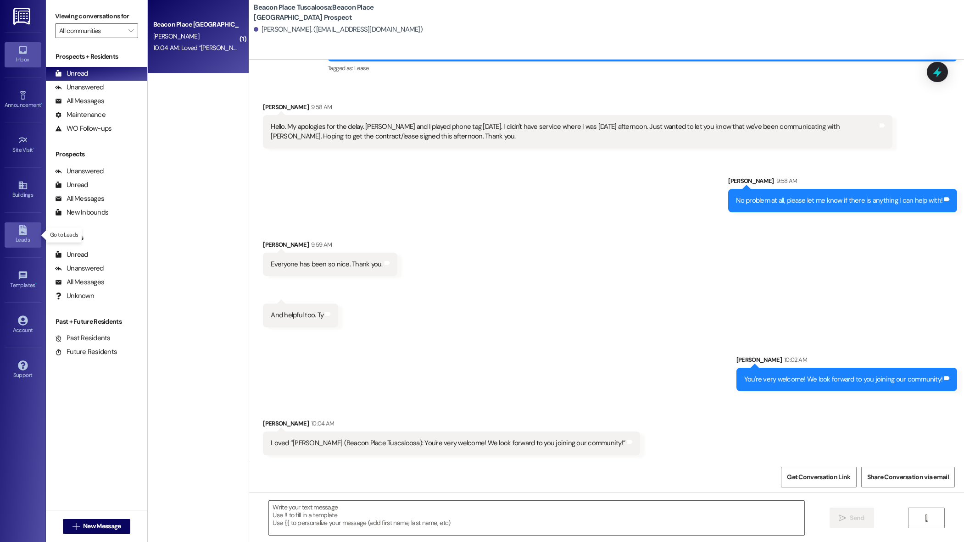
click at [28, 240] on div "Leads" at bounding box center [23, 239] width 46 height 9
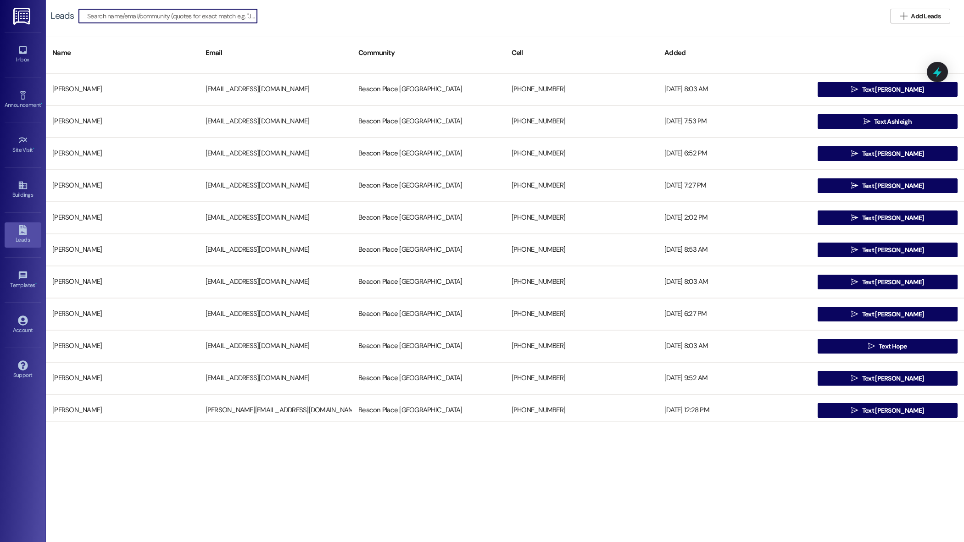
scroll to position [576, 0]
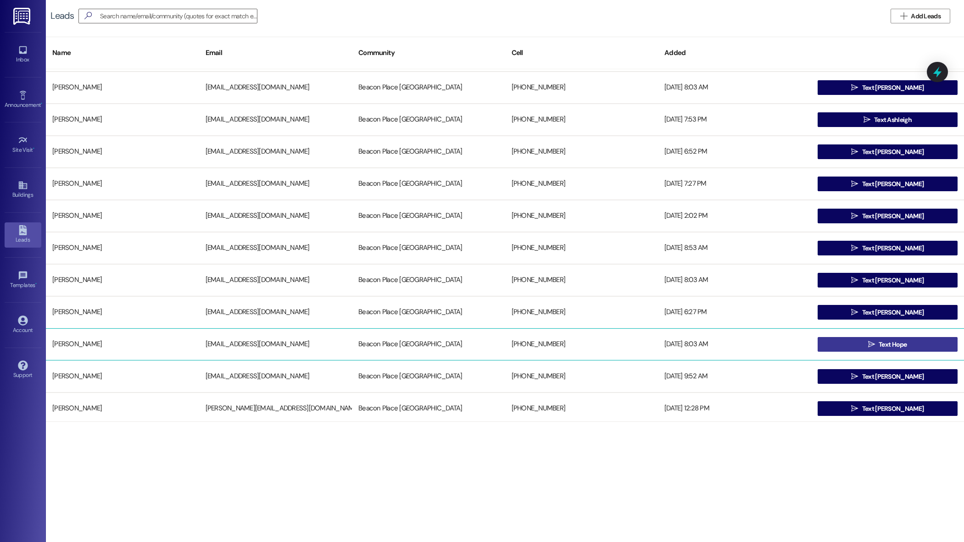
click at [867, 343] on span " Text Hope" at bounding box center [888, 345] width 43 height 14
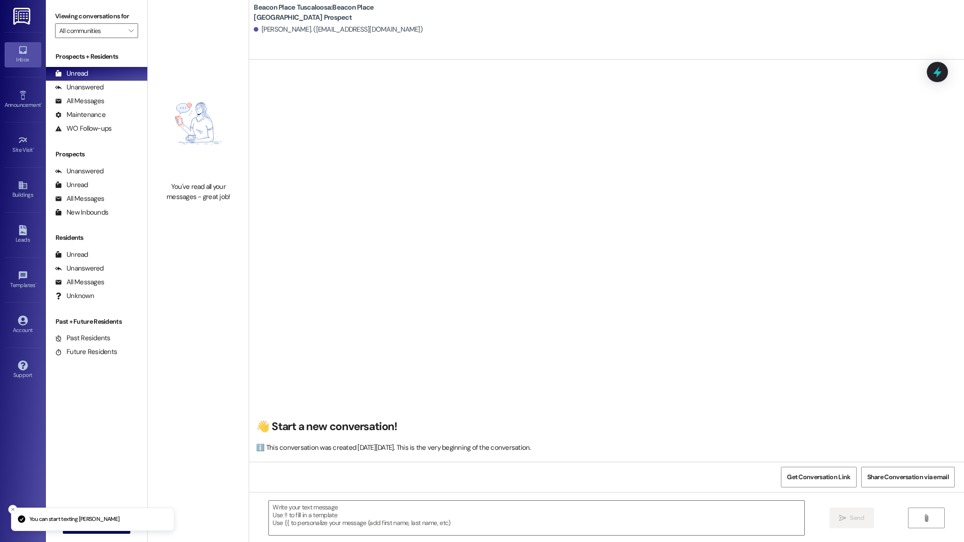
scroll to position [0, 0]
click at [392, 518] on textarea at bounding box center [536, 518] width 535 height 34
paste textarea "Hi [PERSON_NAME], This is Summer from [GEOGRAPHIC_DATA]. I just wanted to follo…"
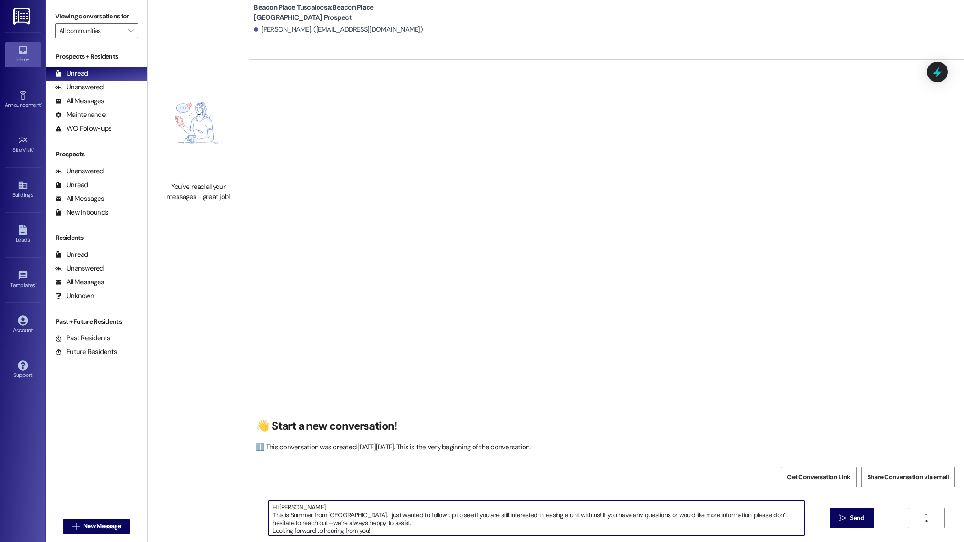
click at [288, 504] on textarea "Hi [PERSON_NAME], This is Summer from [GEOGRAPHIC_DATA]. I just wanted to follo…" at bounding box center [536, 518] width 535 height 34
type textarea "Hi Hope, This is Summer from [GEOGRAPHIC_DATA]. I just wanted to follow up to s…"
click at [862, 521] on span "Send" at bounding box center [857, 519] width 14 height 10
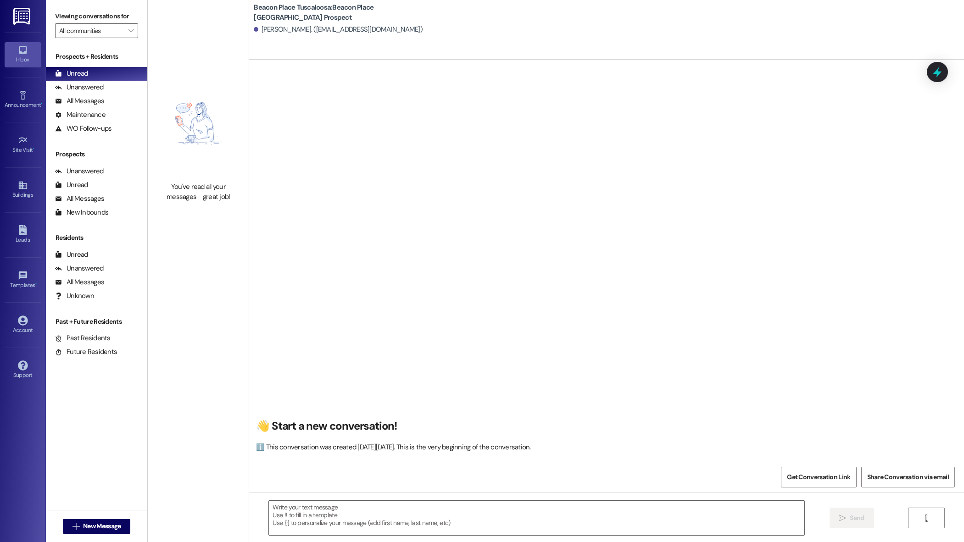
scroll to position [0, 0]
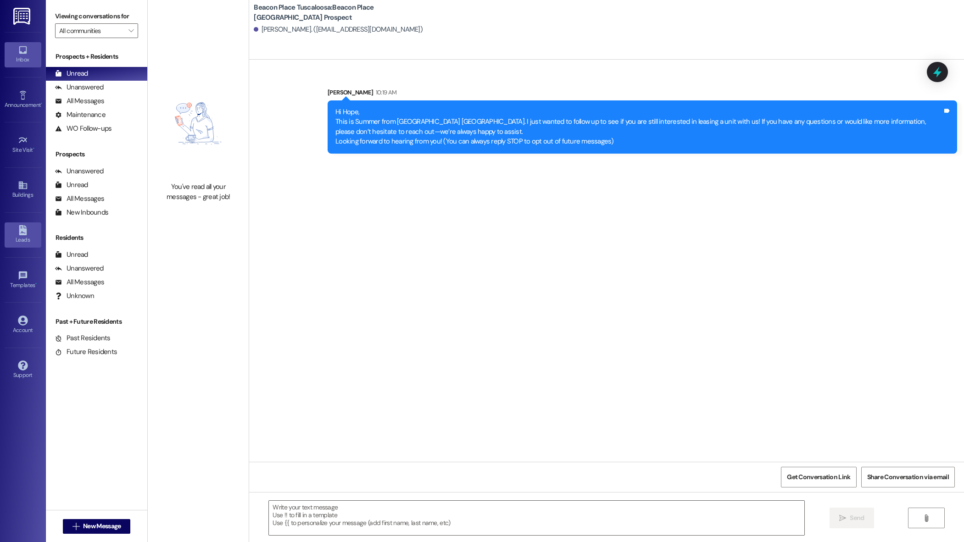
click at [28, 230] on link "Leads" at bounding box center [23, 235] width 37 height 25
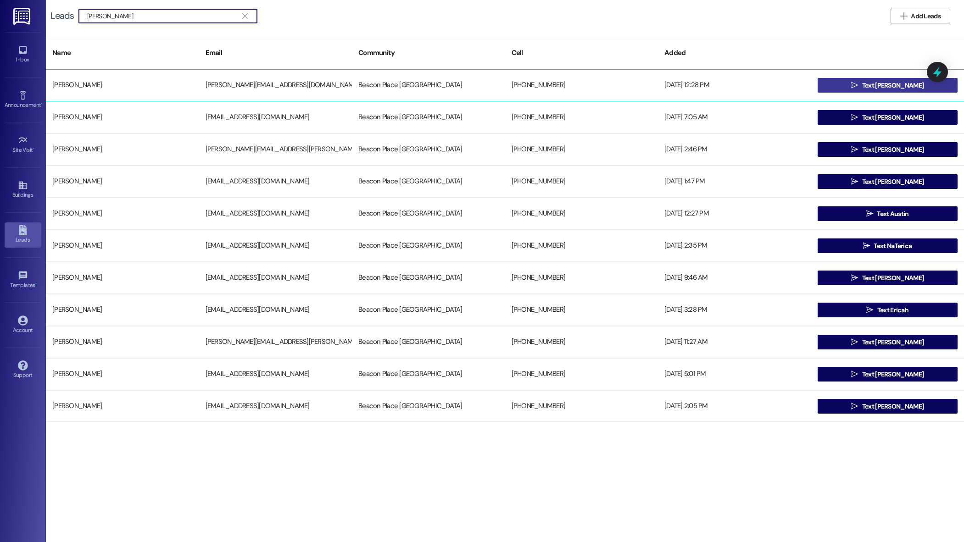
type input "[PERSON_NAME]"
click at [866, 87] on span " Text [PERSON_NAME]" at bounding box center [888, 85] width 76 height 14
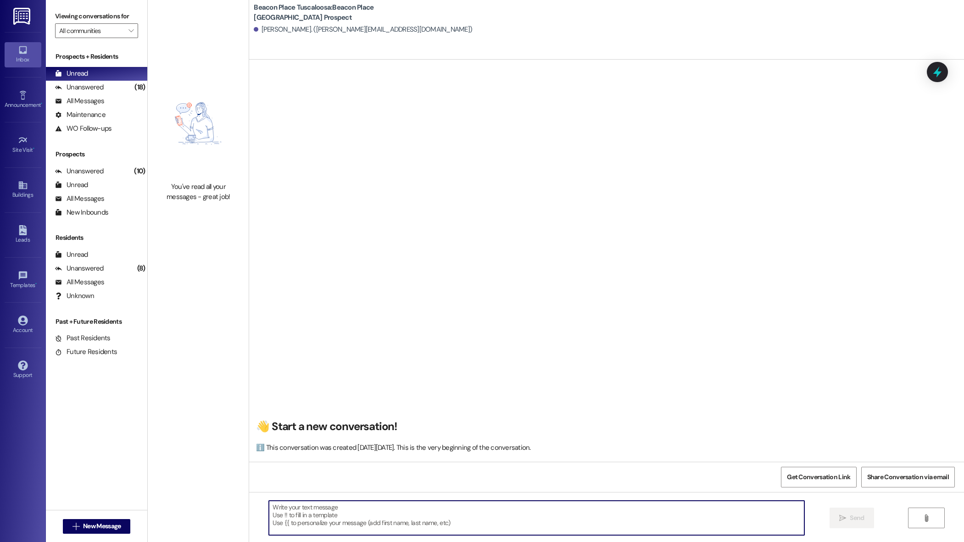
click at [314, 509] on textarea at bounding box center [536, 518] width 535 height 34
paste textarea "Hi [PERSON_NAME], This is Summer from [GEOGRAPHIC_DATA]. I just wanted to follo…"
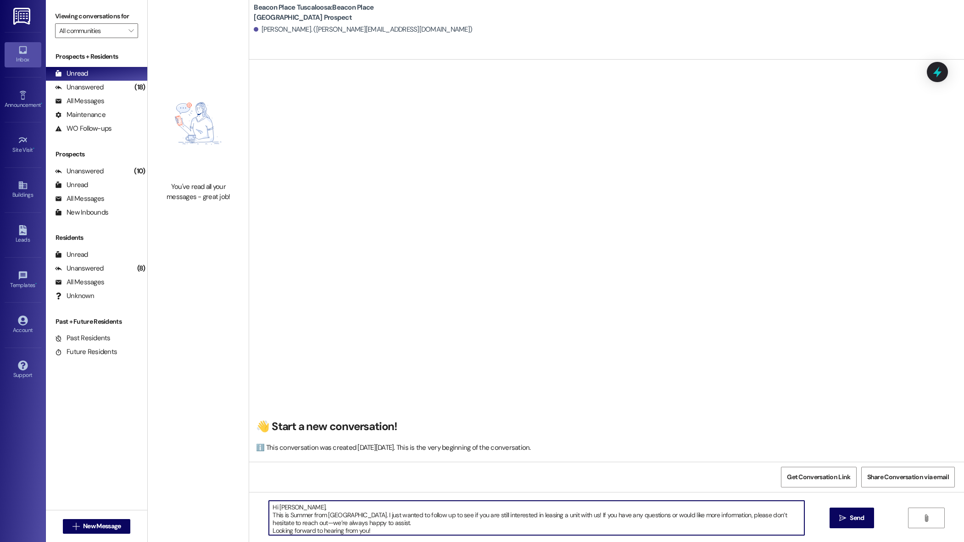
click at [287, 506] on textarea "Hi [PERSON_NAME], This is Summer from [GEOGRAPHIC_DATA]. I just wanted to follo…" at bounding box center [536, 518] width 535 height 34
type textarea "Hi [PERSON_NAME], This is Summer from [GEOGRAPHIC_DATA]. I just wanted to follo…"
click at [861, 516] on span "Send" at bounding box center [857, 519] width 14 height 10
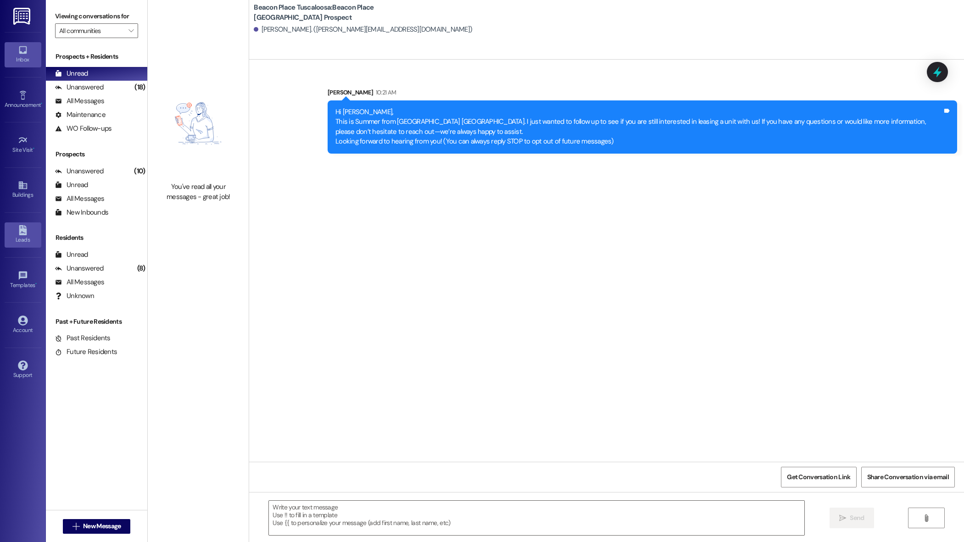
click at [23, 237] on div "Leads" at bounding box center [23, 239] width 46 height 9
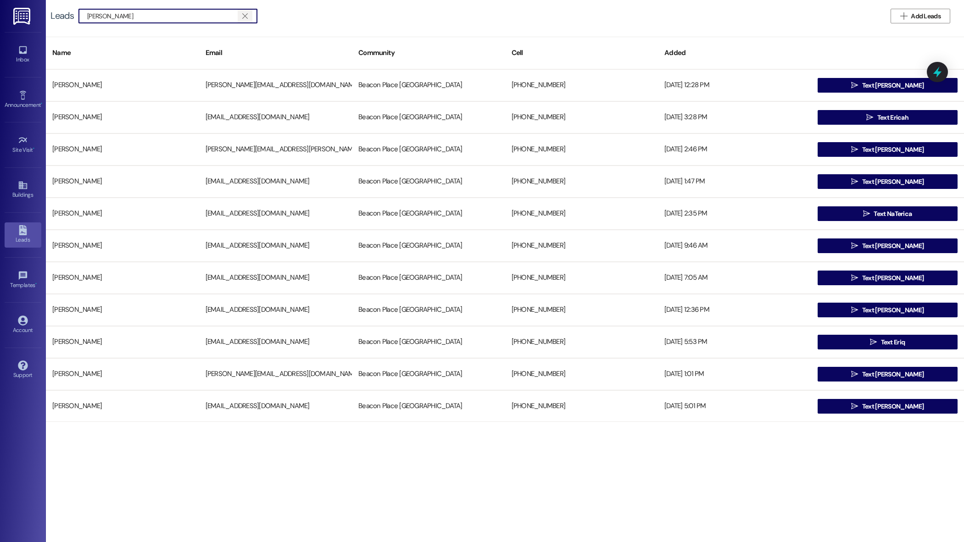
type input "[PERSON_NAME]"
click at [244, 17] on icon "" at bounding box center [244, 15] width 5 height 7
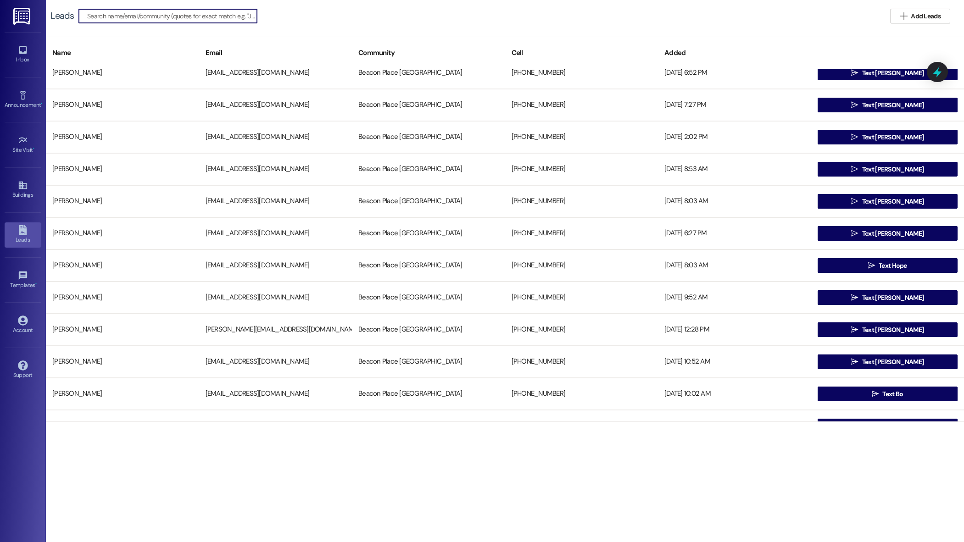
scroll to position [658, 0]
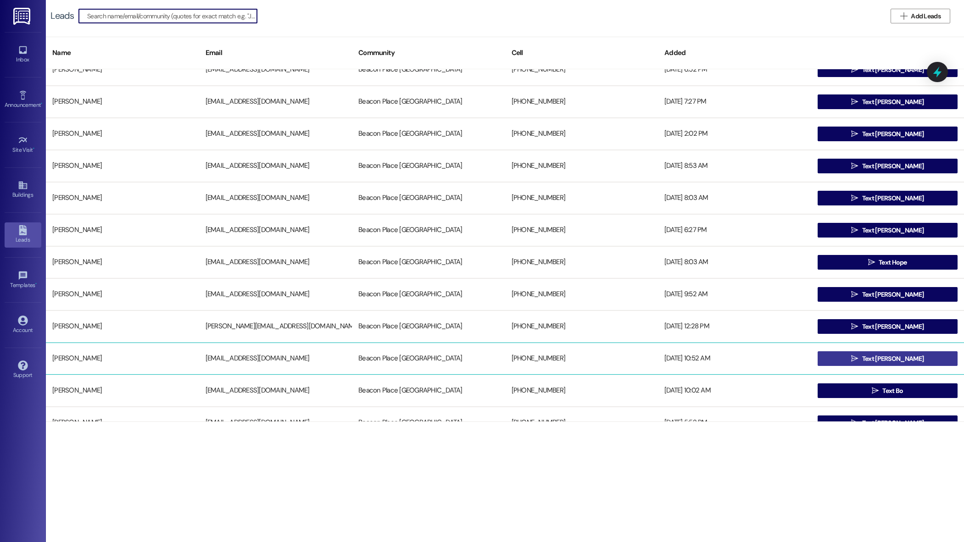
click at [905, 357] on span "Text [PERSON_NAME]" at bounding box center [893, 359] width 65 height 10
click at [858, 357] on icon "" at bounding box center [854, 358] width 7 height 7
click at [858, 362] on icon "" at bounding box center [854, 358] width 7 height 7
click at [316, 365] on div "[EMAIL_ADDRESS][DOMAIN_NAME]" at bounding box center [275, 359] width 153 height 18
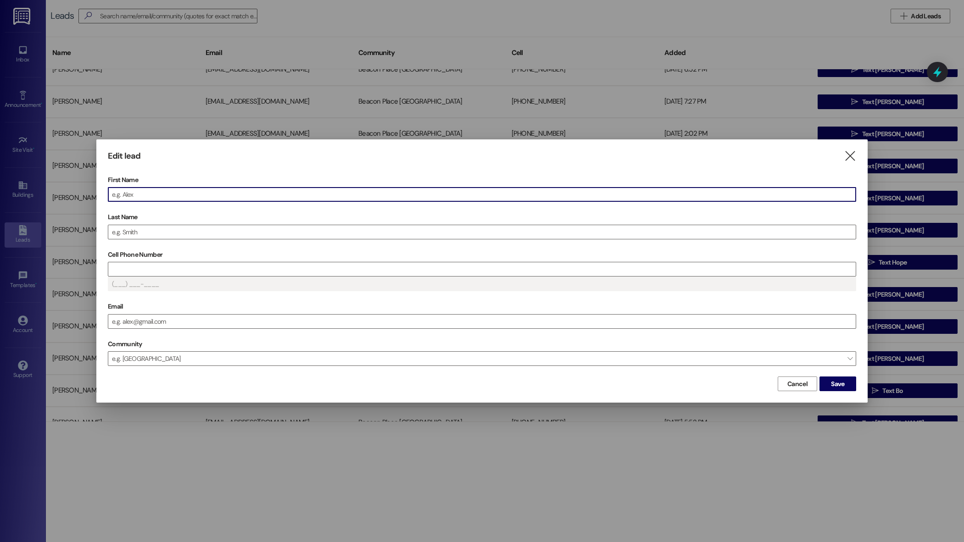
click at [316, 365] on span "e.g. [GEOGRAPHIC_DATA]" at bounding box center [482, 359] width 749 height 15
click at [850, 155] on icon "" at bounding box center [850, 156] width 12 height 10
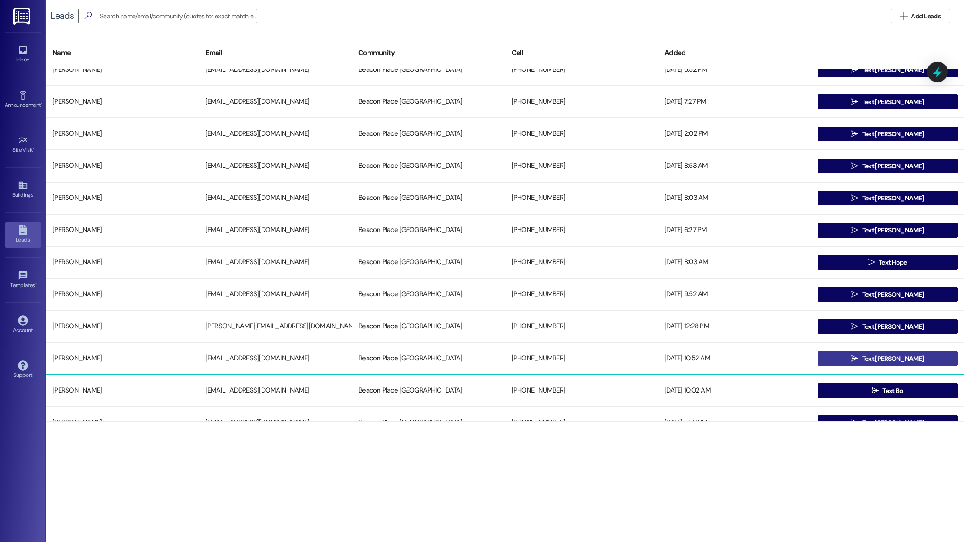
click at [852, 361] on button " Text [PERSON_NAME]" at bounding box center [888, 359] width 140 height 15
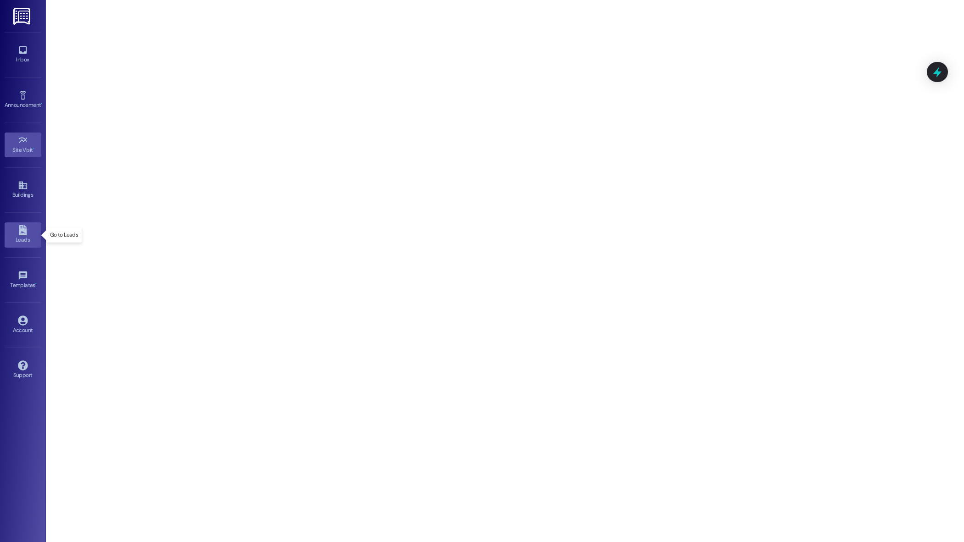
click at [21, 229] on icon at bounding box center [23, 230] width 10 height 10
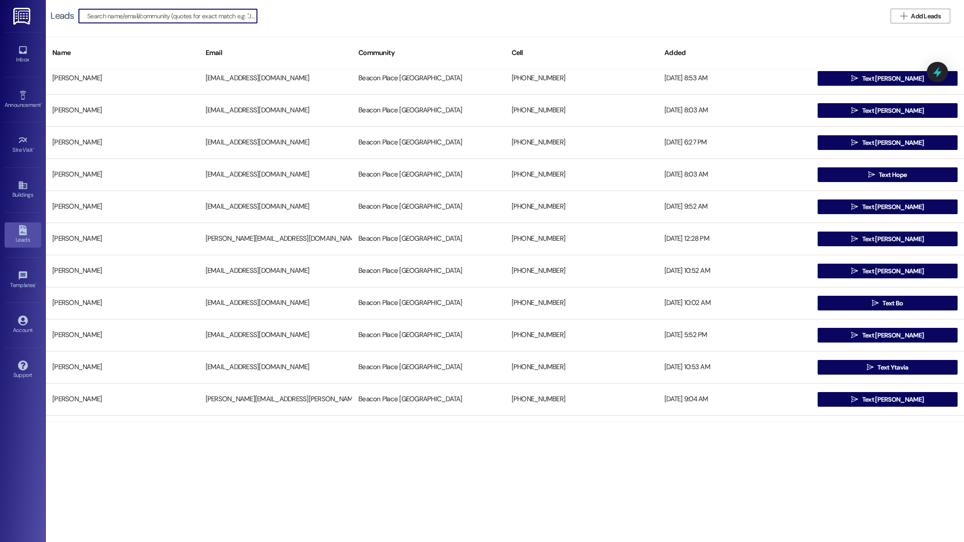
scroll to position [782, 0]
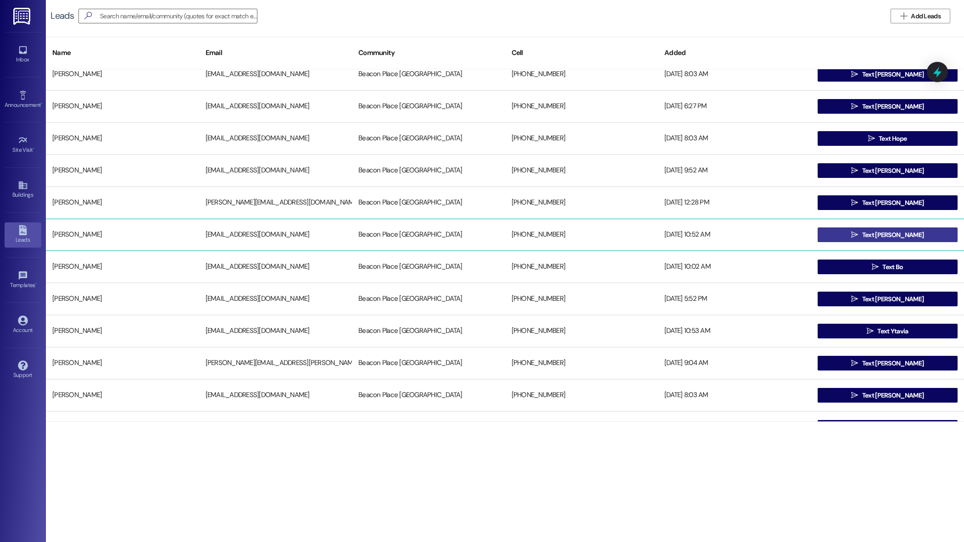
click at [882, 237] on span "Text [PERSON_NAME]" at bounding box center [892, 235] width 61 height 10
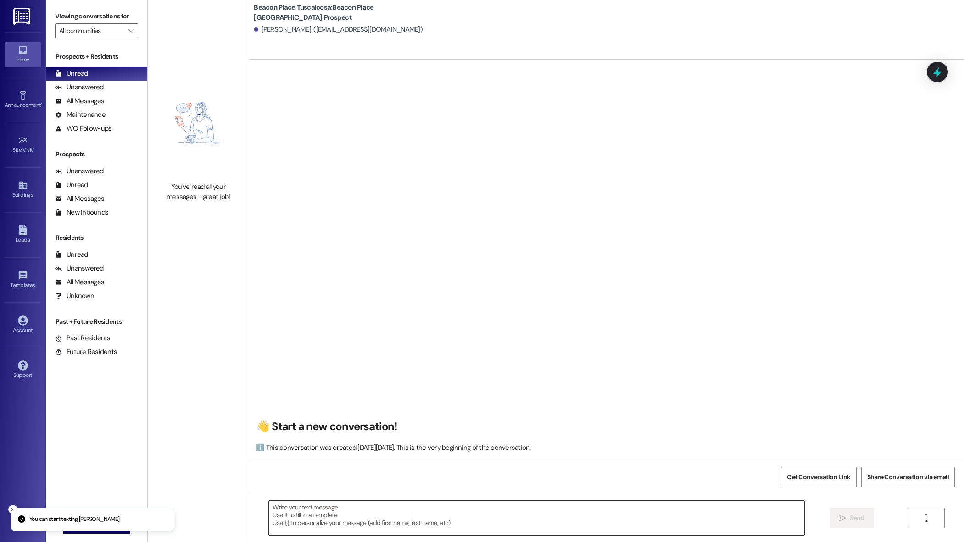
click at [404, 514] on textarea at bounding box center [536, 518] width 535 height 34
paste textarea "Hi [PERSON_NAME], This is Summer from [GEOGRAPHIC_DATA]. I just wanted to follo…"
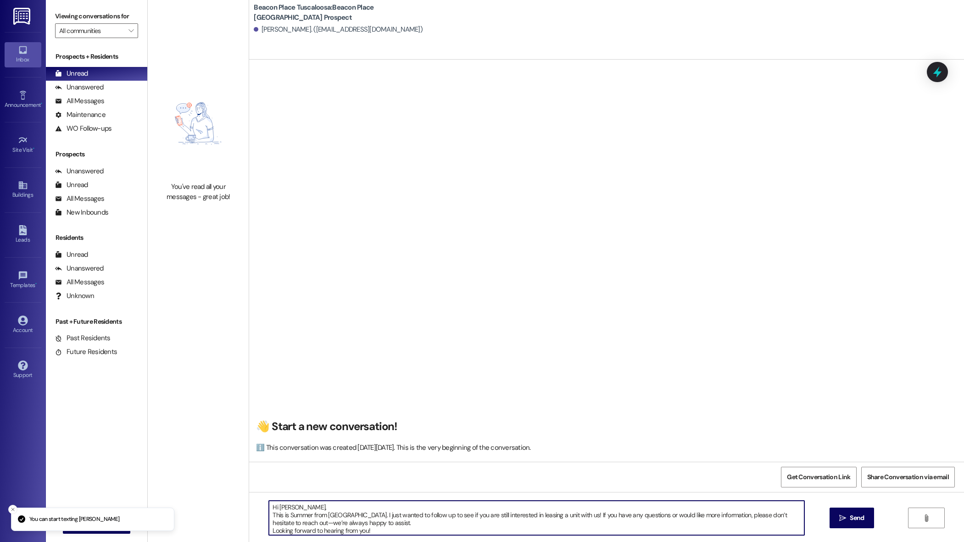
click at [286, 508] on textarea "Hi [PERSON_NAME], This is Summer from [GEOGRAPHIC_DATA]. I just wanted to follo…" at bounding box center [536, 518] width 535 height 34
type textarea "Hi [PERSON_NAME], This is Summer from [GEOGRAPHIC_DATA]. I just wanted to follo…"
click at [855, 516] on span "Send" at bounding box center [857, 519] width 14 height 10
